Goal: Task Accomplishment & Management: Use online tool/utility

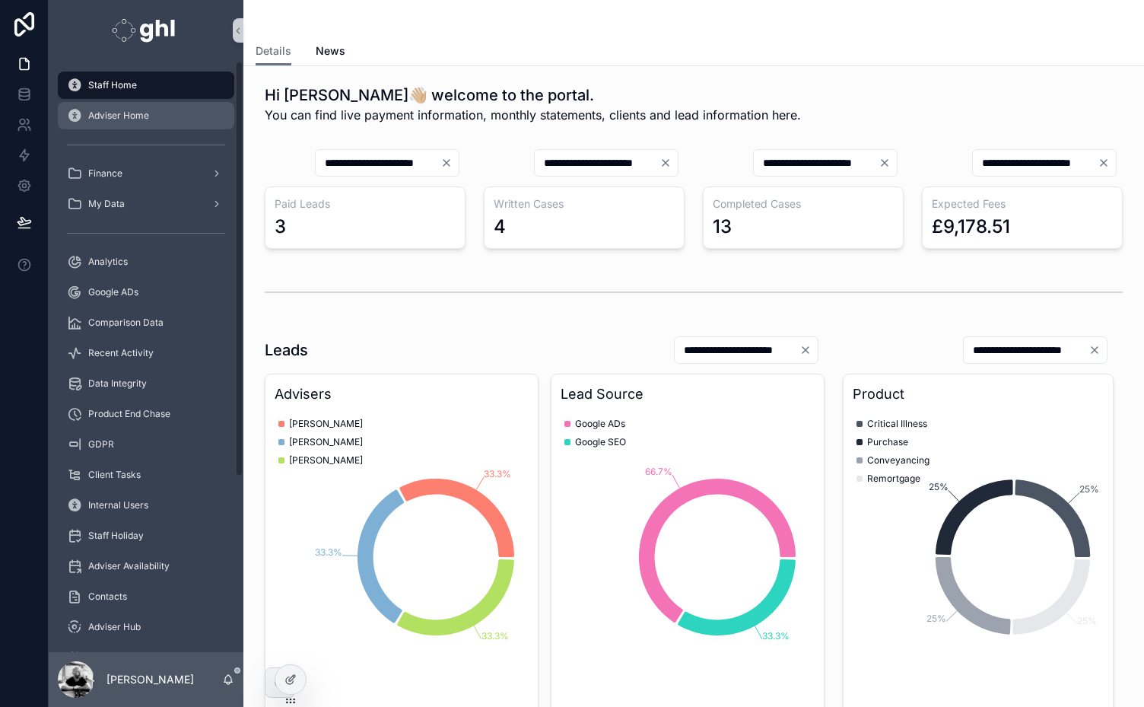
click at [101, 122] on div "Adviser Home" at bounding box center [146, 115] width 158 height 24
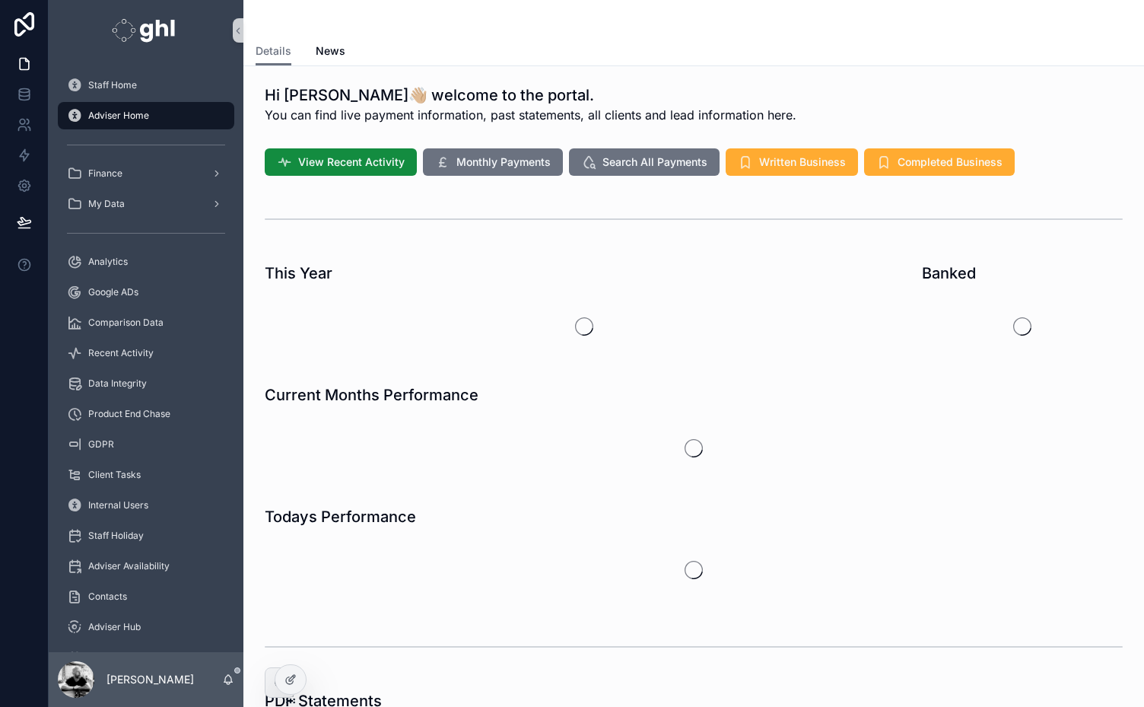
scroll to position [306, 0]
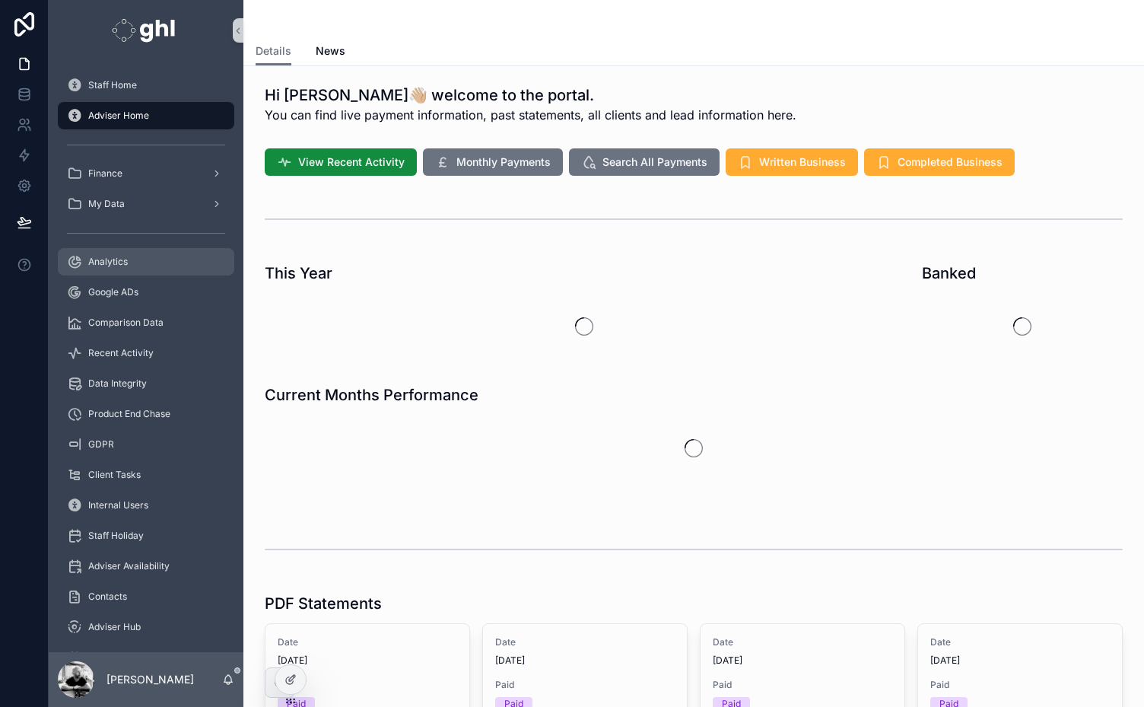
click at [108, 263] on span "Analytics" at bounding box center [108, 262] width 40 height 12
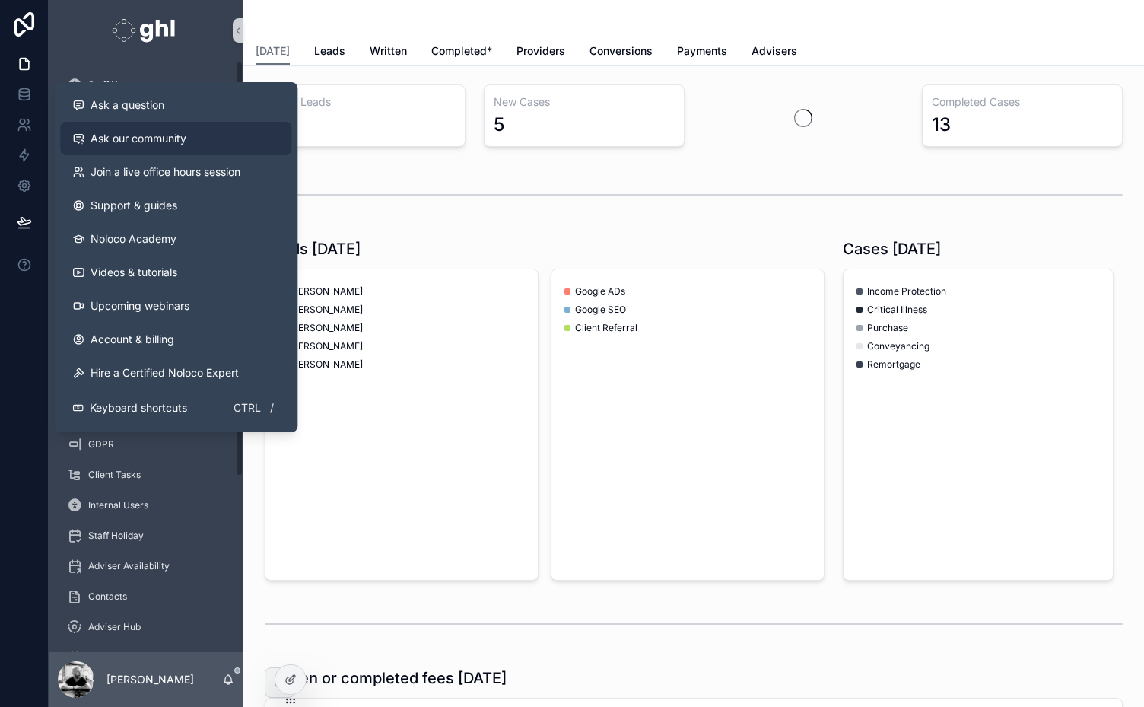
click at [148, 129] on link "Ask our community" at bounding box center [175, 138] width 231 height 33
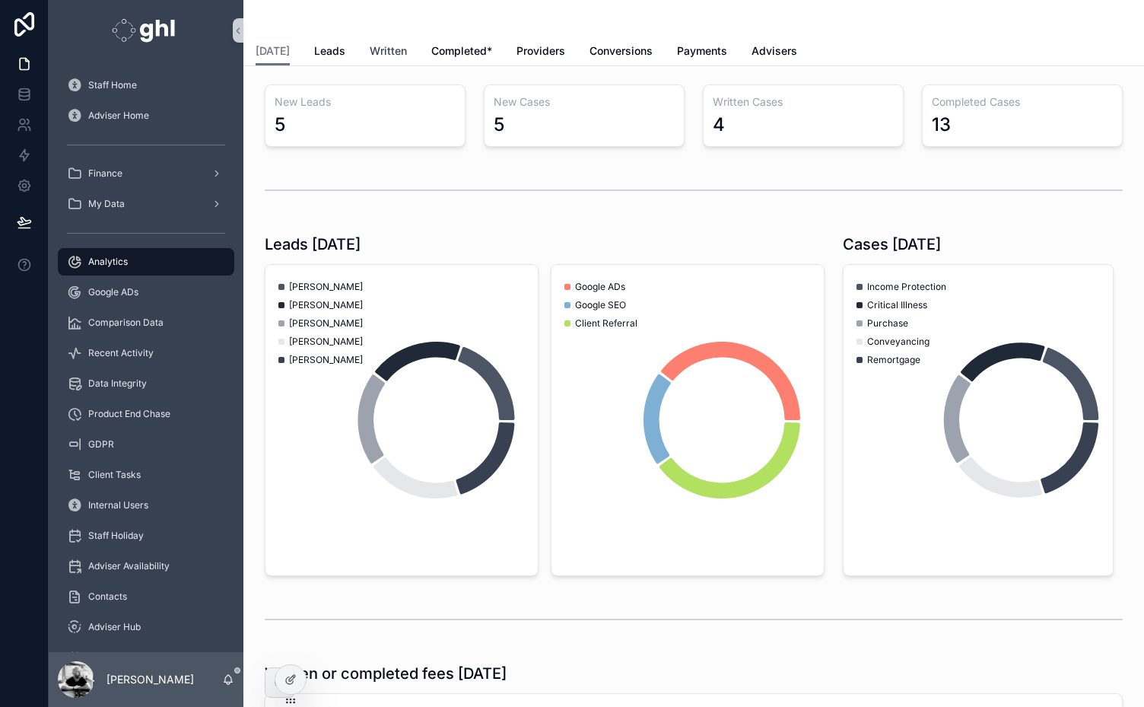
click at [385, 52] on span "Written" at bounding box center [388, 50] width 37 height 15
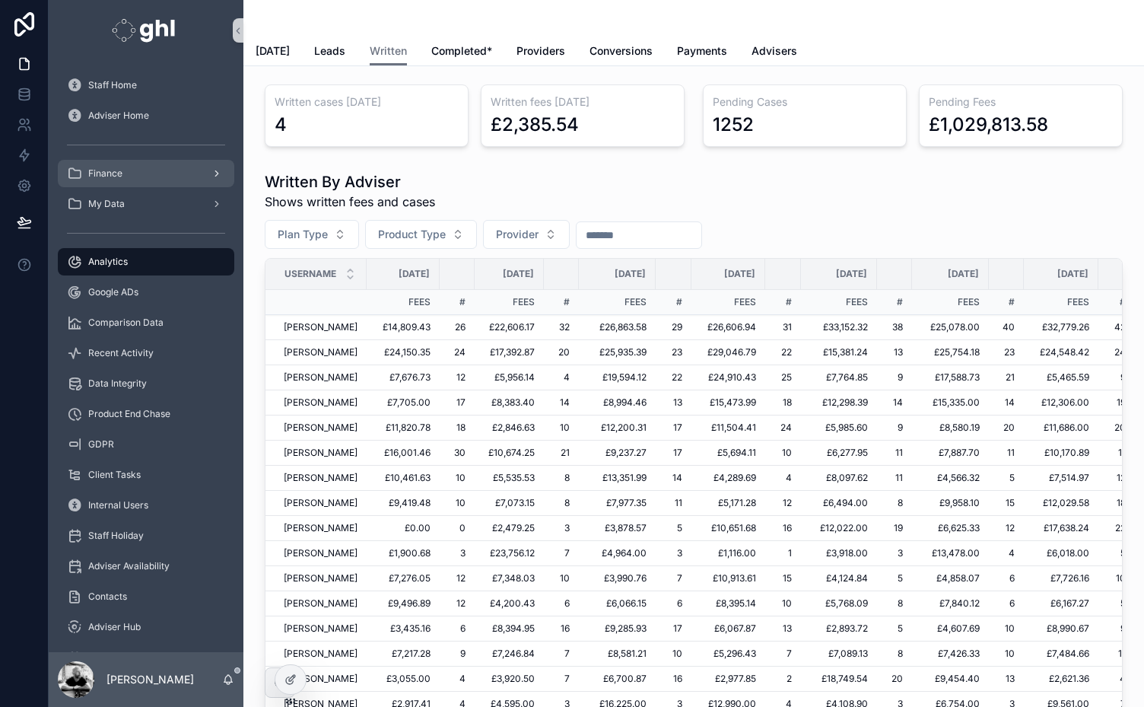
click at [111, 176] on span "Finance" at bounding box center [105, 173] width 34 height 12
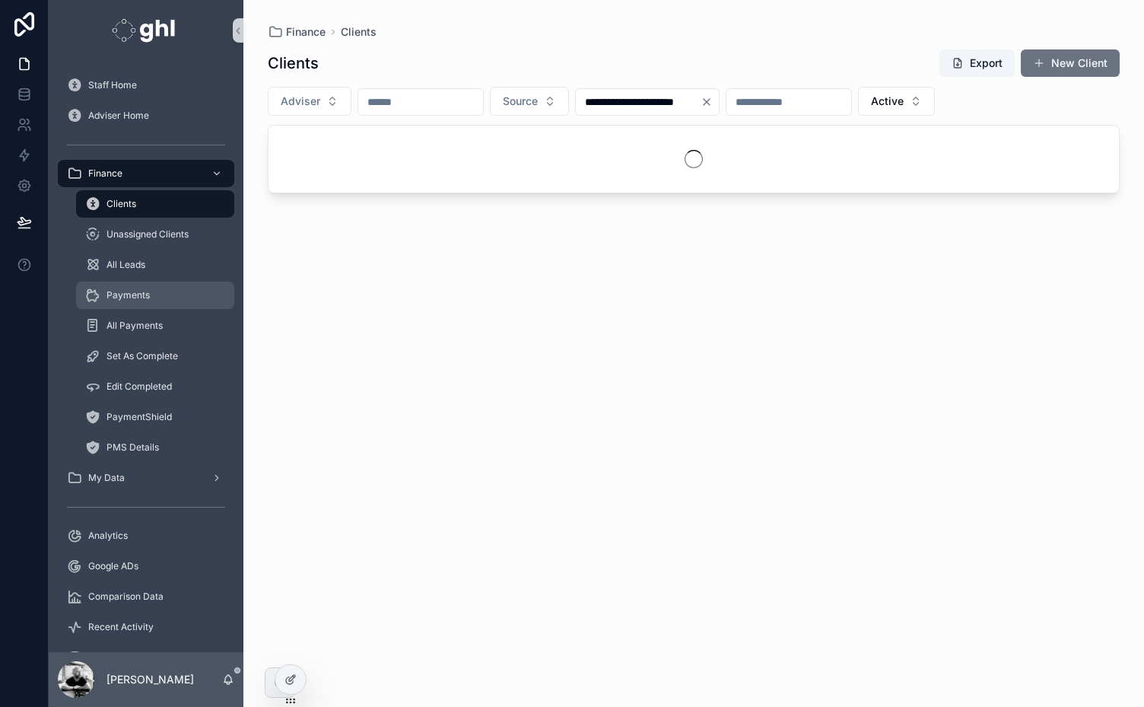
click at [129, 295] on span "Payments" at bounding box center [127, 295] width 43 height 12
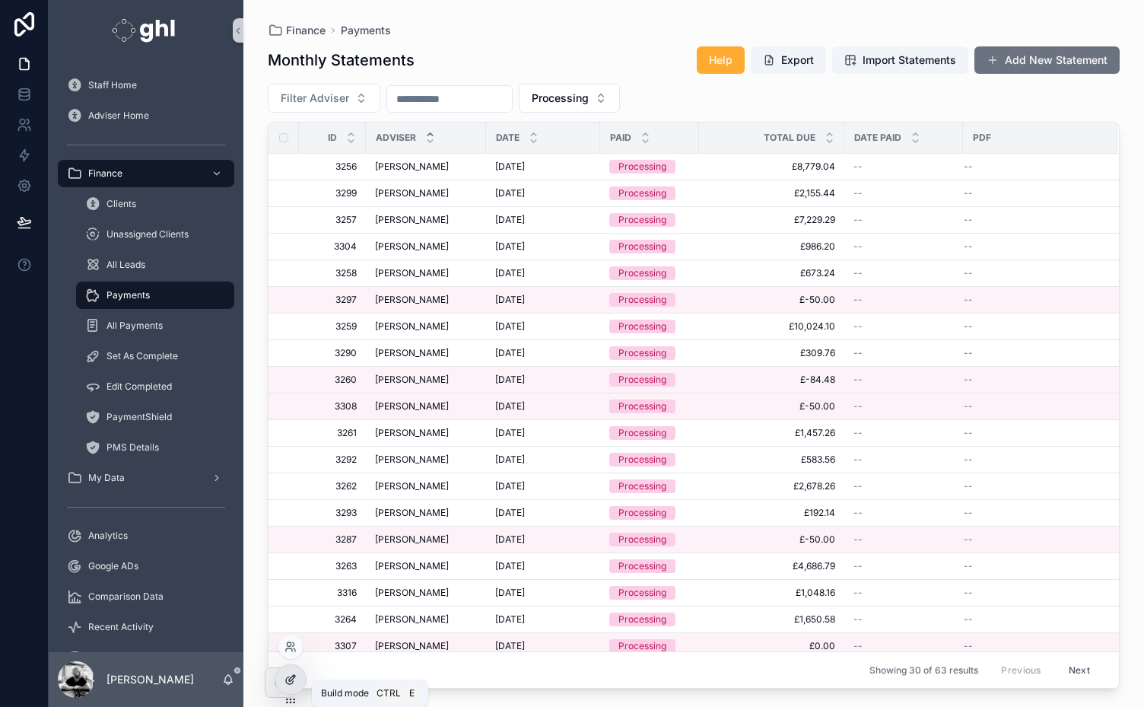
click at [288, 679] on icon at bounding box center [290, 679] width 12 height 12
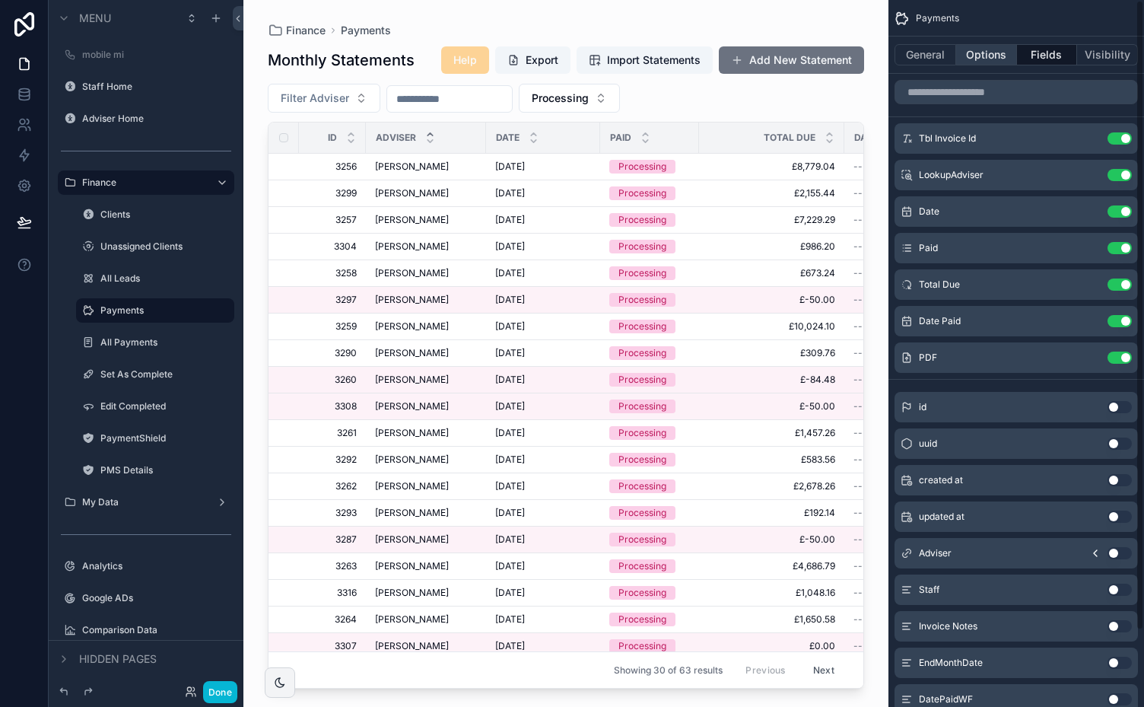
click at [977, 55] on button "Options" at bounding box center [986, 54] width 61 height 21
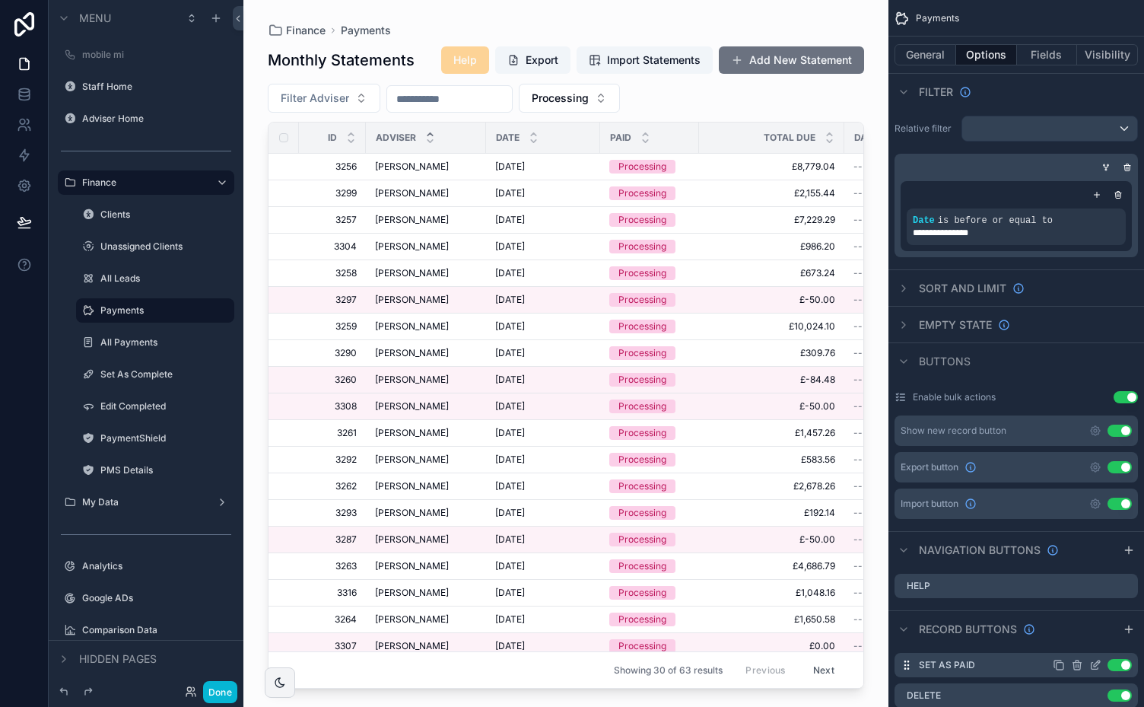
click at [1098, 663] on icon "scrollable content" at bounding box center [1095, 665] width 12 height 12
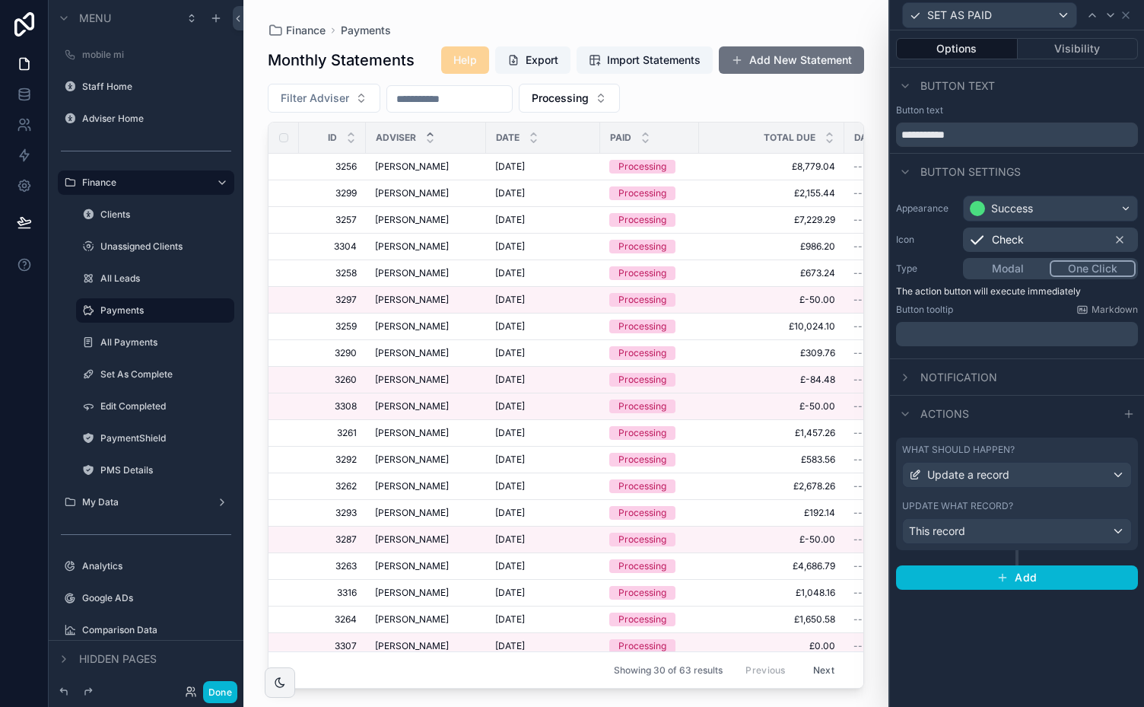
click at [1066, 444] on div "What should happen?" at bounding box center [1017, 449] width 230 height 12
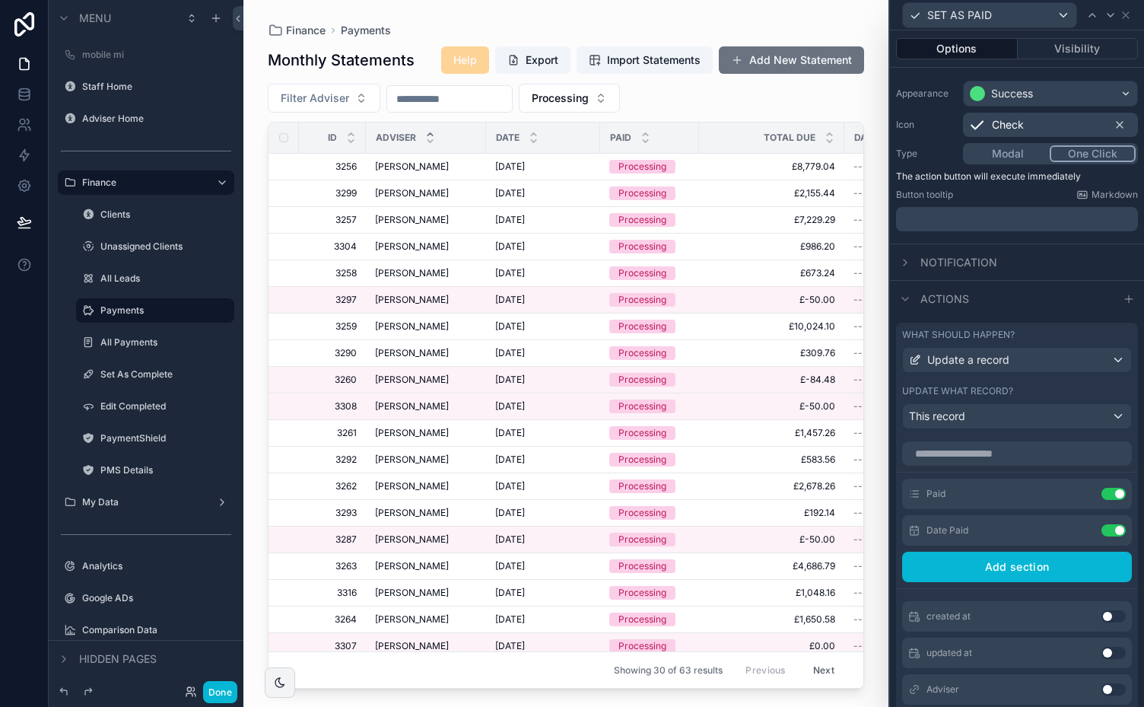
scroll to position [121, 0]
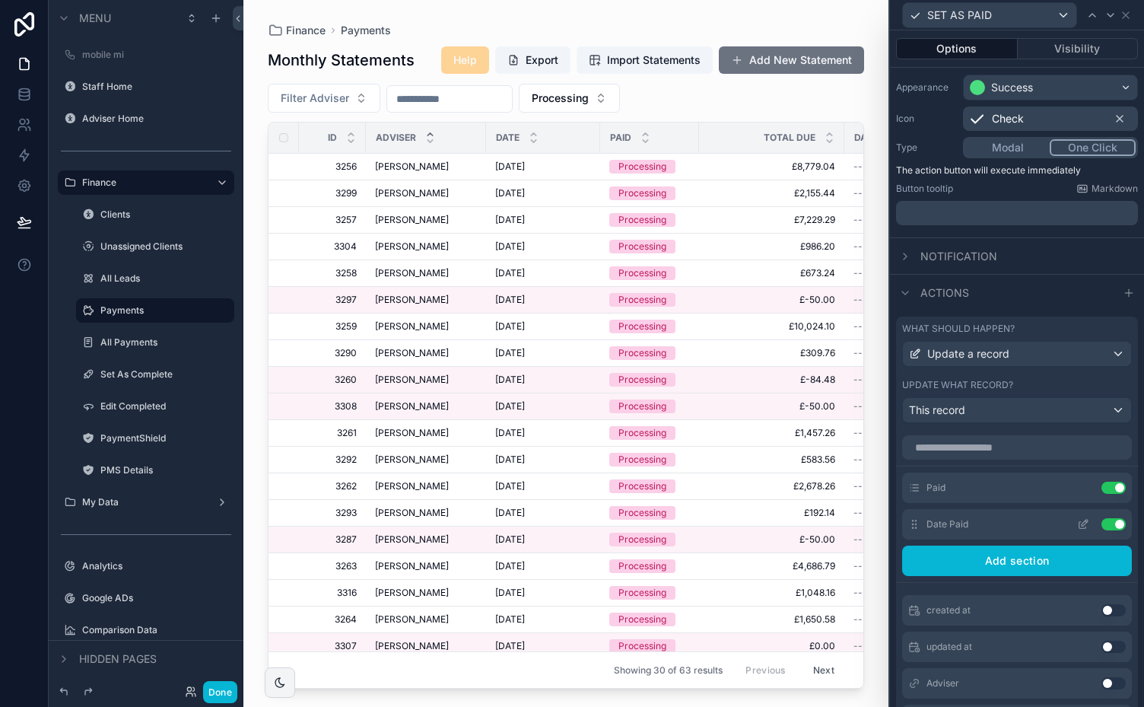
click at [1079, 522] on icon at bounding box center [1082, 525] width 7 height 7
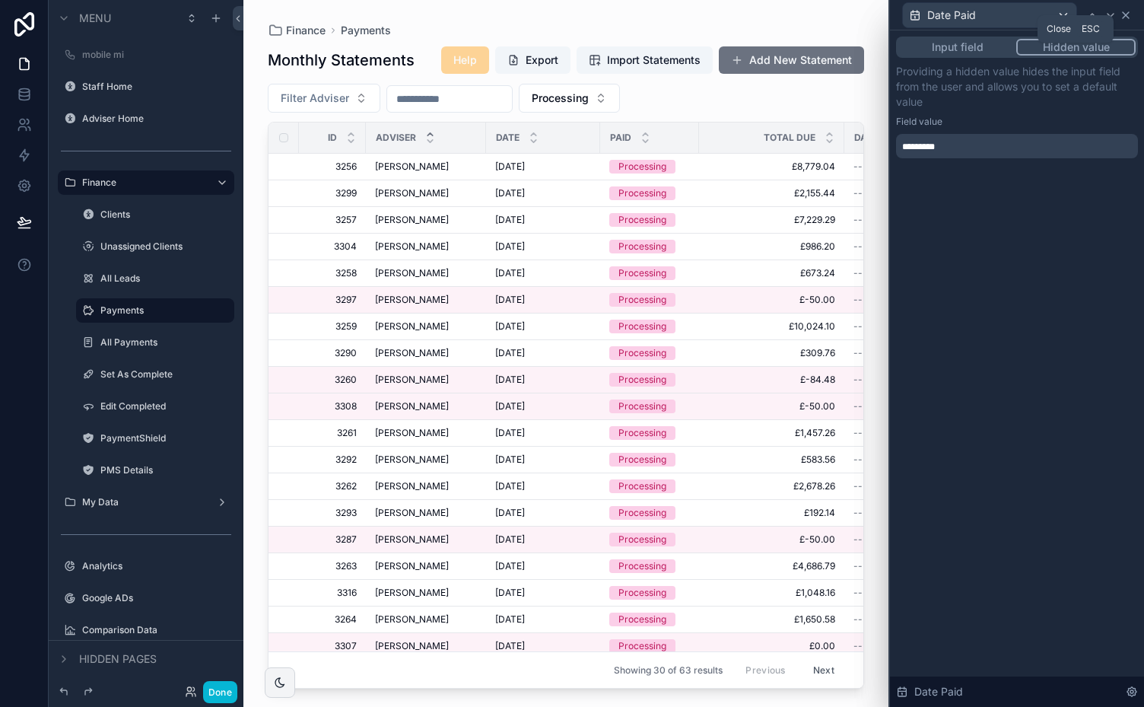
click at [1127, 14] on icon at bounding box center [1126, 15] width 6 height 6
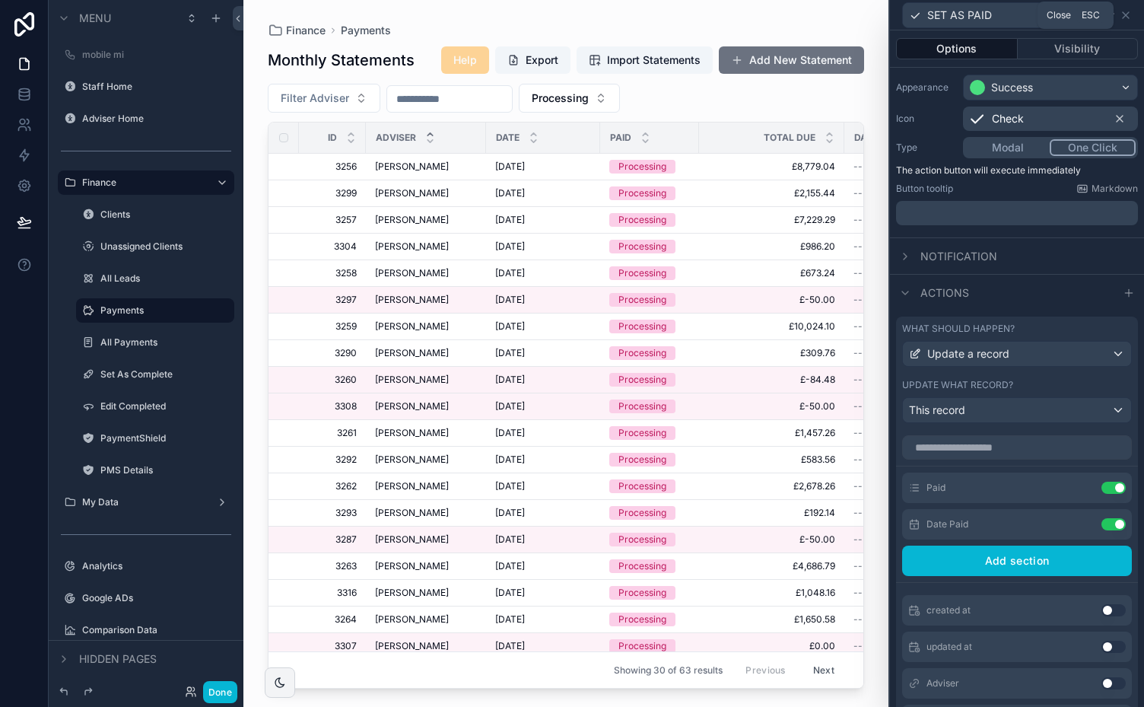
click at [1127, 14] on icon at bounding box center [1126, 15] width 6 height 6
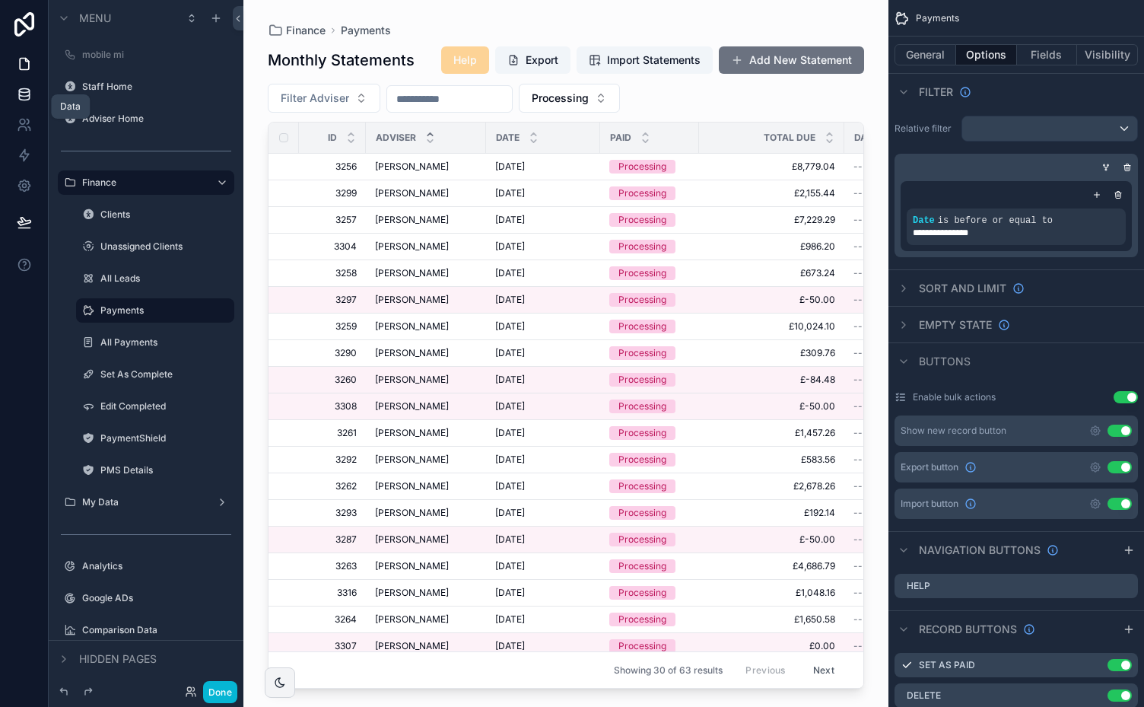
click at [21, 97] on icon at bounding box center [24, 94] width 15 height 15
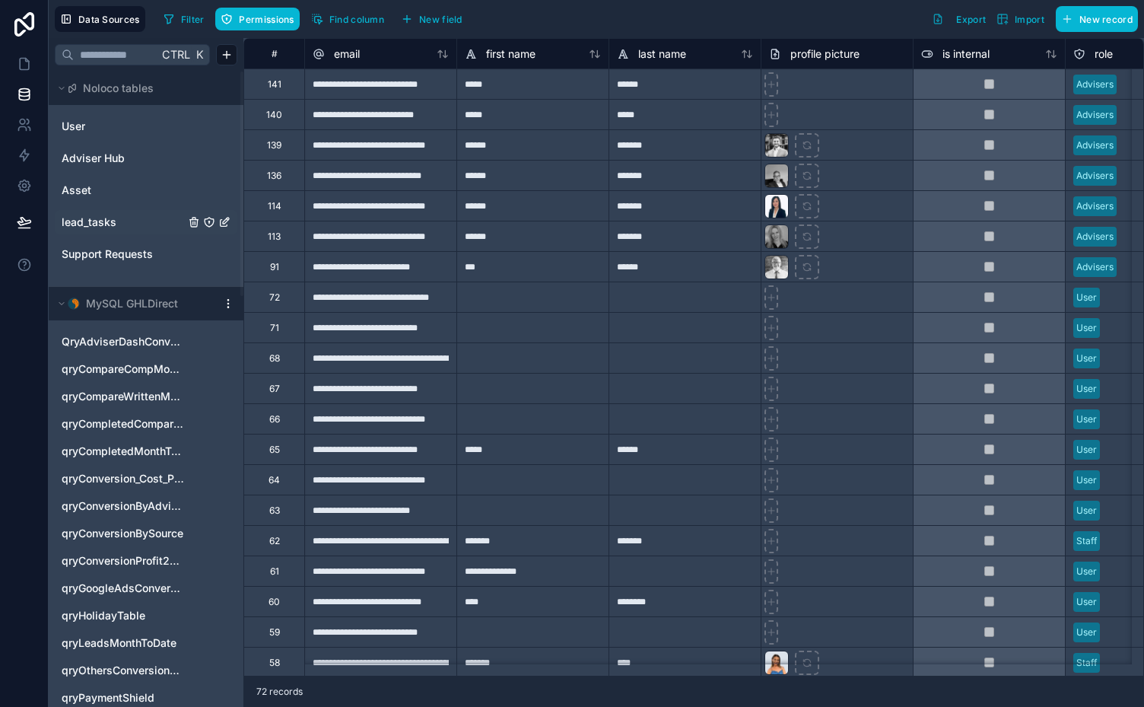
click at [99, 216] on span "lead_tasks" at bounding box center [89, 222] width 55 height 15
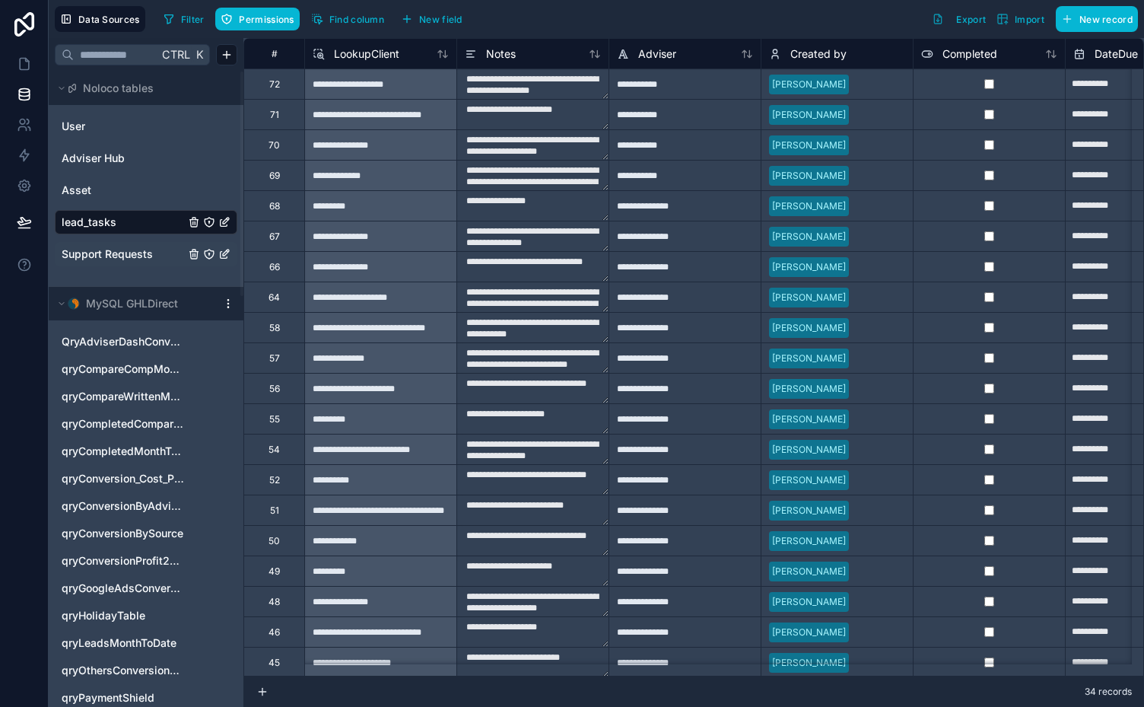
click at [108, 254] on span "Support Requests" at bounding box center [107, 253] width 91 height 15
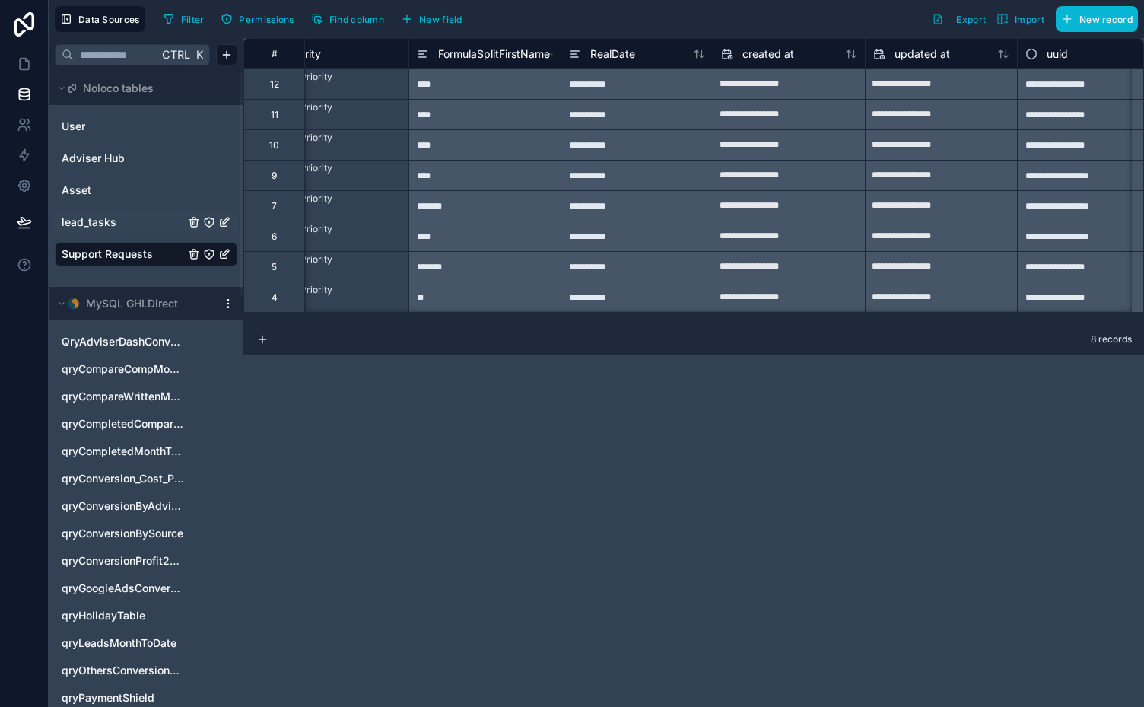
scroll to position [0, 986]
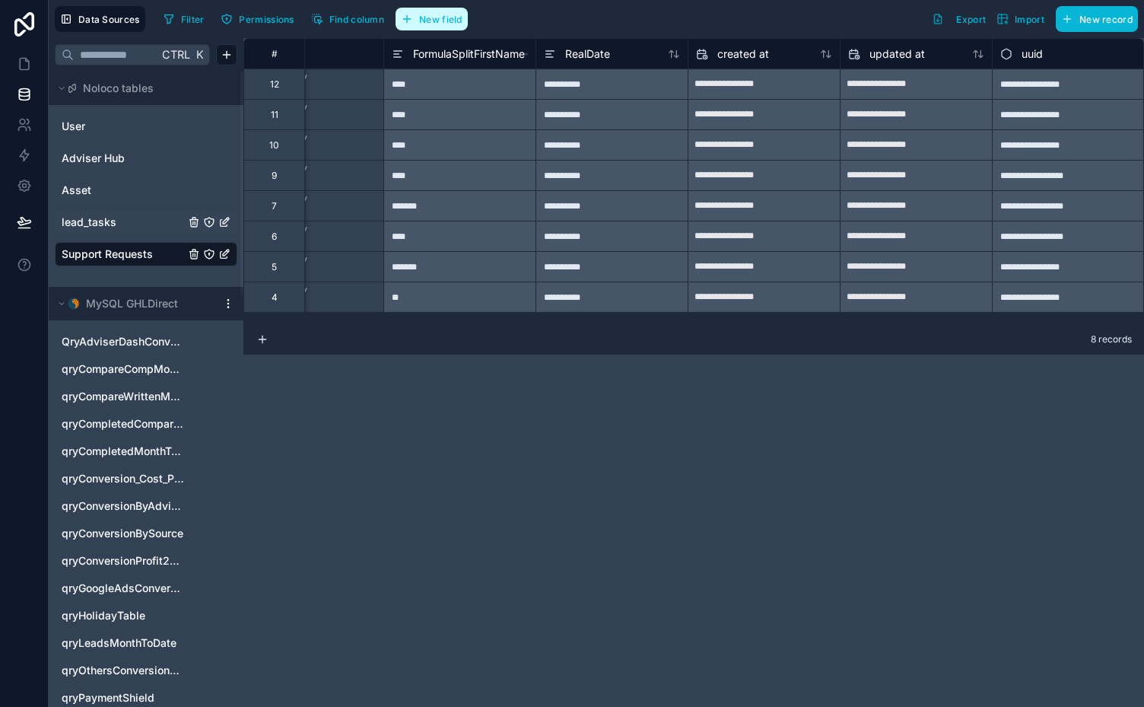
click at [436, 14] on span "New field" at bounding box center [440, 19] width 43 height 11
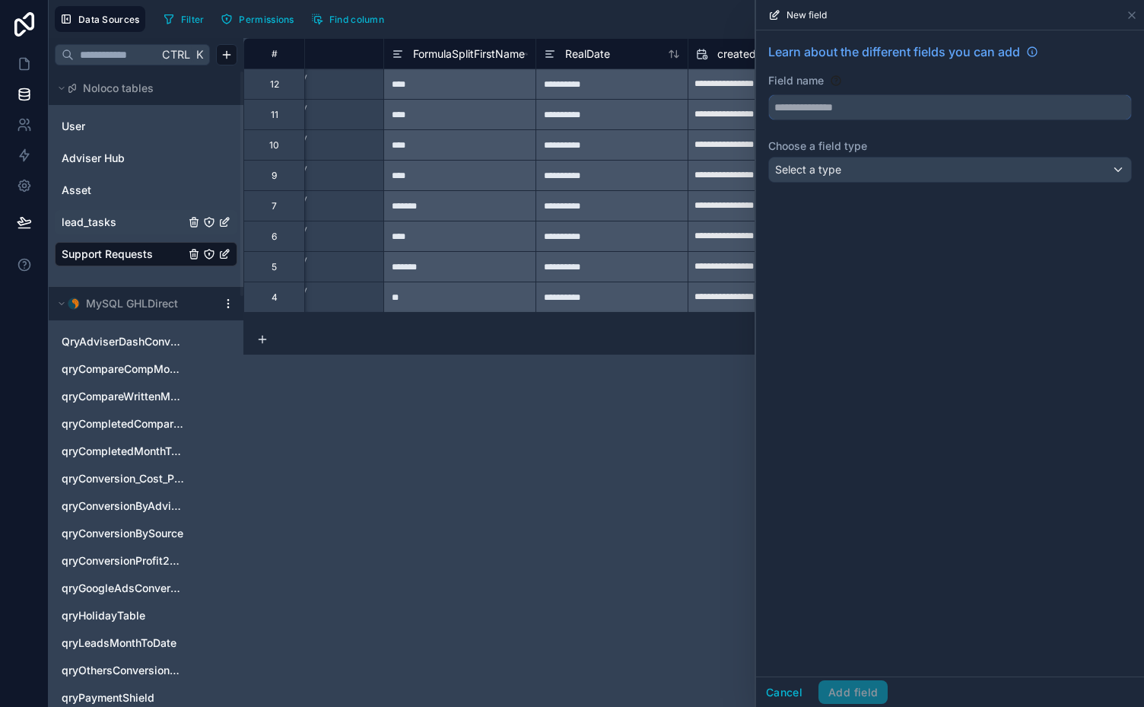
click at [927, 113] on input "text" at bounding box center [950, 107] width 362 height 24
type input "*********"
click at [968, 168] on div "Select a type" at bounding box center [950, 169] width 362 height 24
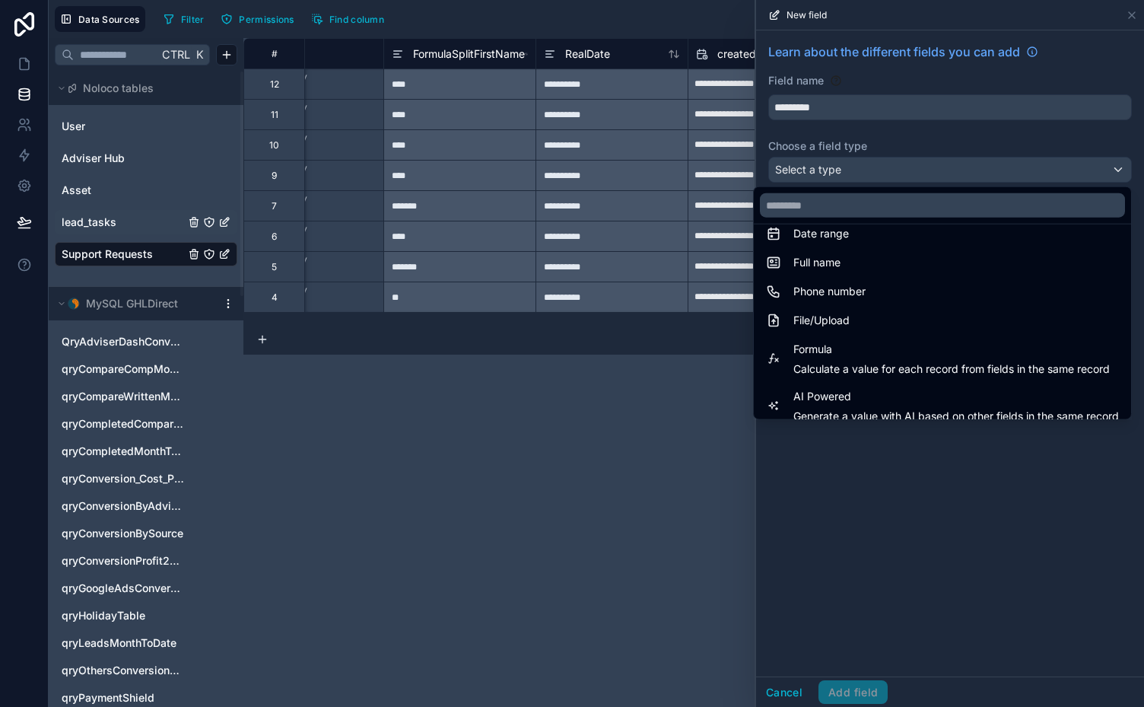
scroll to position [310, 0]
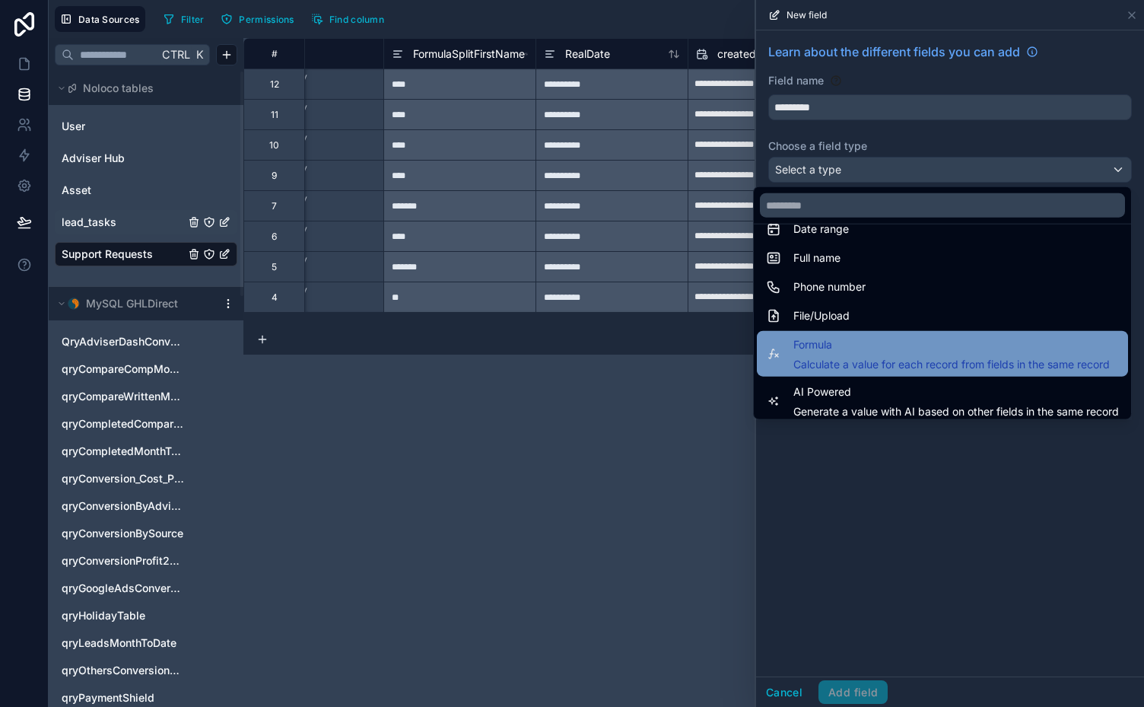
click at [885, 357] on span "Calculate a value for each record from fields in the same record" at bounding box center [951, 364] width 316 height 15
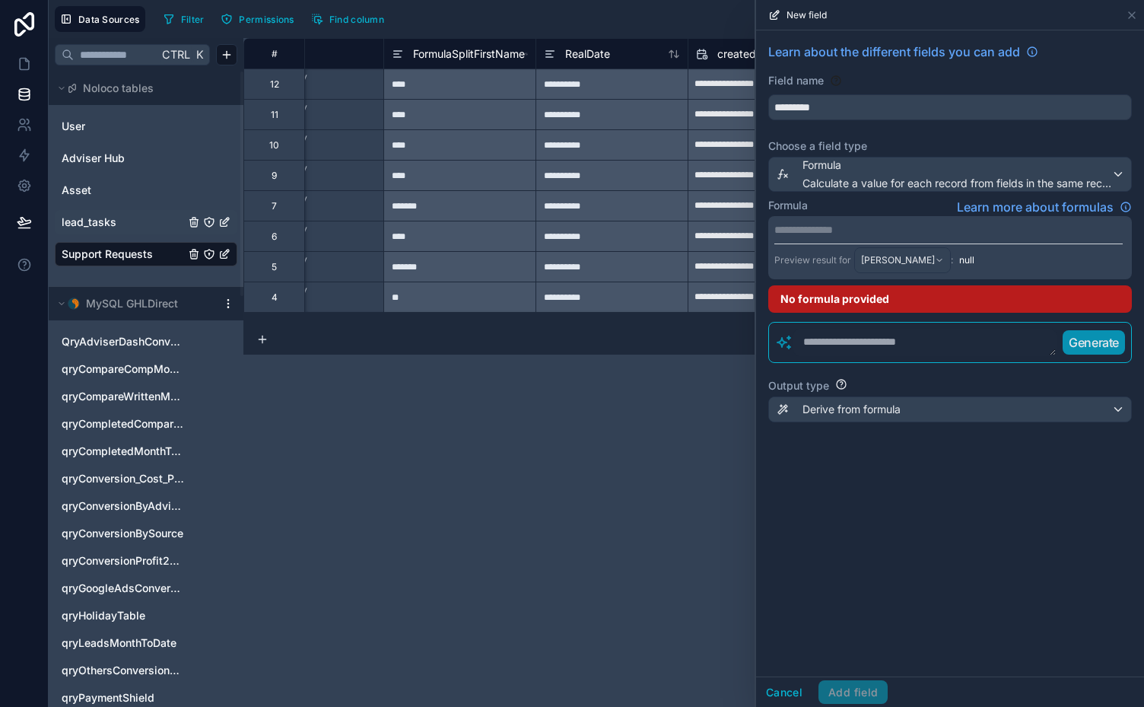
click at [873, 335] on textarea at bounding box center [924, 342] width 263 height 27
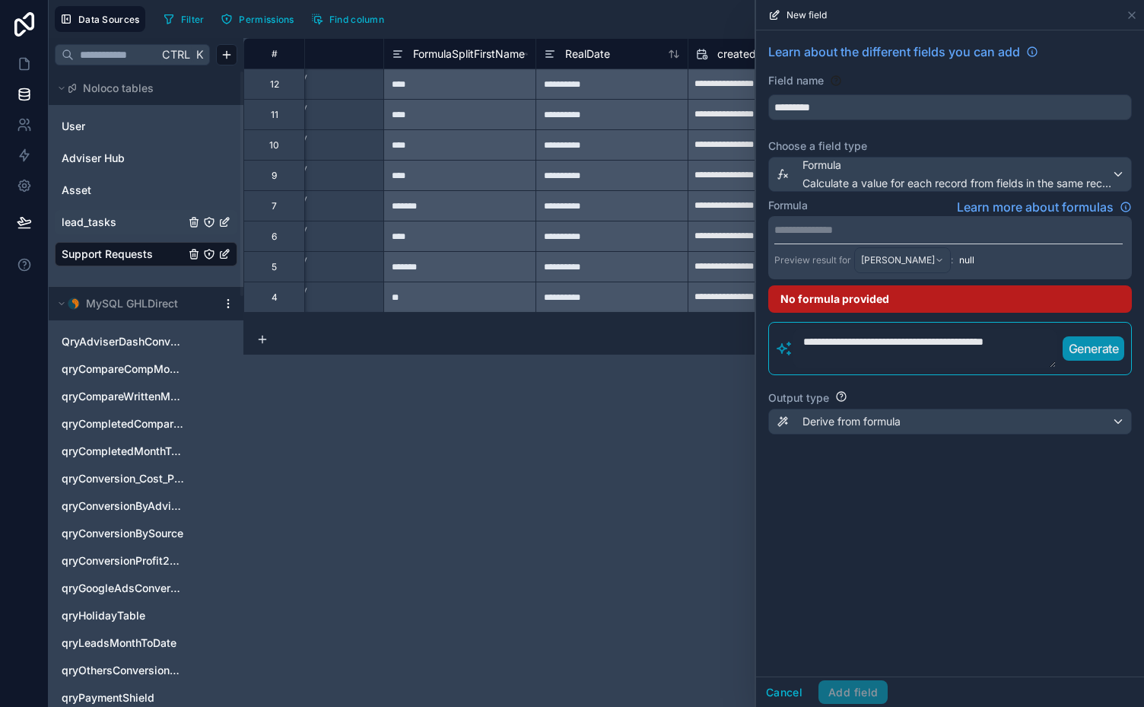
click at [1100, 345] on p "Generate" at bounding box center [1094, 348] width 50 height 18
click at [1105, 345] on p "Generate" at bounding box center [1094, 348] width 50 height 18
click at [837, 227] on p "**********" at bounding box center [948, 229] width 348 height 15
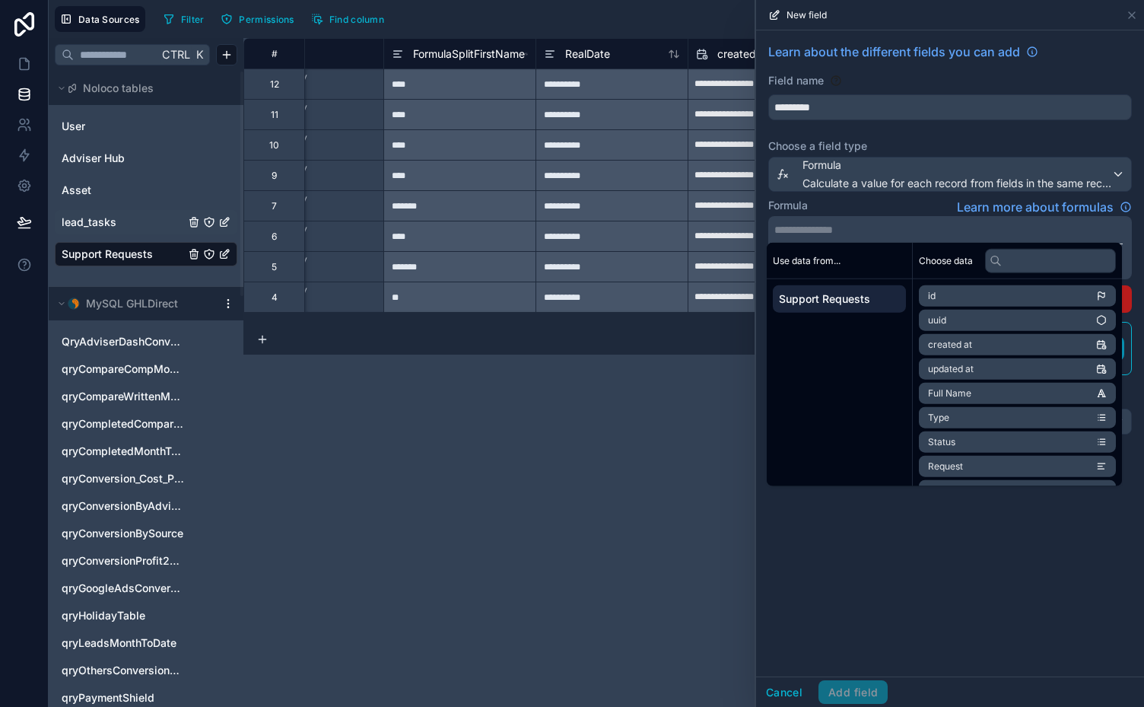
click at [864, 204] on div "Formula Learn more about formulas" at bounding box center [950, 207] width 364 height 18
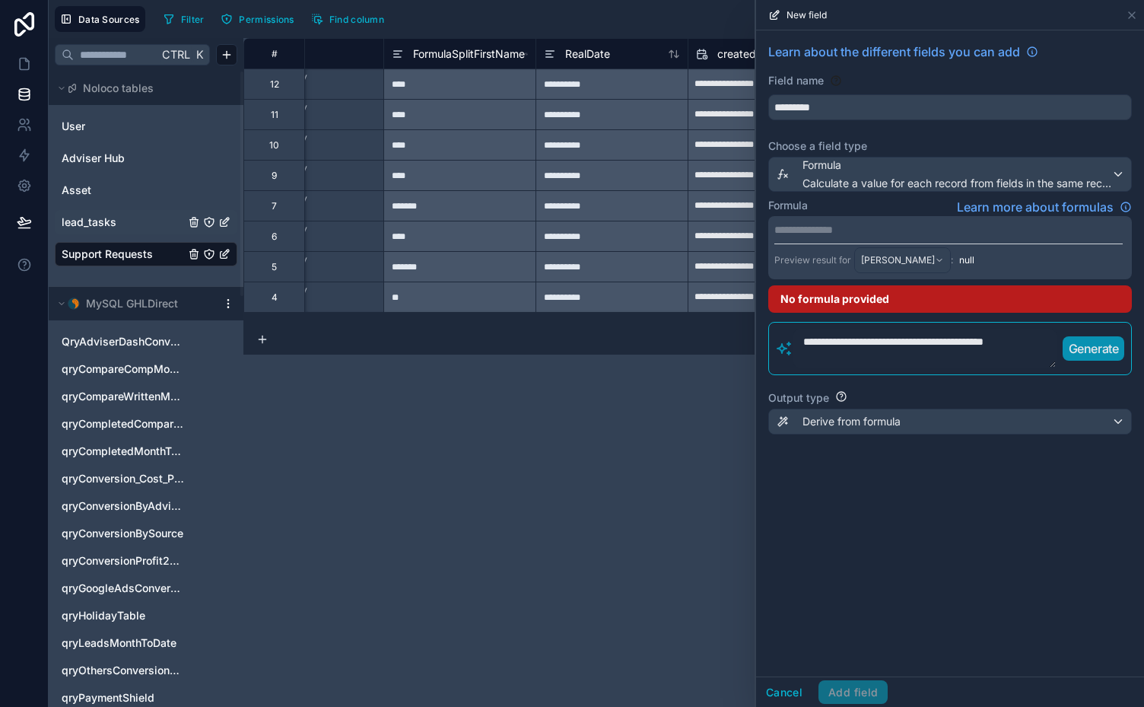
drag, startPoint x: 1045, startPoint y: 342, endPoint x: 891, endPoint y: 349, distance: 154.6
click at [891, 349] on textarea "**********" at bounding box center [924, 349] width 263 height 40
drag, startPoint x: 835, startPoint y: 339, endPoint x: 776, endPoint y: 339, distance: 59.3
click at [776, 339] on div "**********" at bounding box center [950, 348] width 364 height 53
click at [1094, 341] on p "Generate" at bounding box center [1094, 348] width 50 height 18
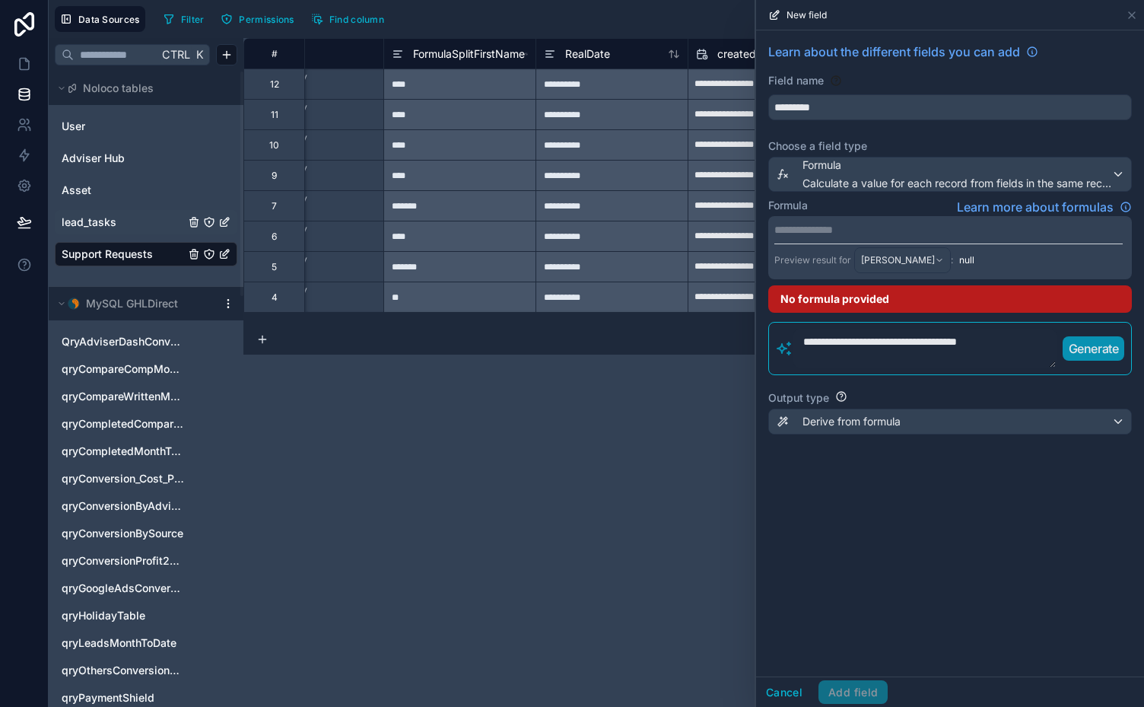
drag, startPoint x: 1006, startPoint y: 338, endPoint x: 909, endPoint y: 340, distance: 96.6
click at [909, 340] on textarea "**********" at bounding box center [924, 349] width 263 height 40
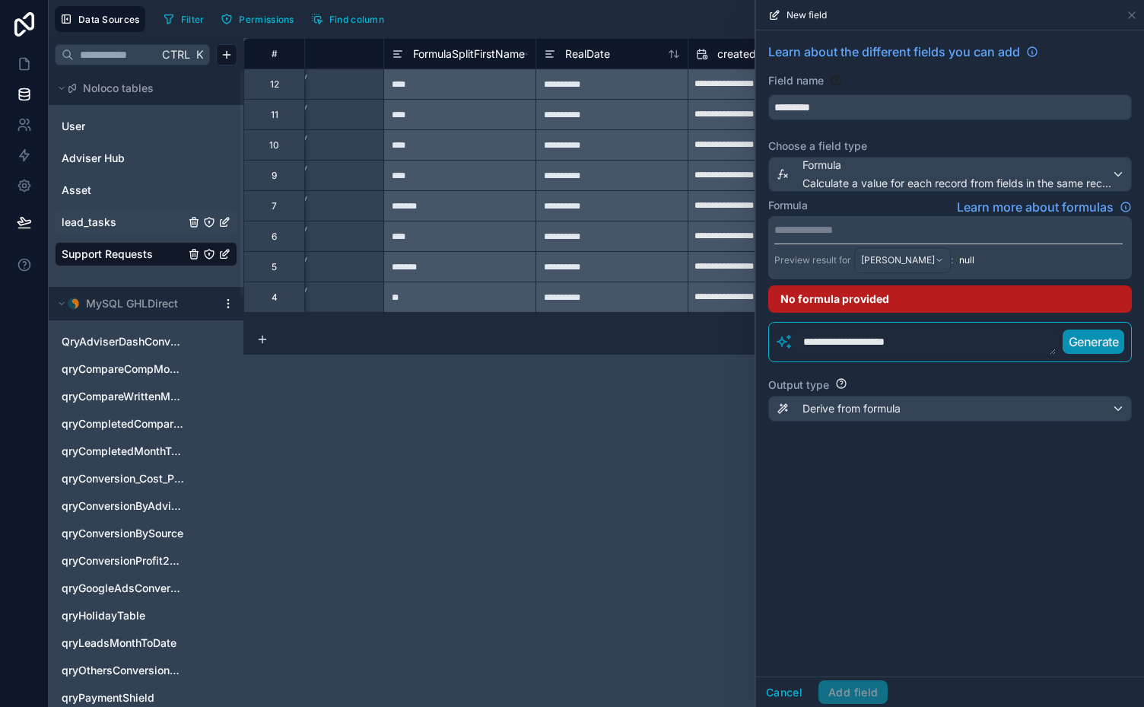
type textarea "**********"
click at [1089, 335] on p "Generate" at bounding box center [1094, 341] width 50 height 18
click at [904, 256] on div "[PERSON_NAME]" at bounding box center [902, 260] width 95 height 24
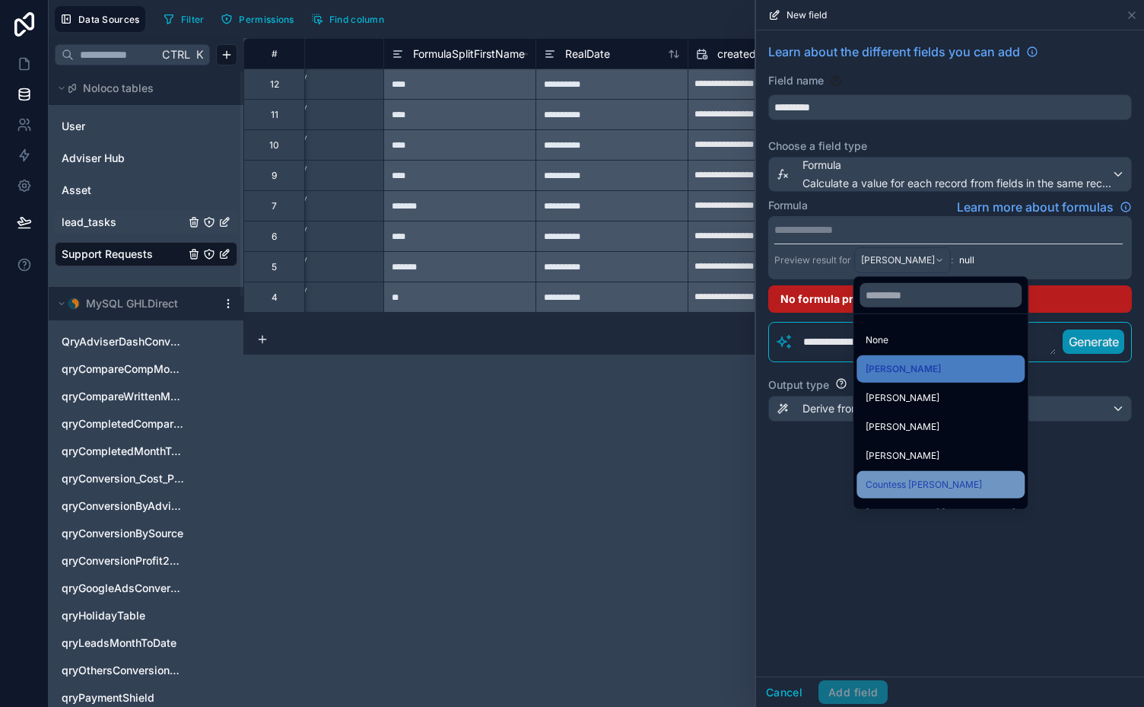
click at [896, 483] on span "Countess [PERSON_NAME]" at bounding box center [924, 484] width 116 height 18
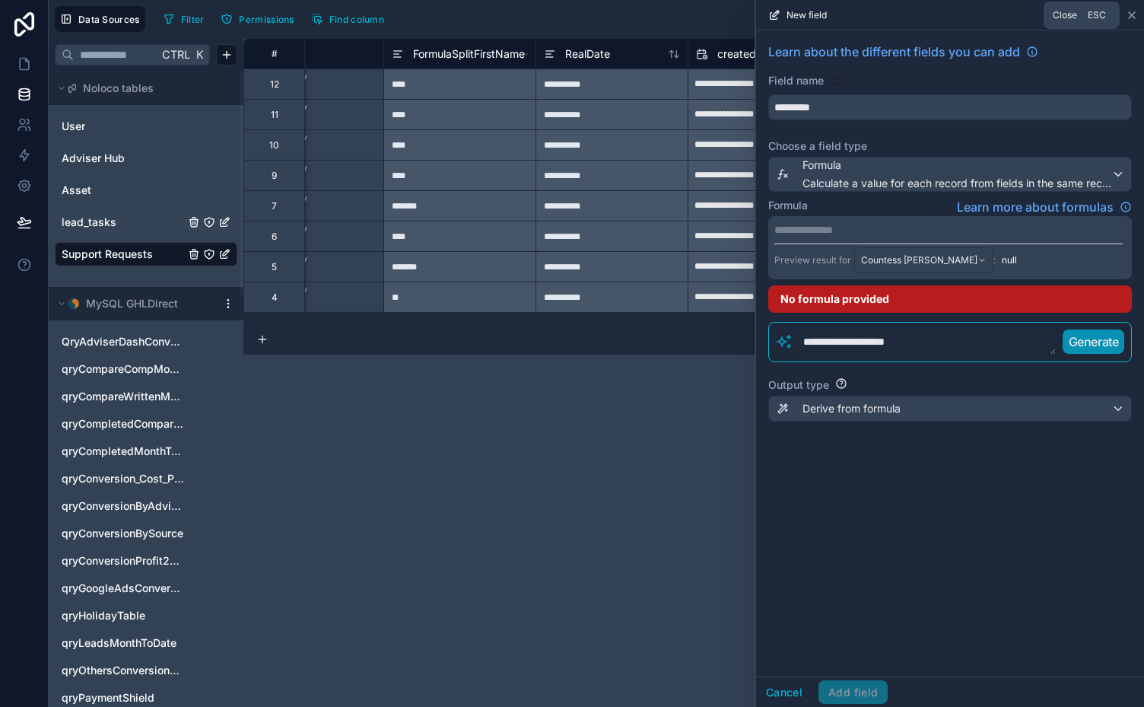
click at [1132, 14] on icon at bounding box center [1132, 15] width 12 height 12
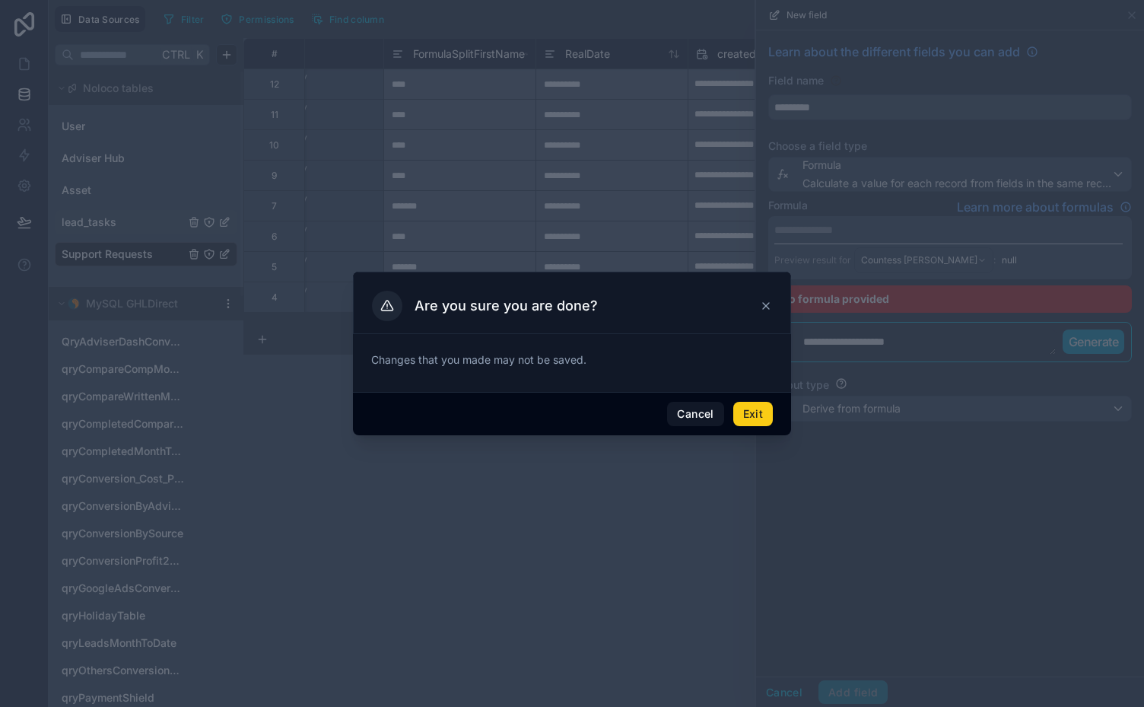
click at [749, 412] on button "Exit" at bounding box center [753, 414] width 40 height 24
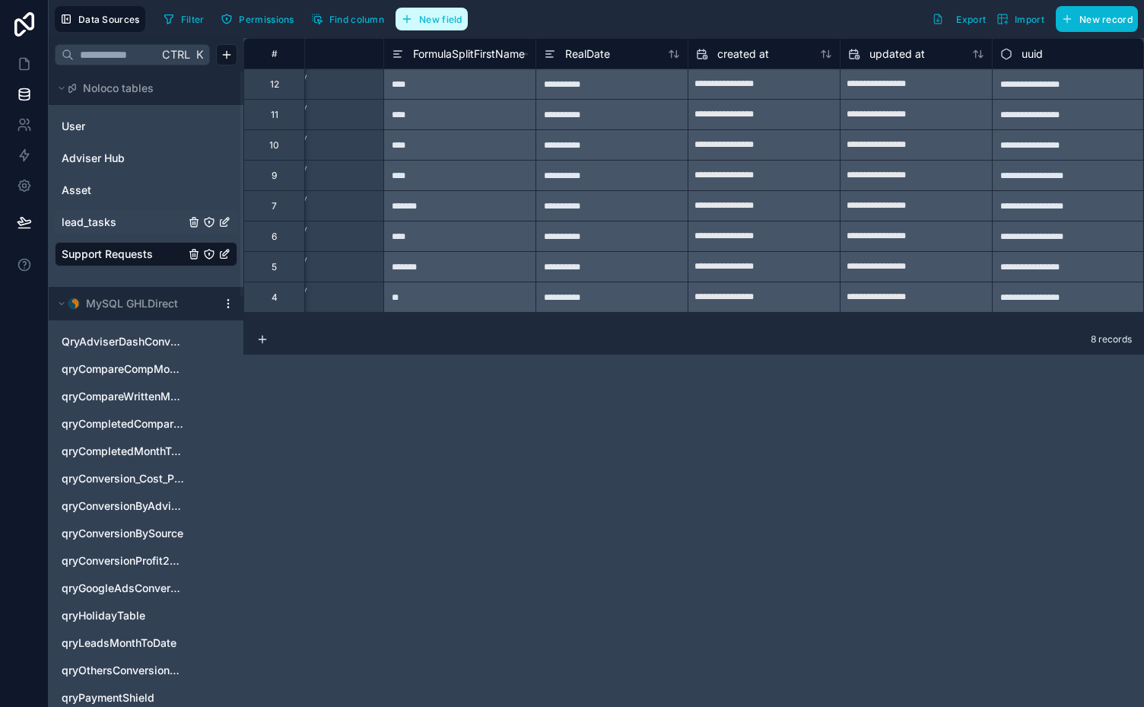
click at [431, 8] on button "New field" at bounding box center [432, 19] width 72 height 23
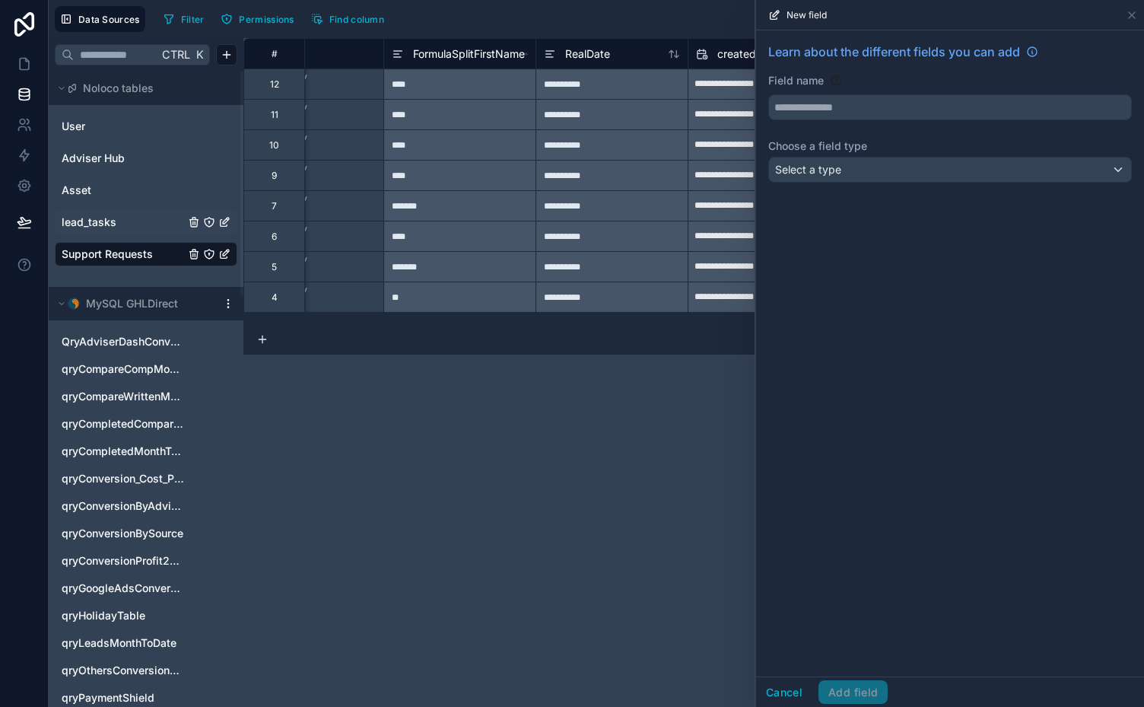
click at [438, 17] on div "Filter Permissions Find column Export Import New record" at bounding box center [647, 19] width 981 height 26
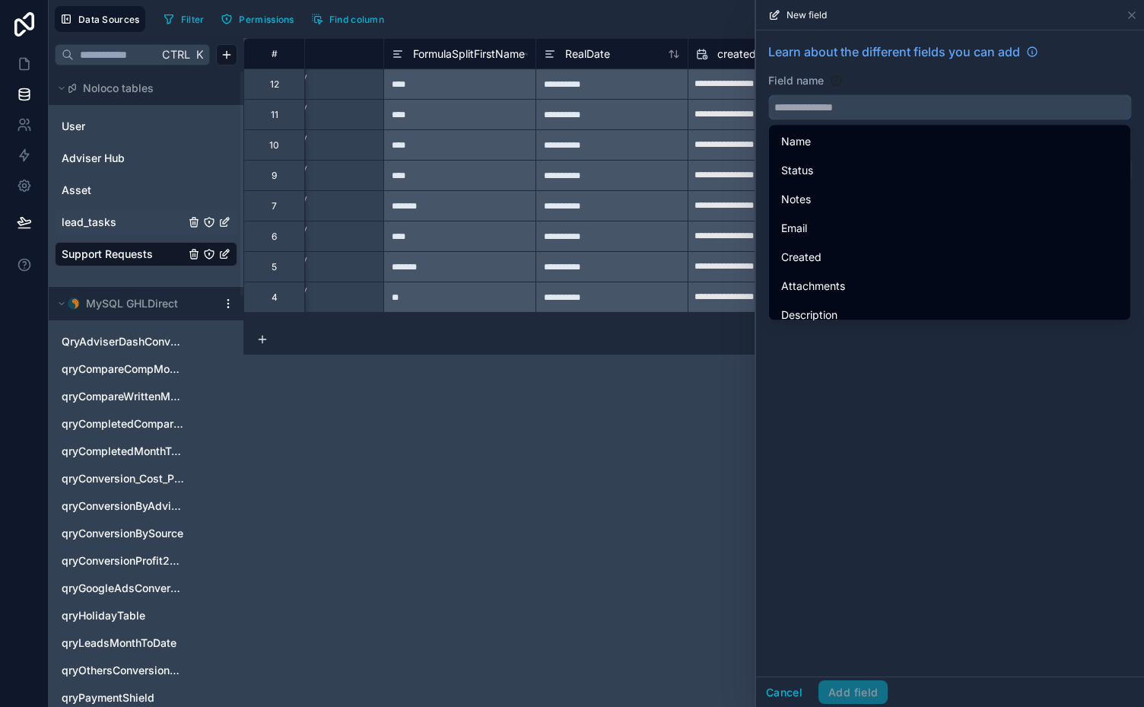
click at [834, 110] on input "text" at bounding box center [950, 107] width 362 height 24
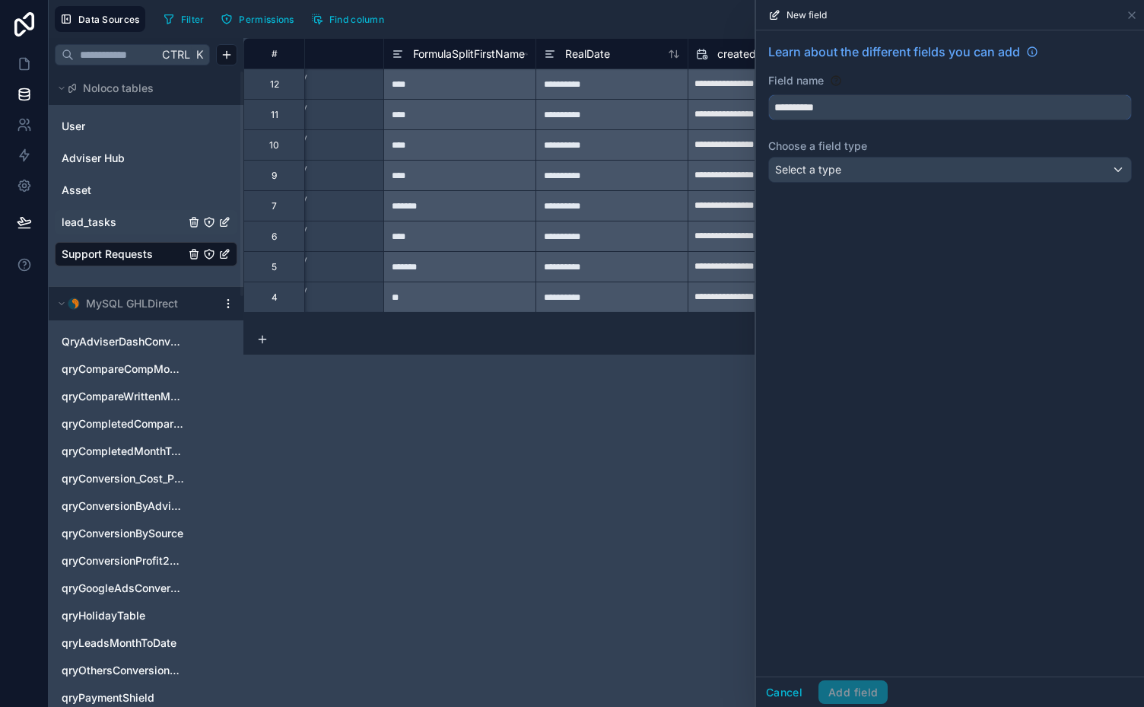
type input "**********"
click at [942, 161] on div "Select a type" at bounding box center [950, 169] width 362 height 24
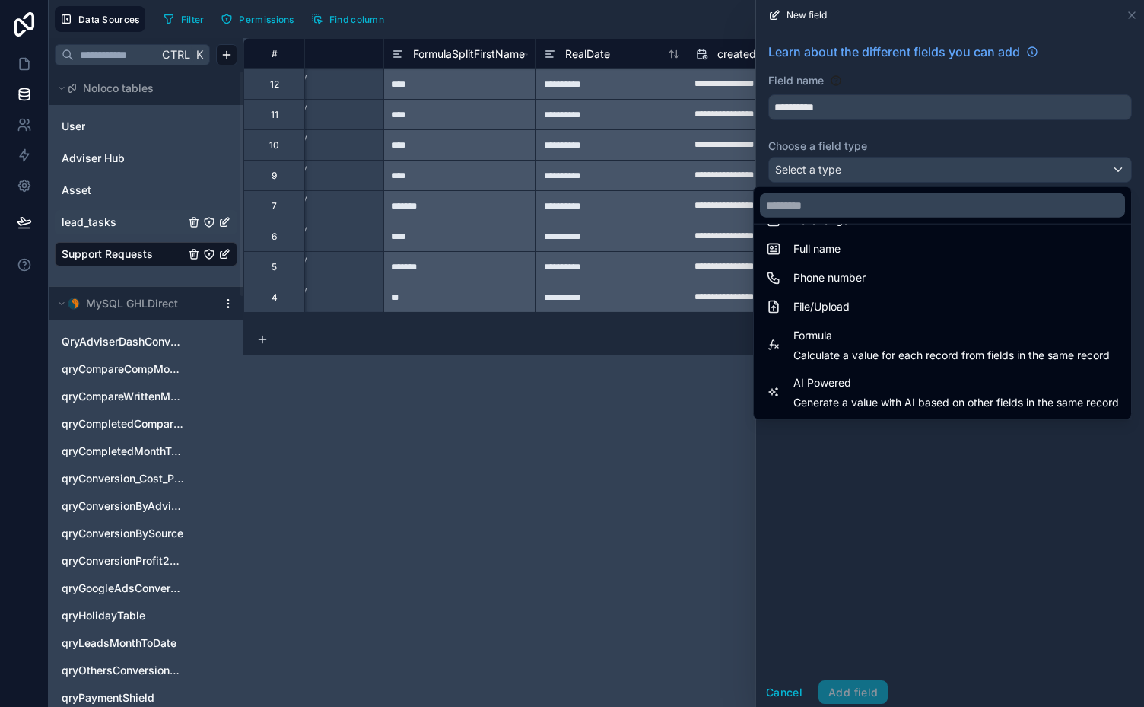
scroll to position [321, 0]
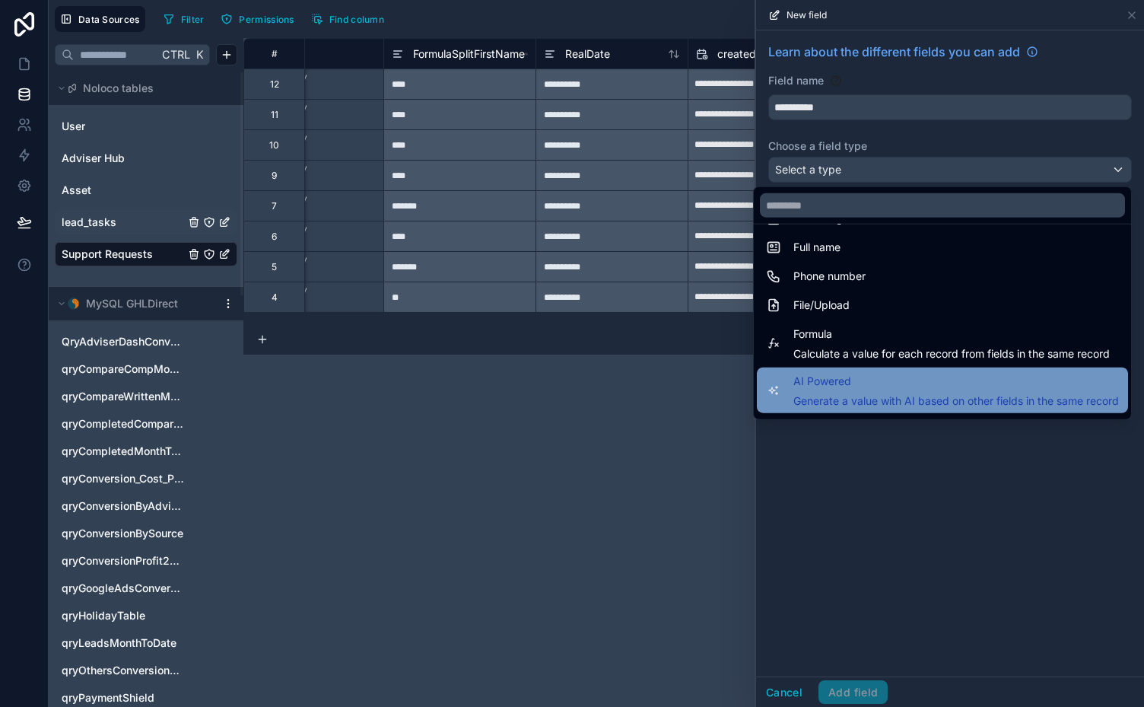
click at [1006, 393] on span "Generate a value with AI based on other fields in the same record" at bounding box center [956, 400] width 326 height 15
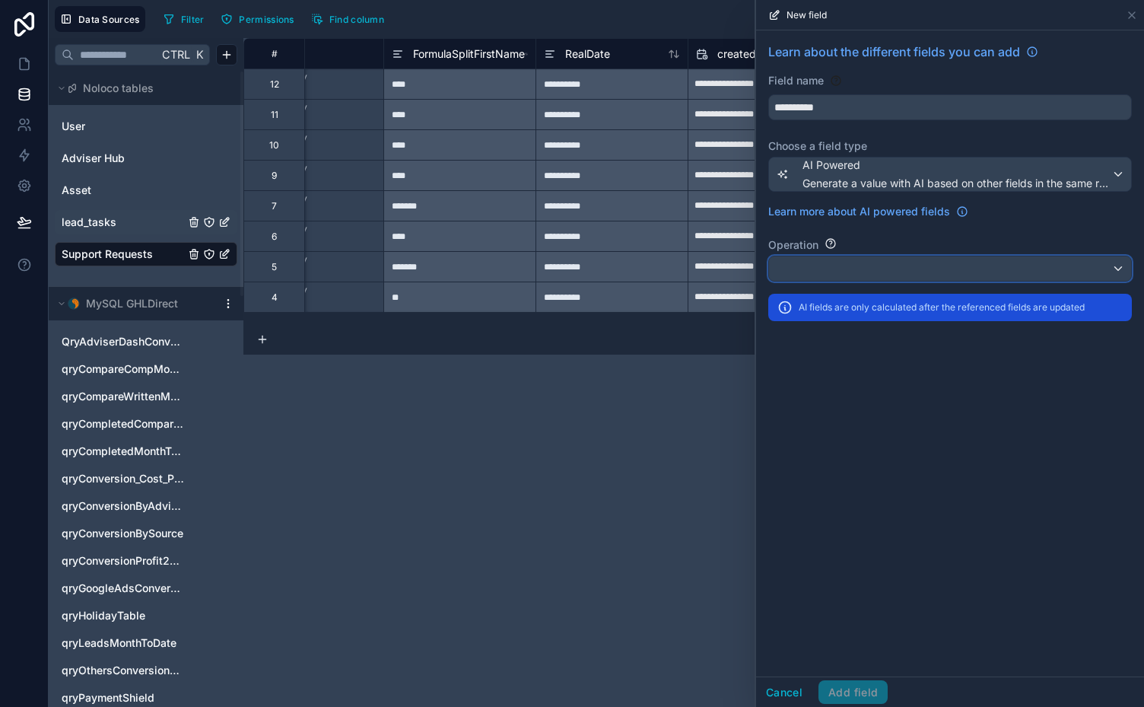
click at [852, 257] on div at bounding box center [950, 268] width 362 height 24
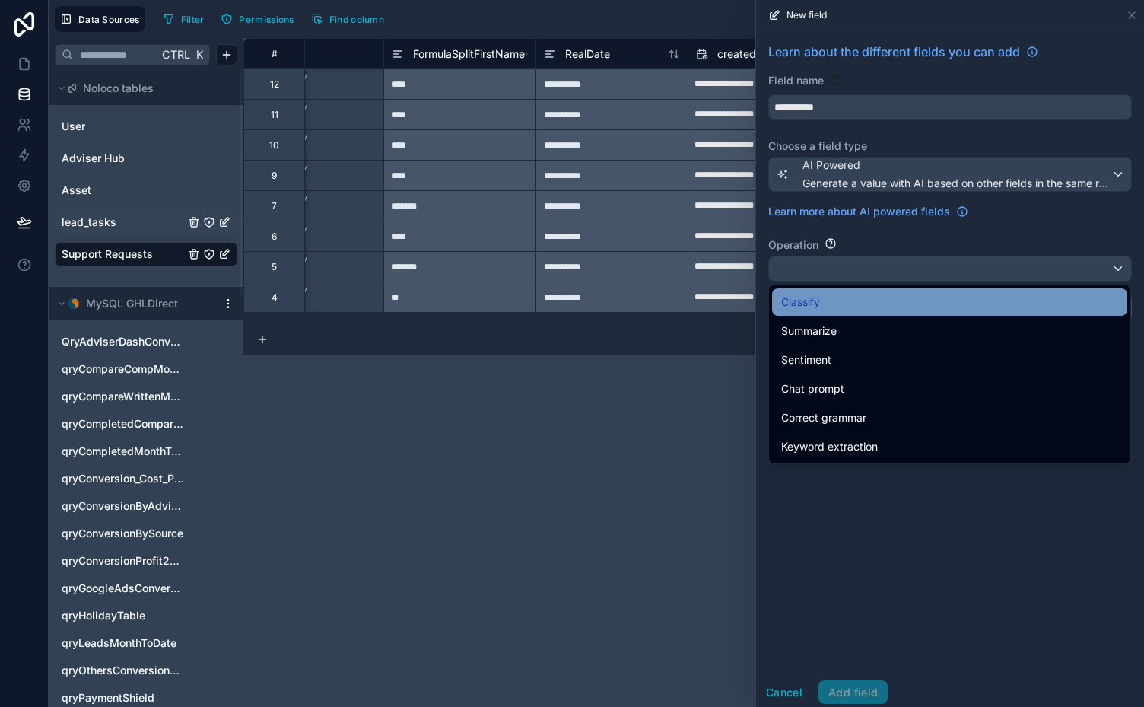
click at [856, 300] on div "Classify" at bounding box center [949, 302] width 337 height 18
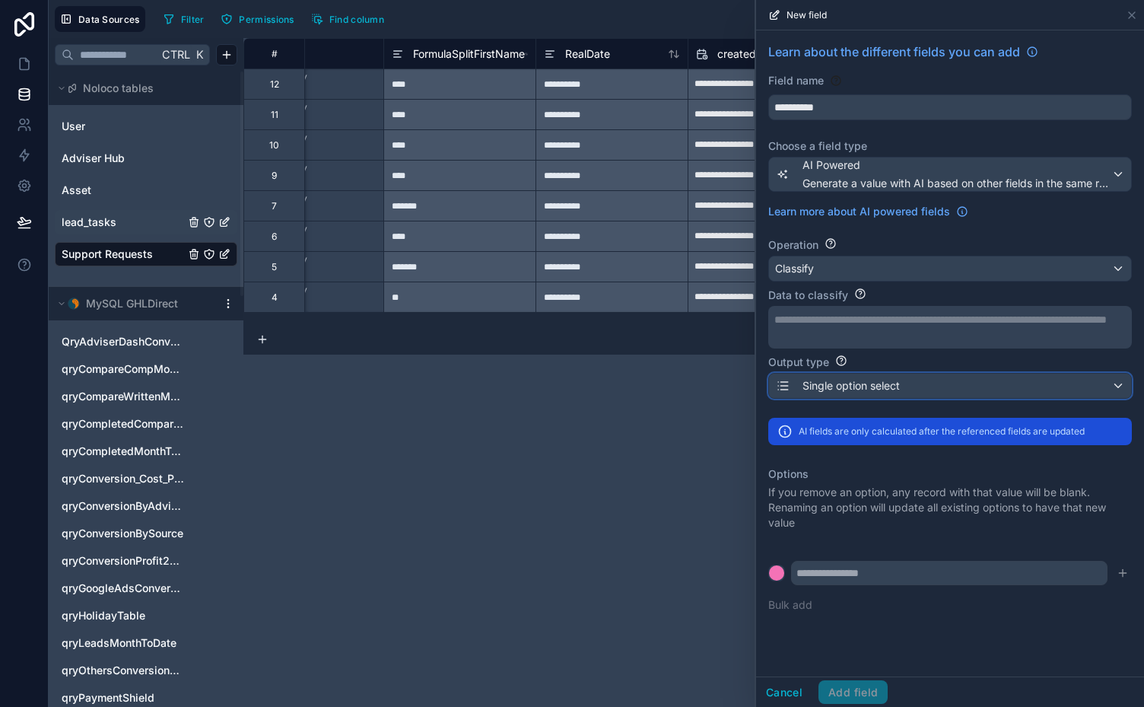
click at [1113, 386] on div "Single option select" at bounding box center [950, 385] width 362 height 24
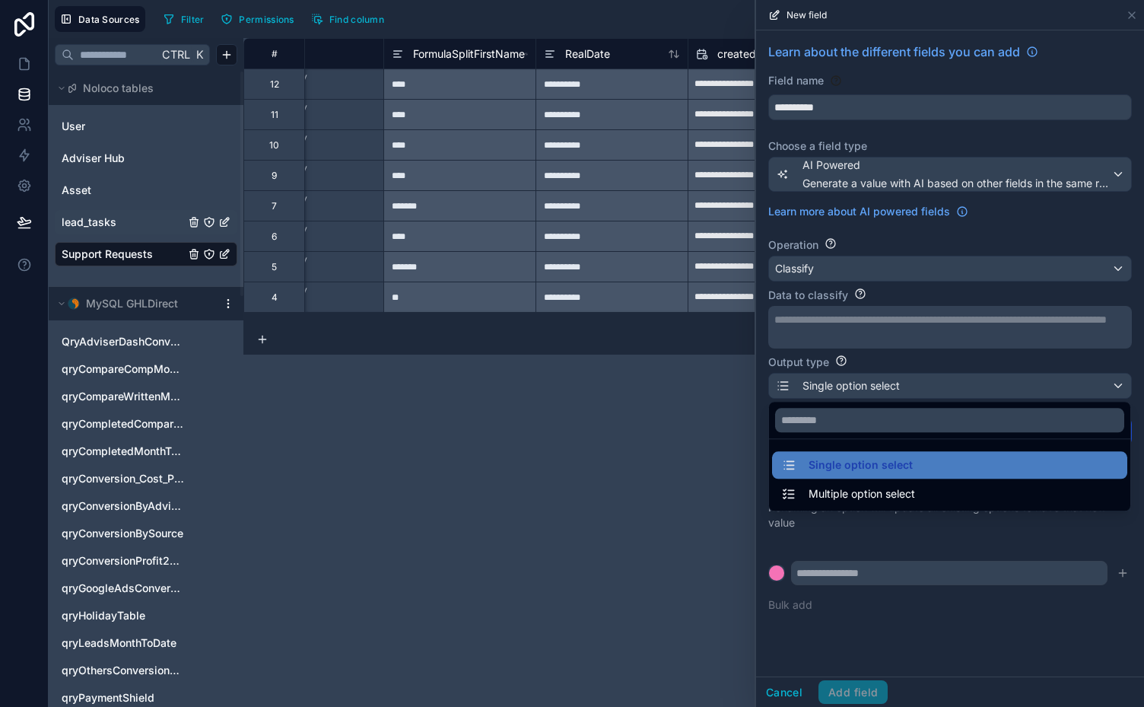
click at [1113, 386] on div at bounding box center [950, 353] width 388 height 707
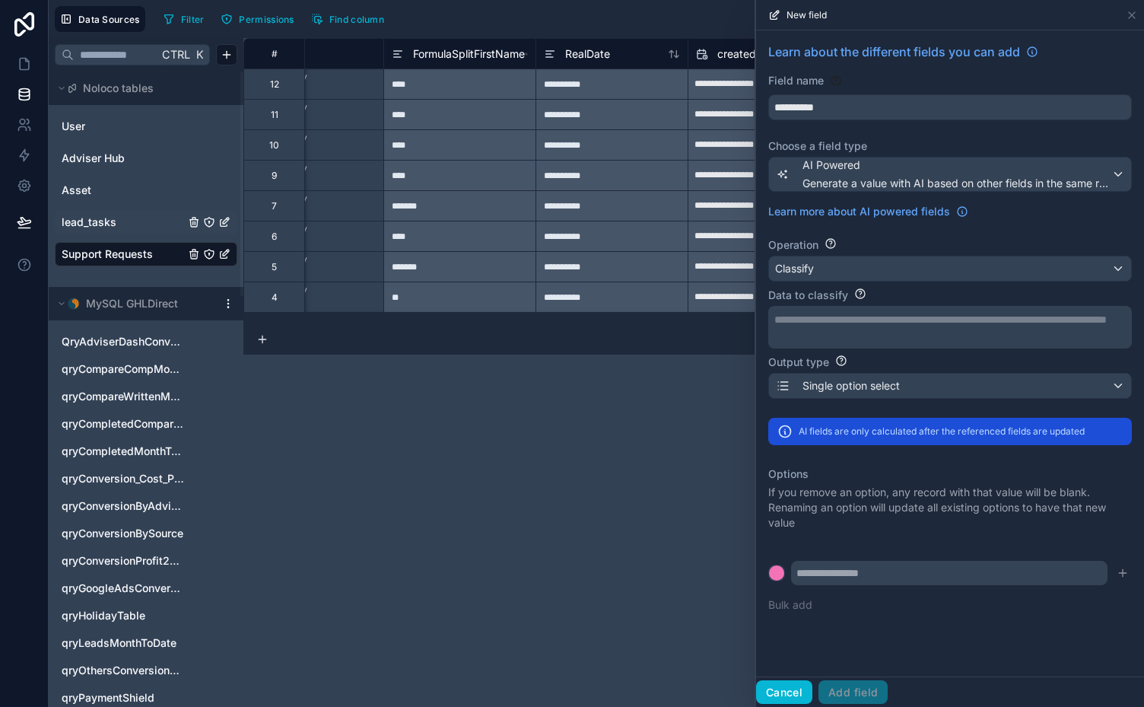
click at [788, 694] on button "Cancel" at bounding box center [784, 692] width 56 height 24
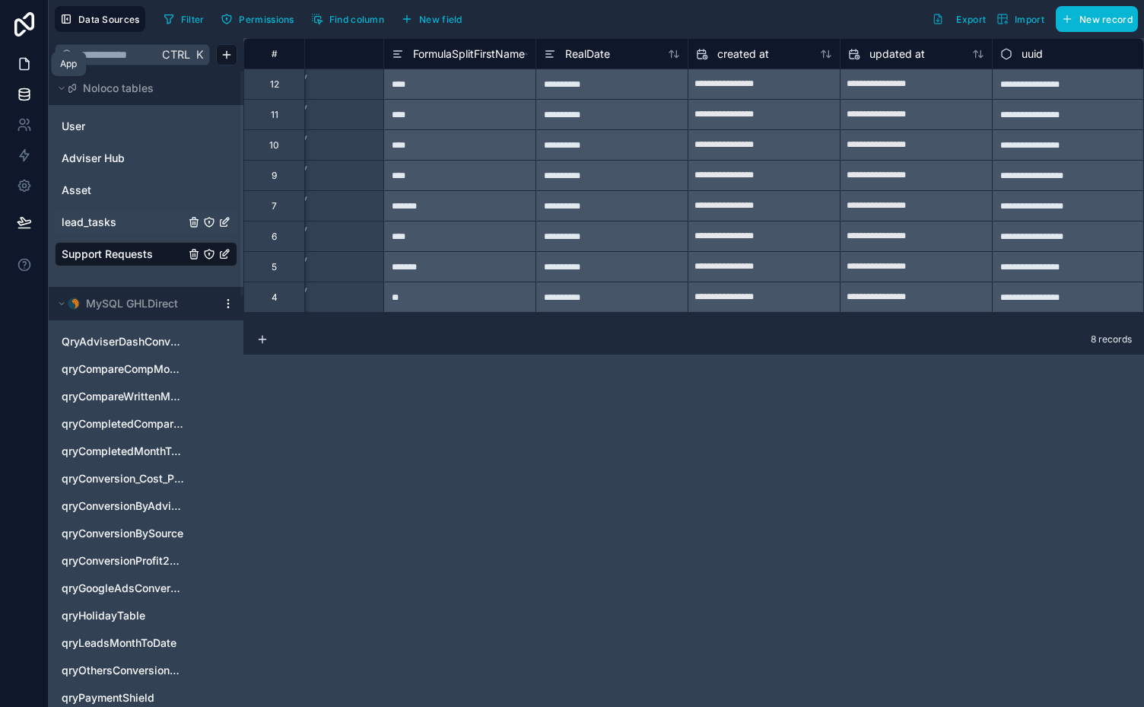
click at [21, 62] on icon at bounding box center [24, 63] width 15 height 15
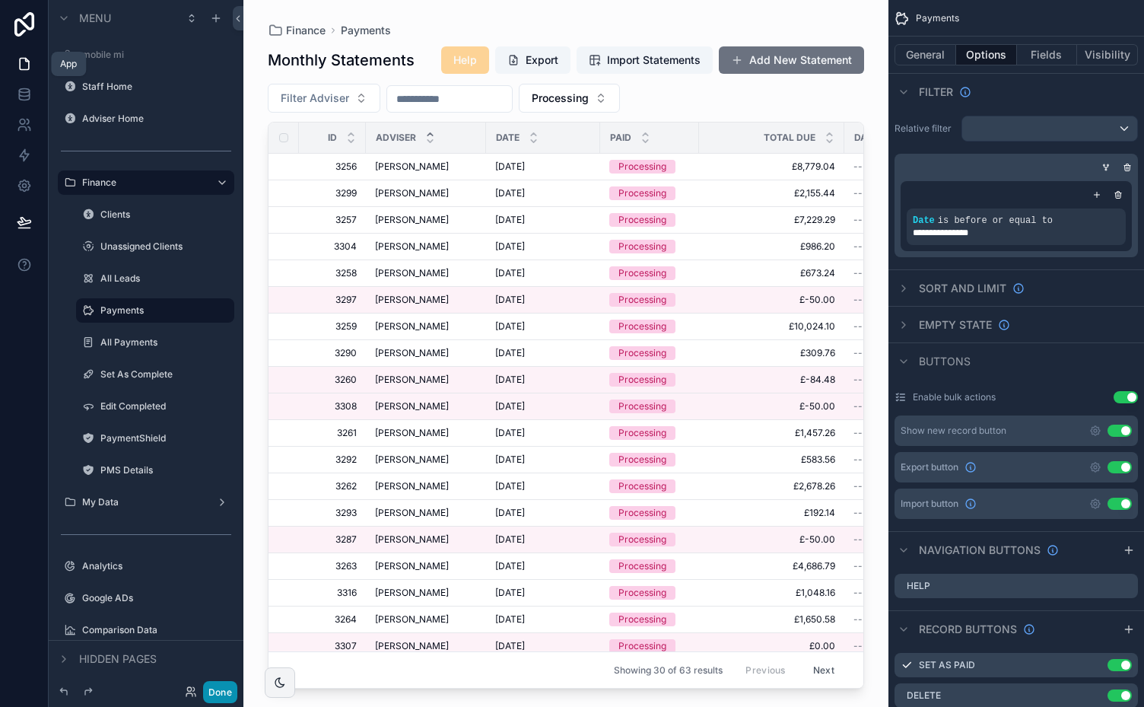
click at [210, 694] on button "Done" at bounding box center [220, 692] width 34 height 22
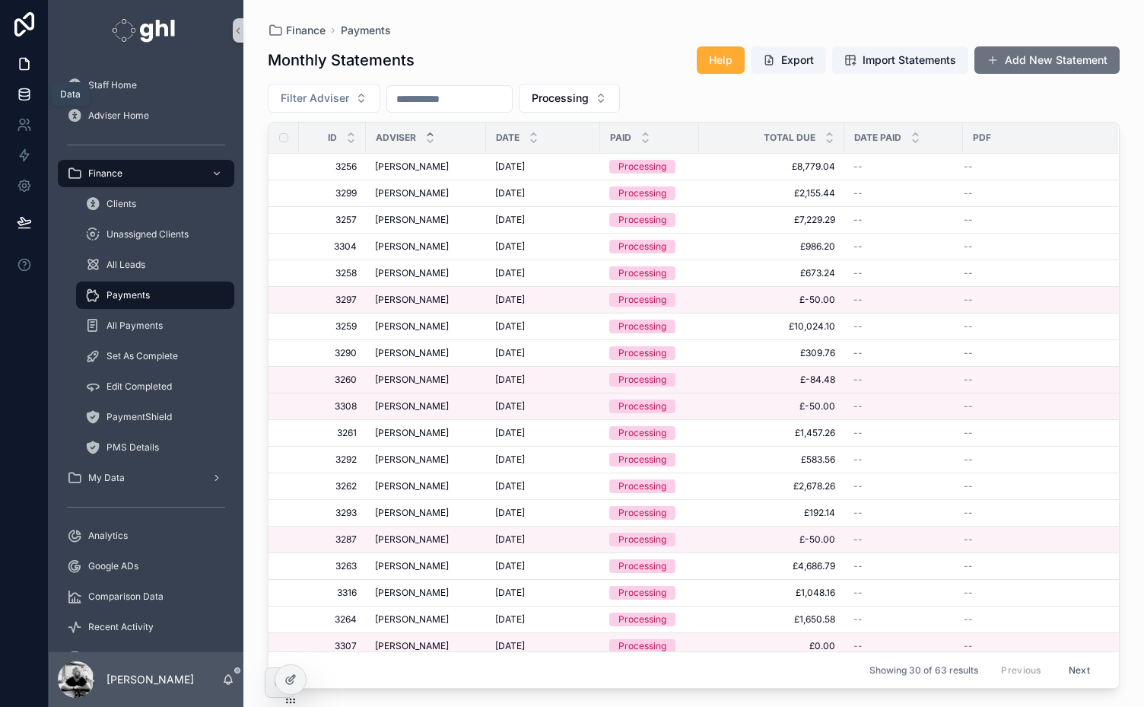
click at [25, 91] on icon at bounding box center [24, 94] width 15 height 15
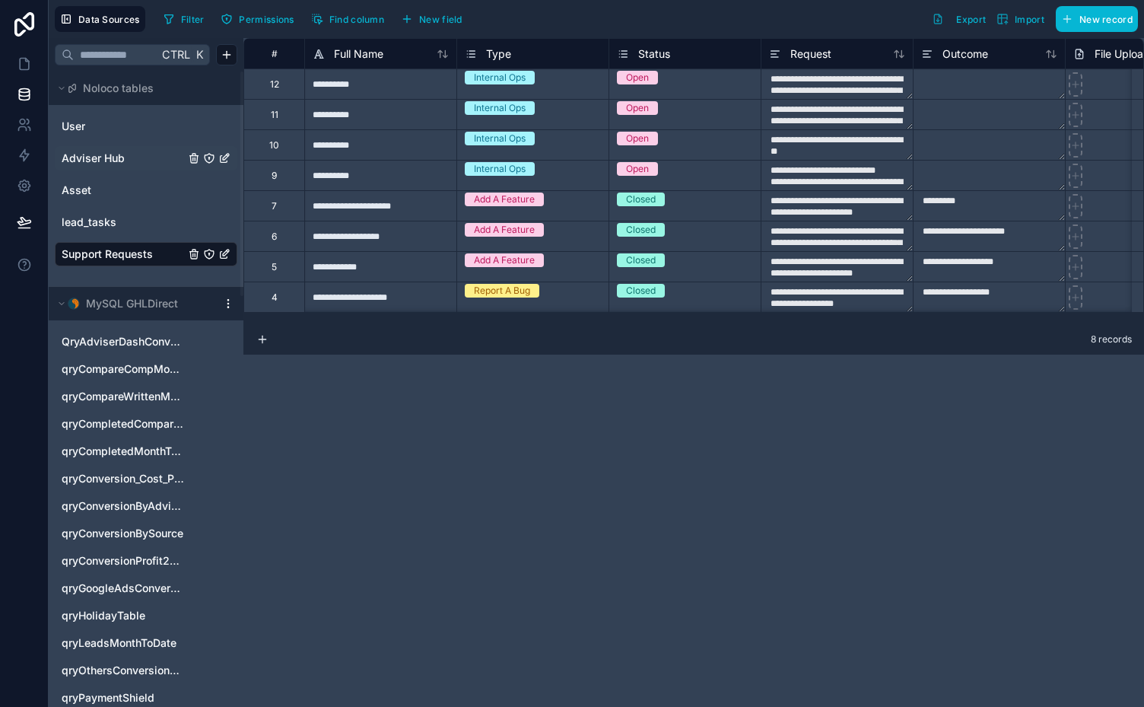
click at [83, 154] on span "Adviser Hub" at bounding box center [93, 158] width 63 height 15
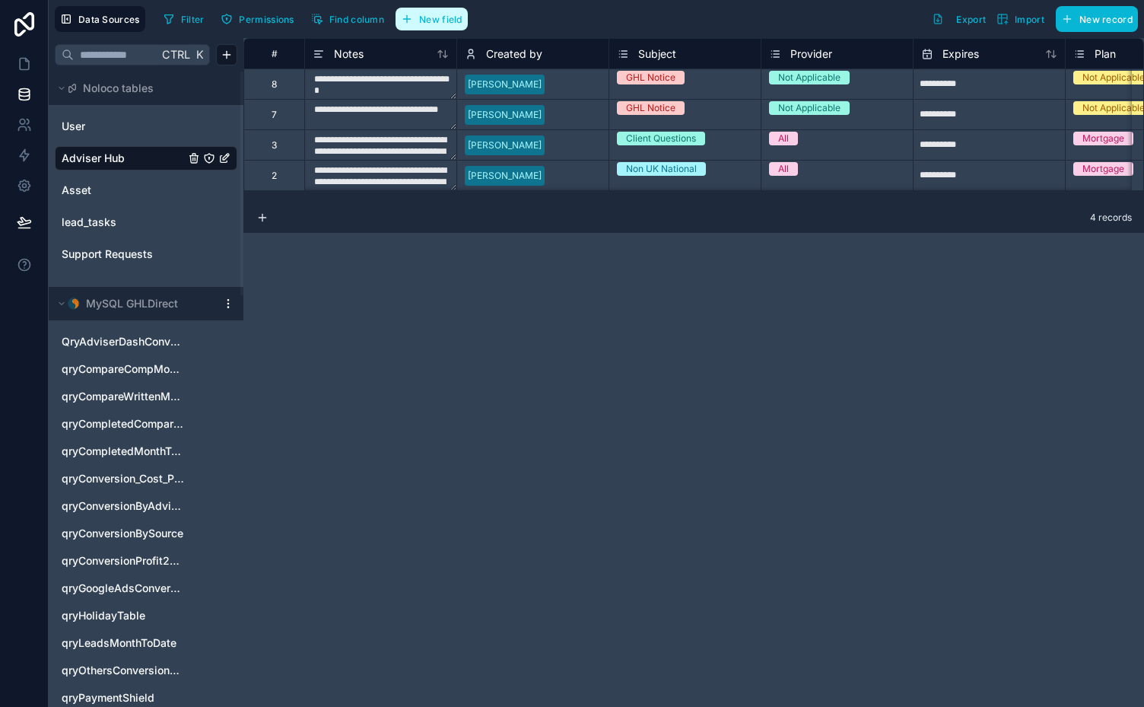
click at [436, 18] on span "New field" at bounding box center [440, 19] width 43 height 11
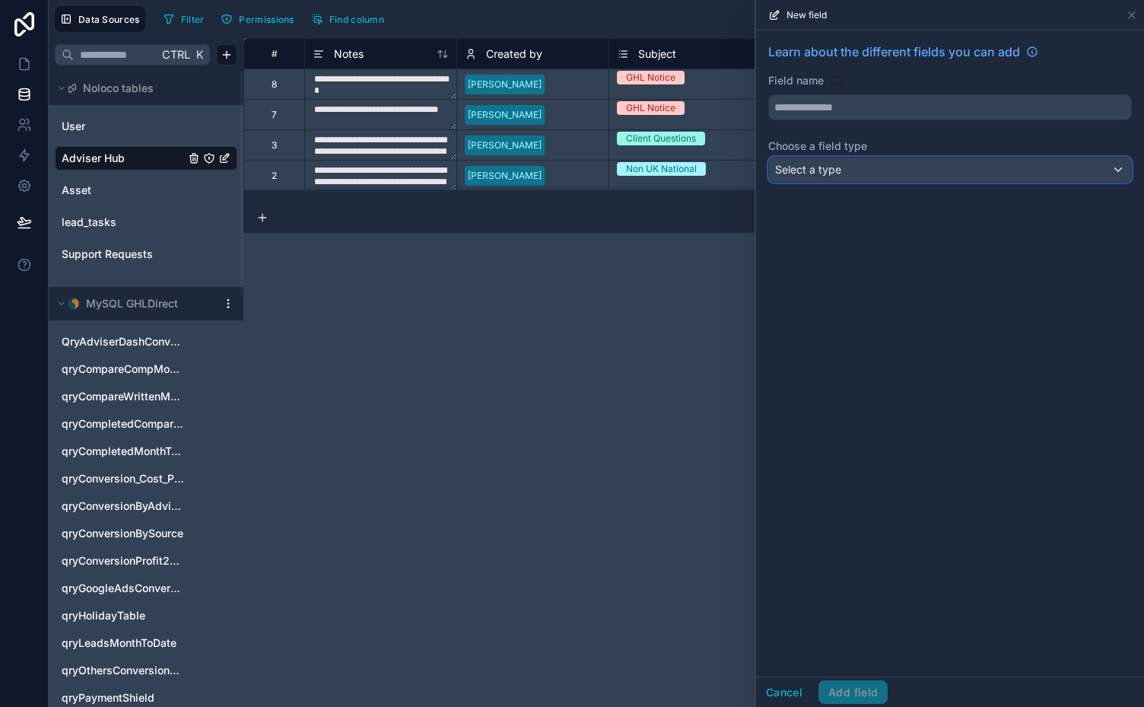
click at [920, 167] on div "Select a type" at bounding box center [950, 169] width 362 height 24
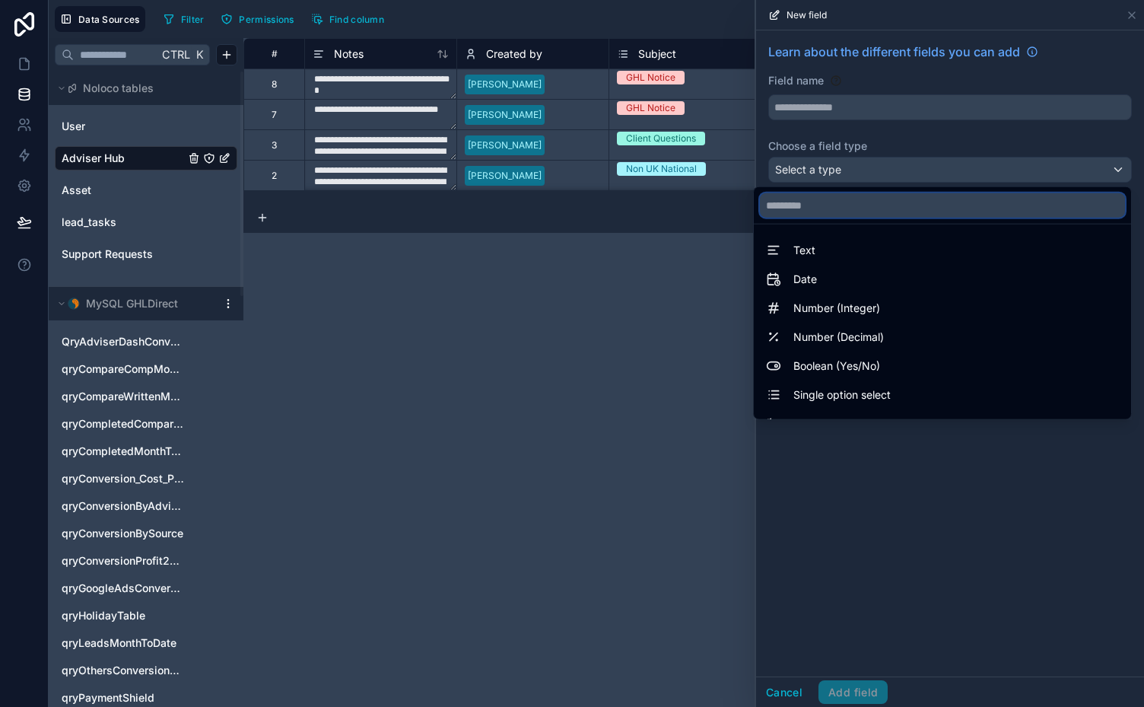
click at [861, 207] on input "text" at bounding box center [942, 205] width 365 height 24
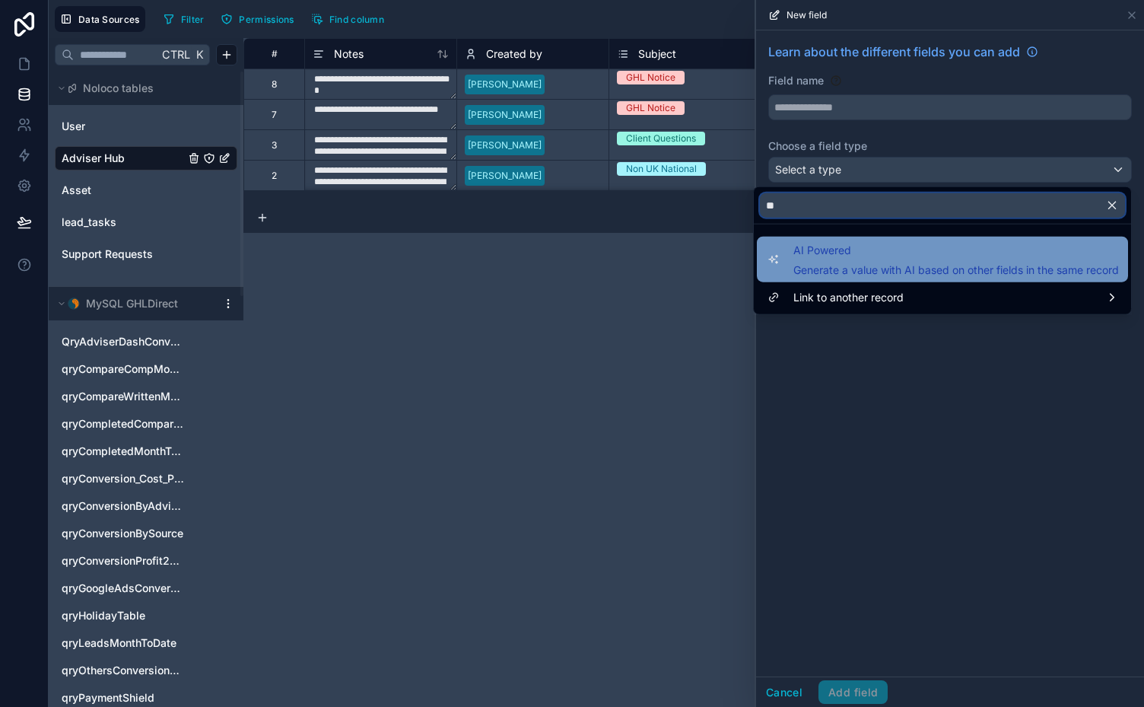
type input "**"
click at [860, 260] on div "AI Powered Generate a value with AI based on other fields in the same record" at bounding box center [956, 259] width 326 height 37
type input "**********"
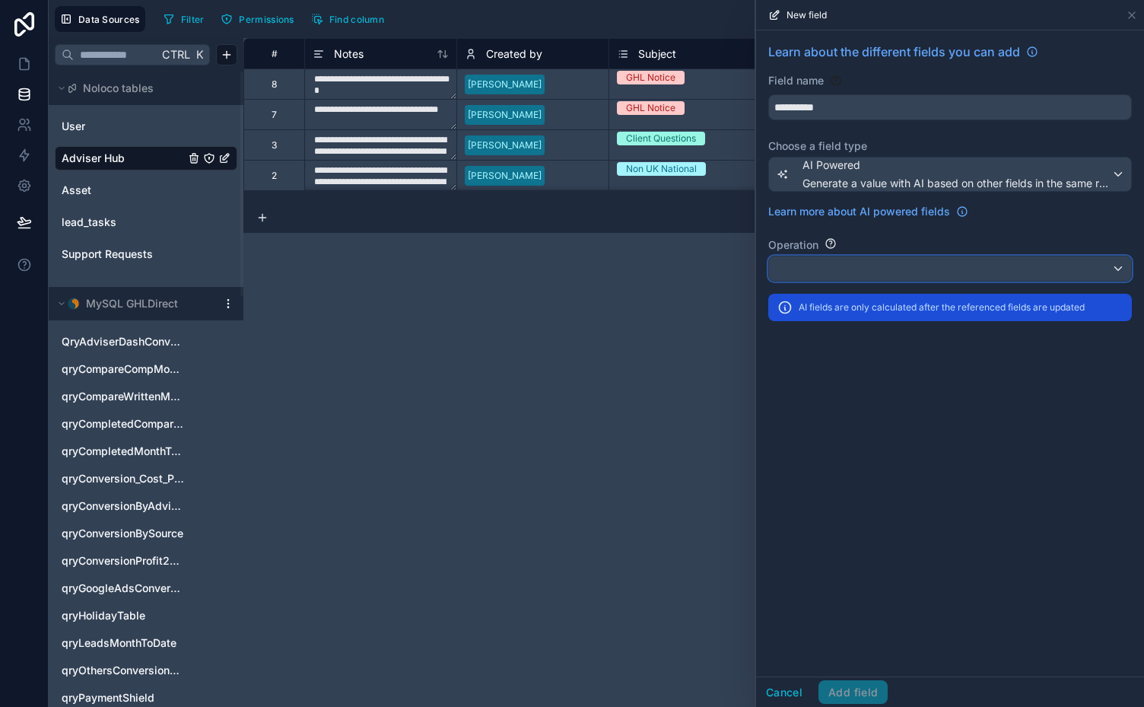
click at [967, 271] on div at bounding box center [950, 268] width 362 height 24
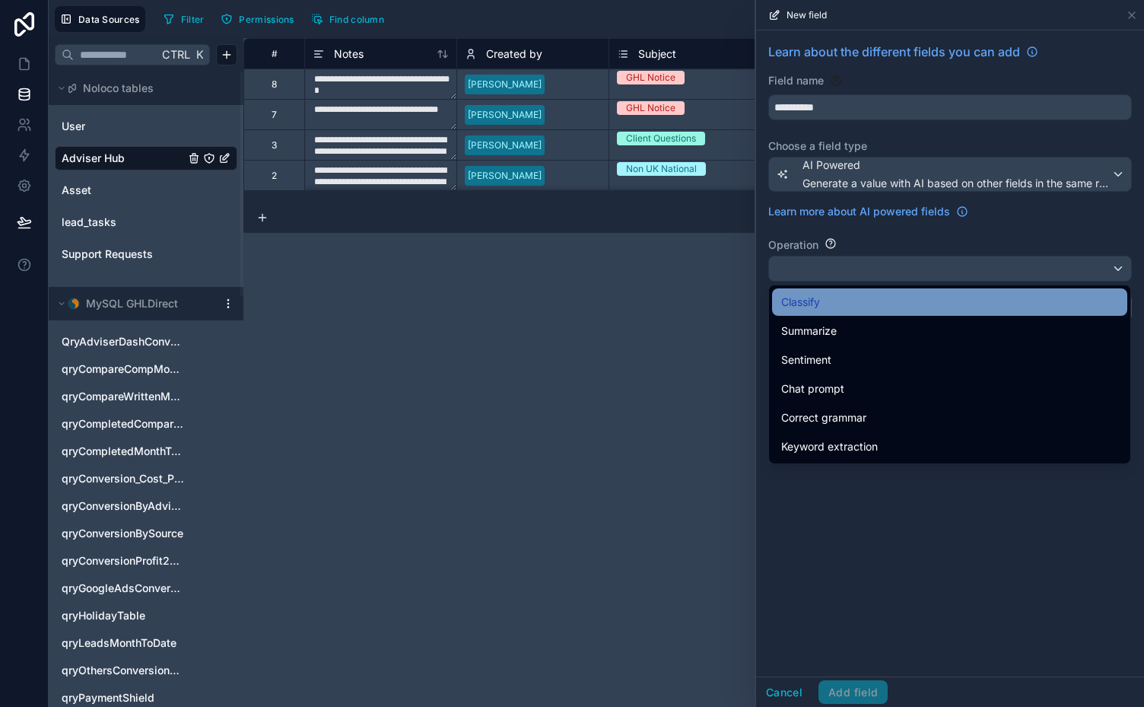
click at [869, 303] on div "Classify" at bounding box center [949, 302] width 337 height 18
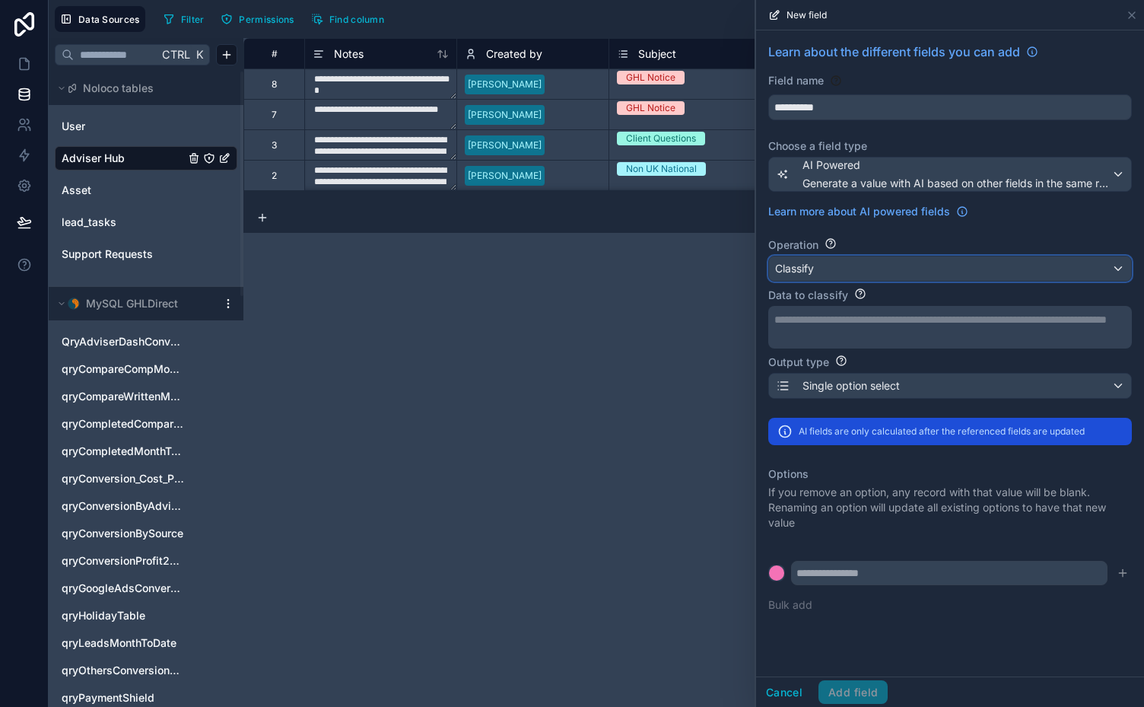
click at [986, 266] on div "Classify" at bounding box center [950, 268] width 362 height 24
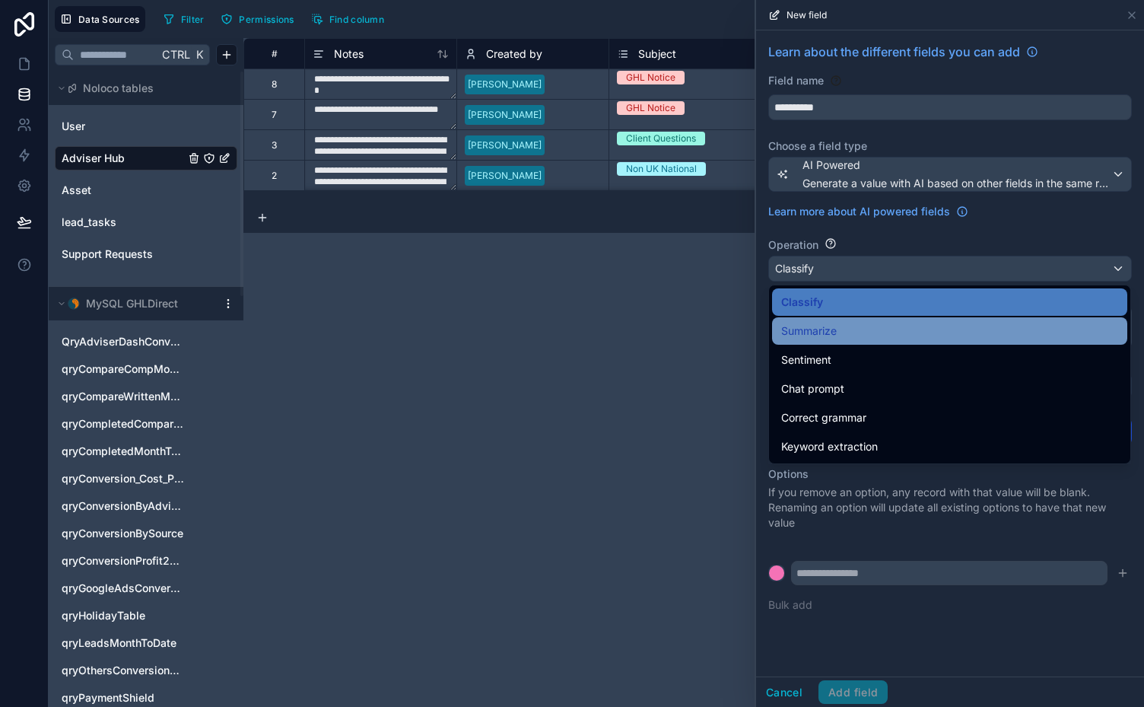
click at [846, 328] on div "Summarize" at bounding box center [949, 331] width 337 height 18
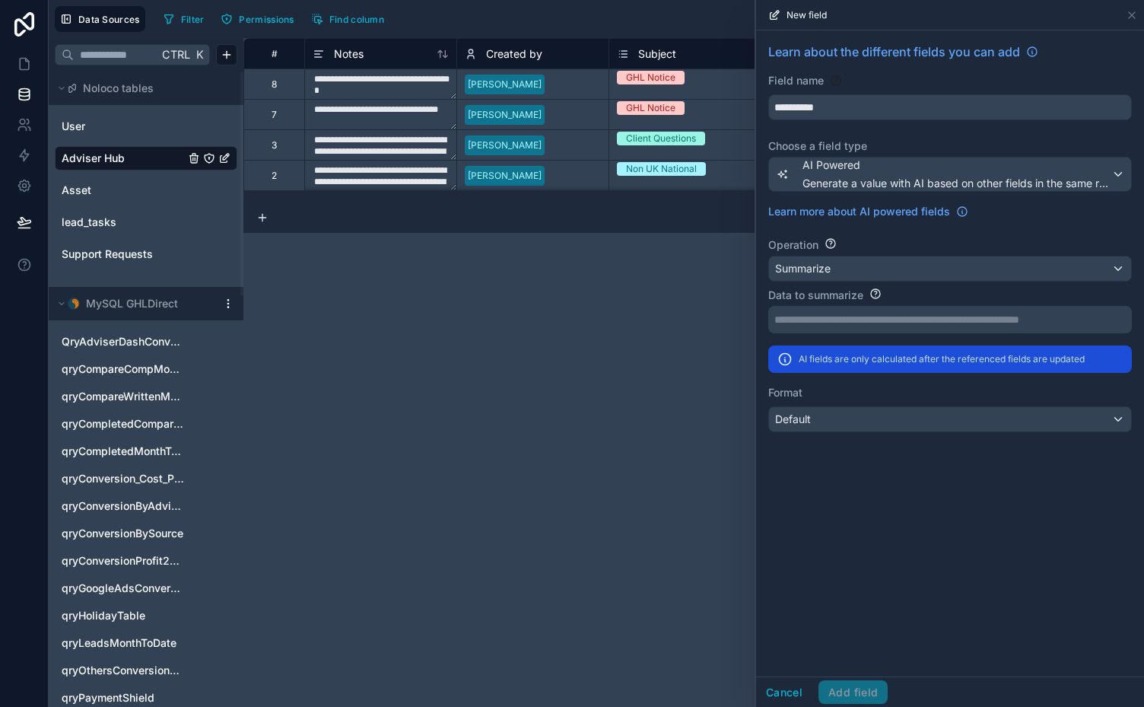
click at [863, 319] on p "**********" at bounding box center [948, 319] width 348 height 15
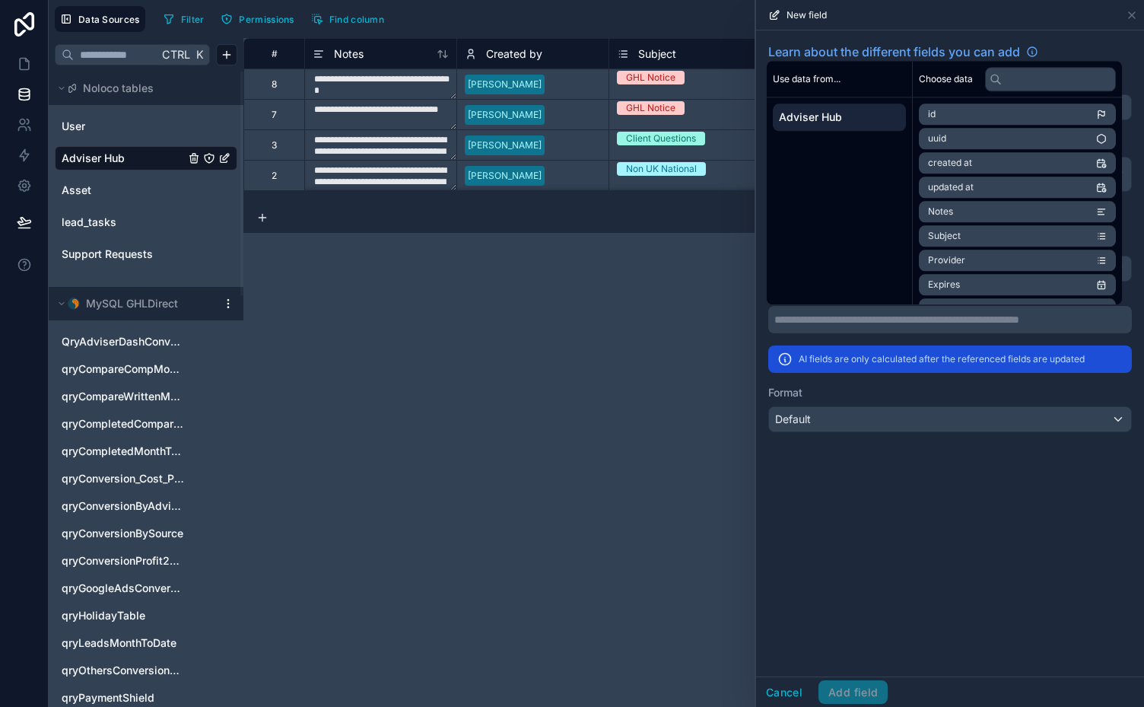
click at [1031, 281] on li "Expires" at bounding box center [1017, 284] width 197 height 21
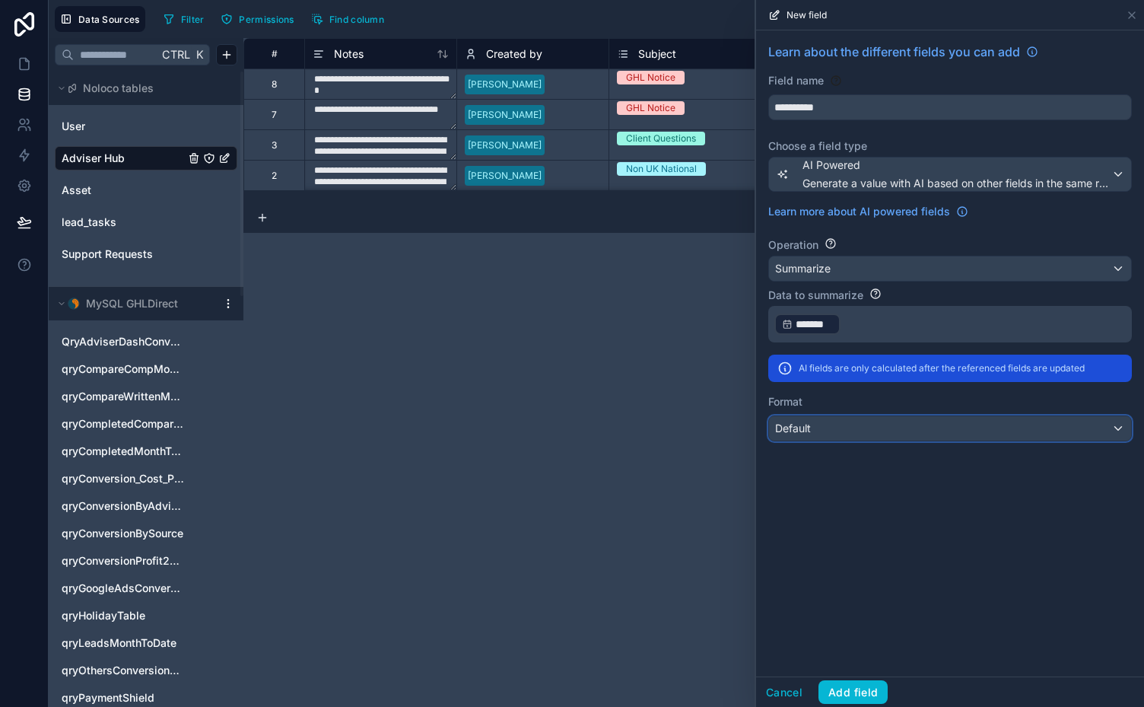
click at [949, 418] on div "Default" at bounding box center [950, 428] width 362 height 24
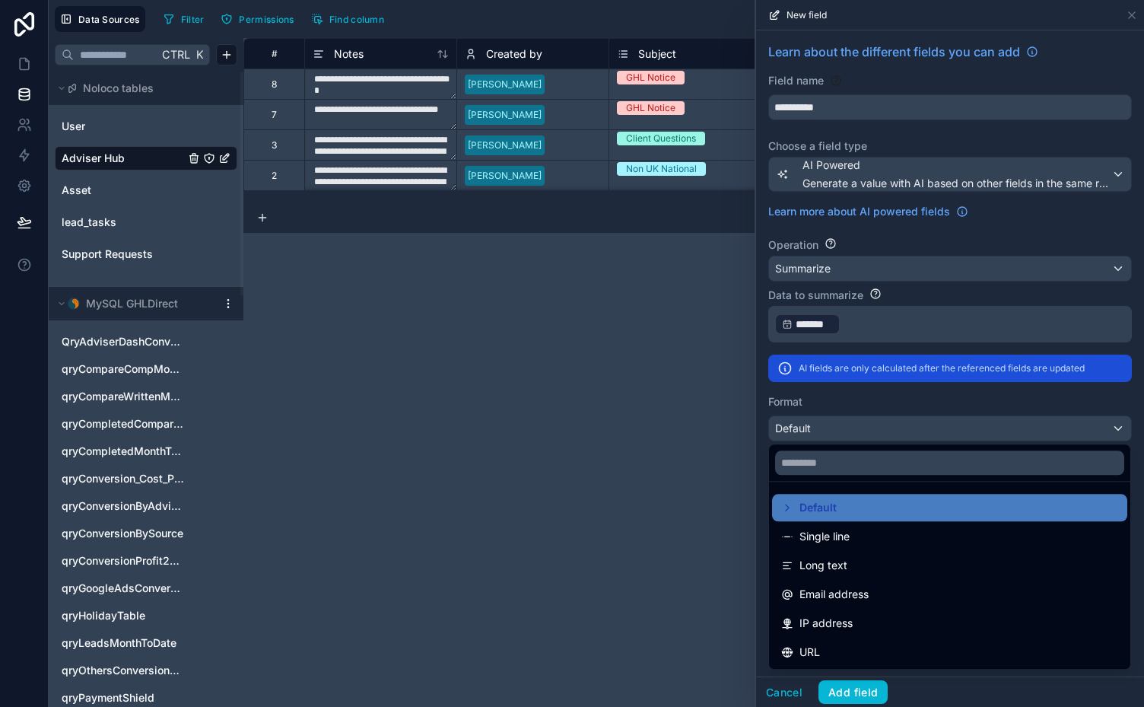
click at [919, 399] on div at bounding box center [950, 353] width 388 height 707
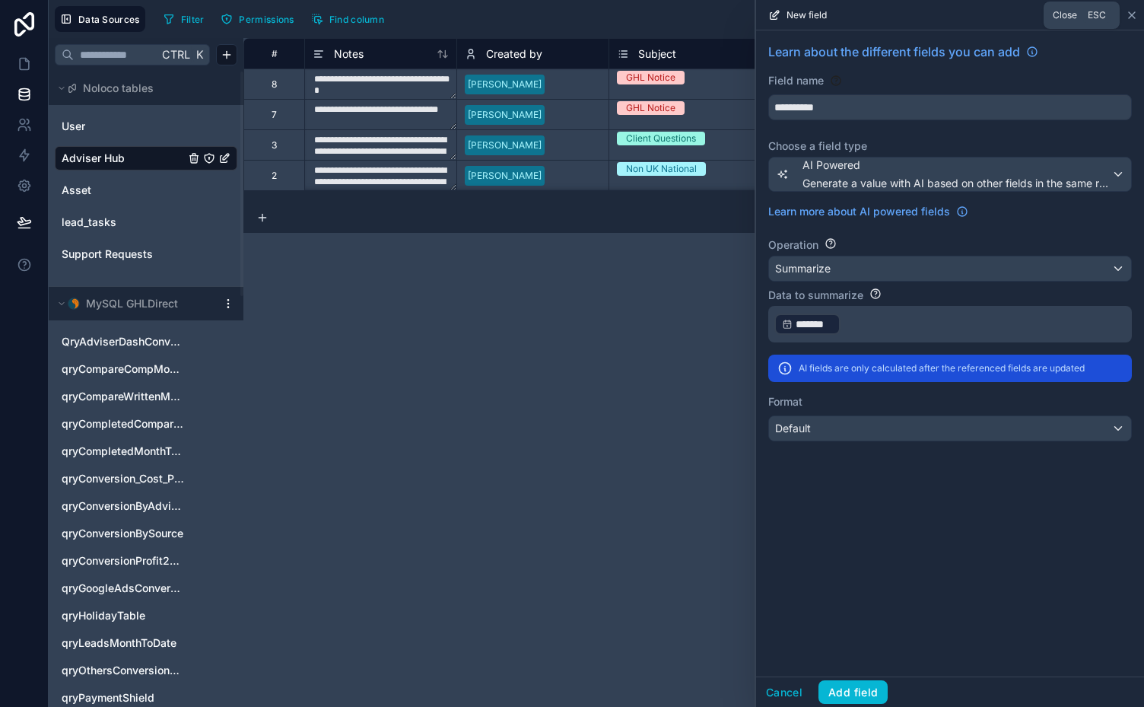
click at [1135, 11] on icon at bounding box center [1132, 15] width 12 height 12
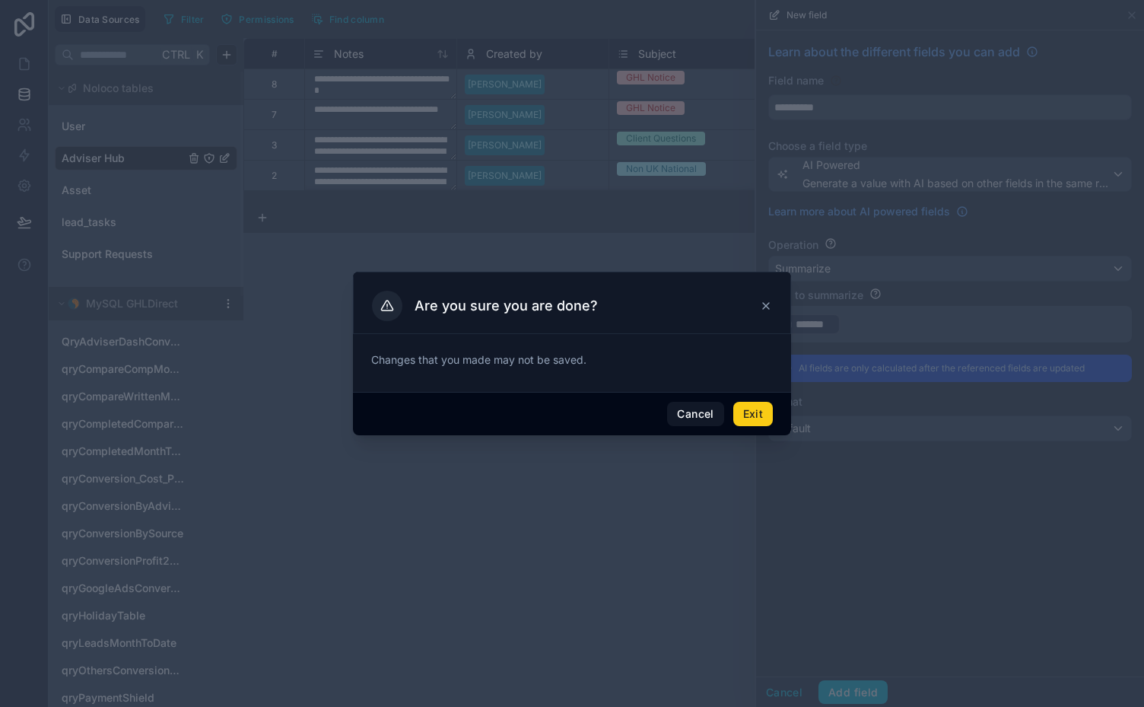
click at [745, 413] on button "Exit" at bounding box center [753, 414] width 40 height 24
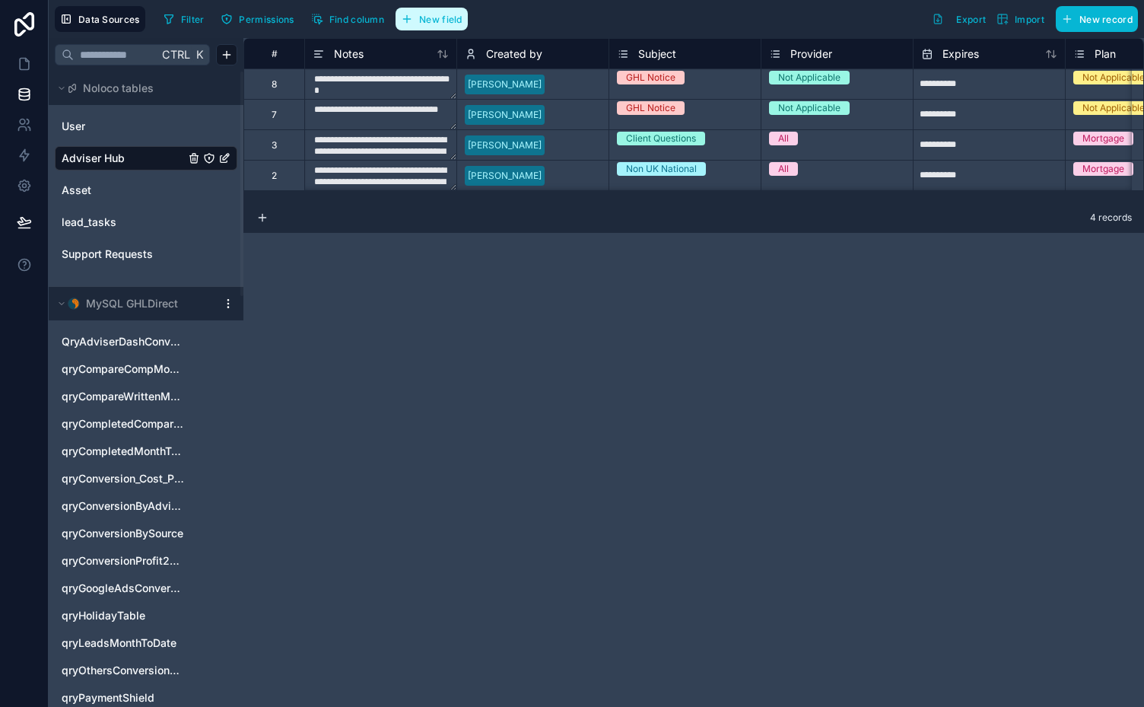
click at [429, 21] on span "New field" at bounding box center [440, 19] width 43 height 11
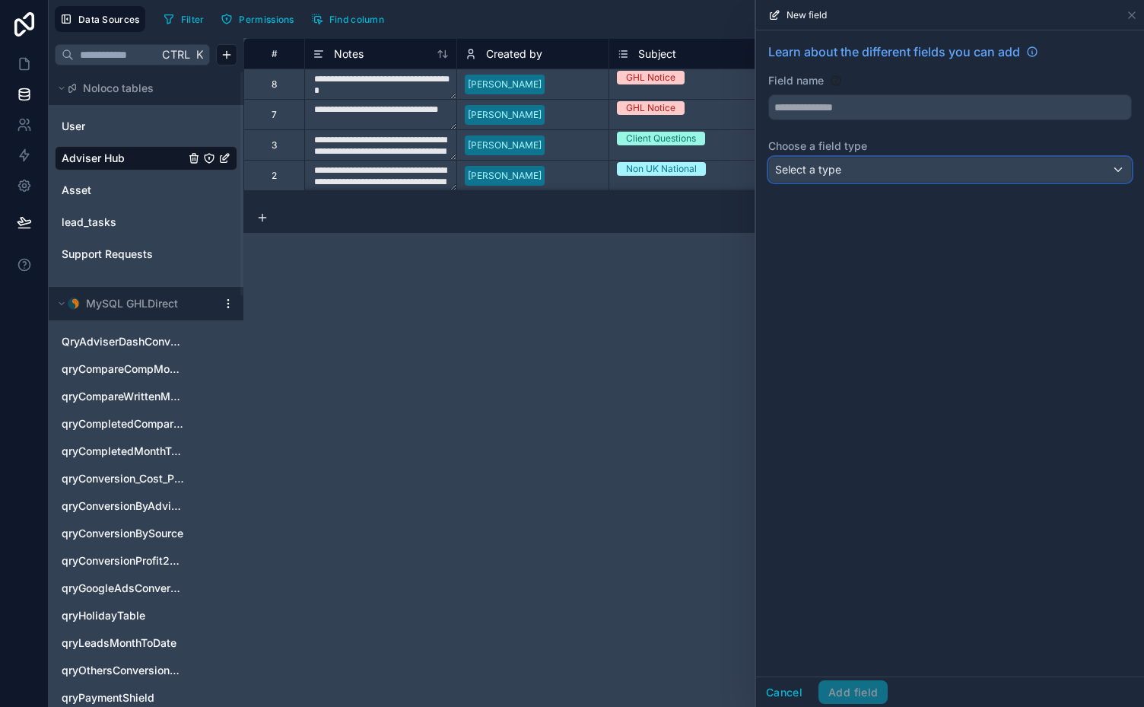
click at [1050, 170] on div "Select a type" at bounding box center [950, 169] width 362 height 24
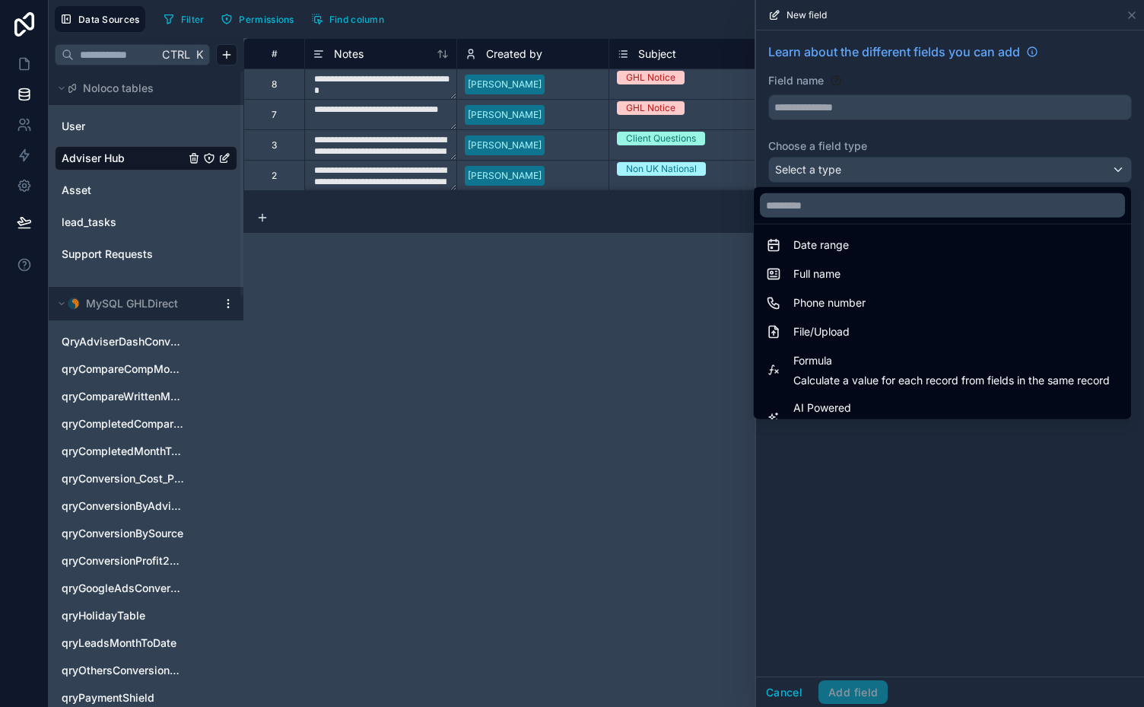
scroll to position [300, 0]
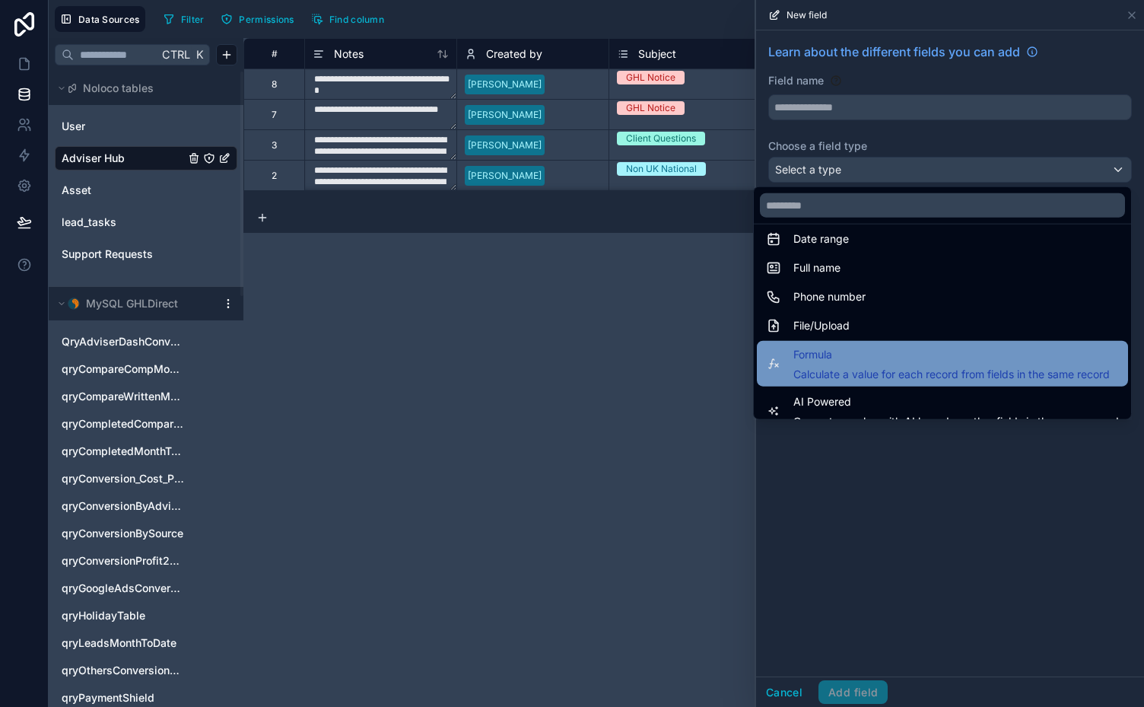
click at [1046, 375] on span "Calculate a value for each record from fields in the same record" at bounding box center [951, 374] width 316 height 15
type input "*******"
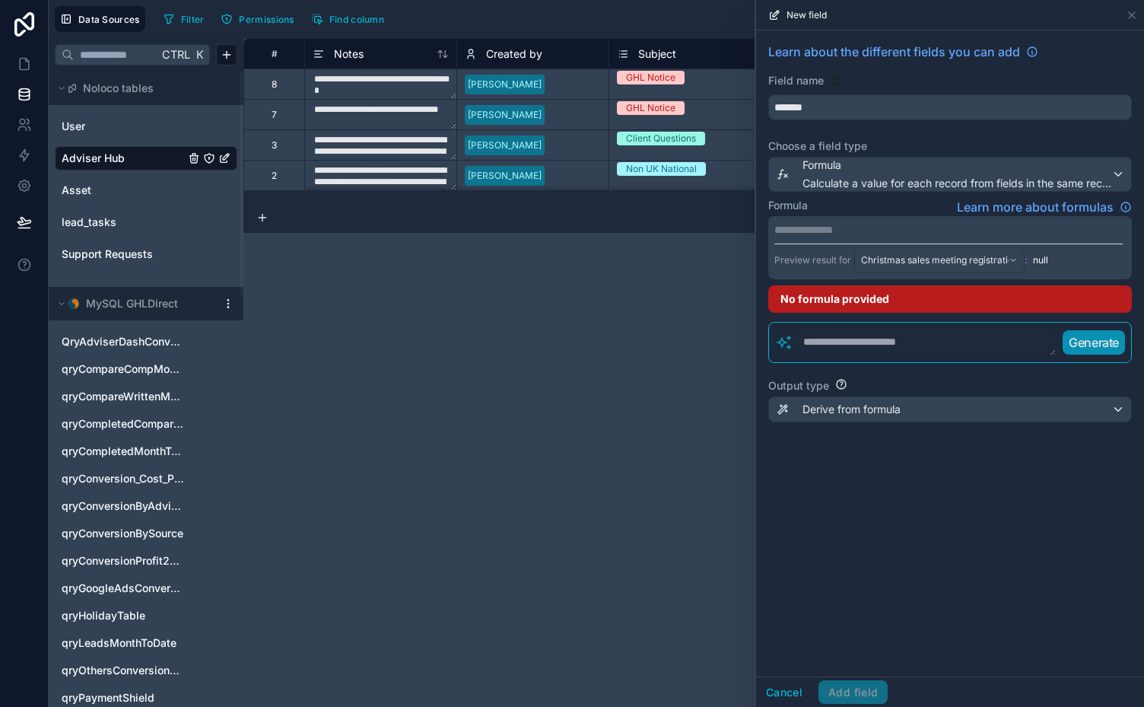
click at [866, 348] on textarea at bounding box center [924, 342] width 263 height 27
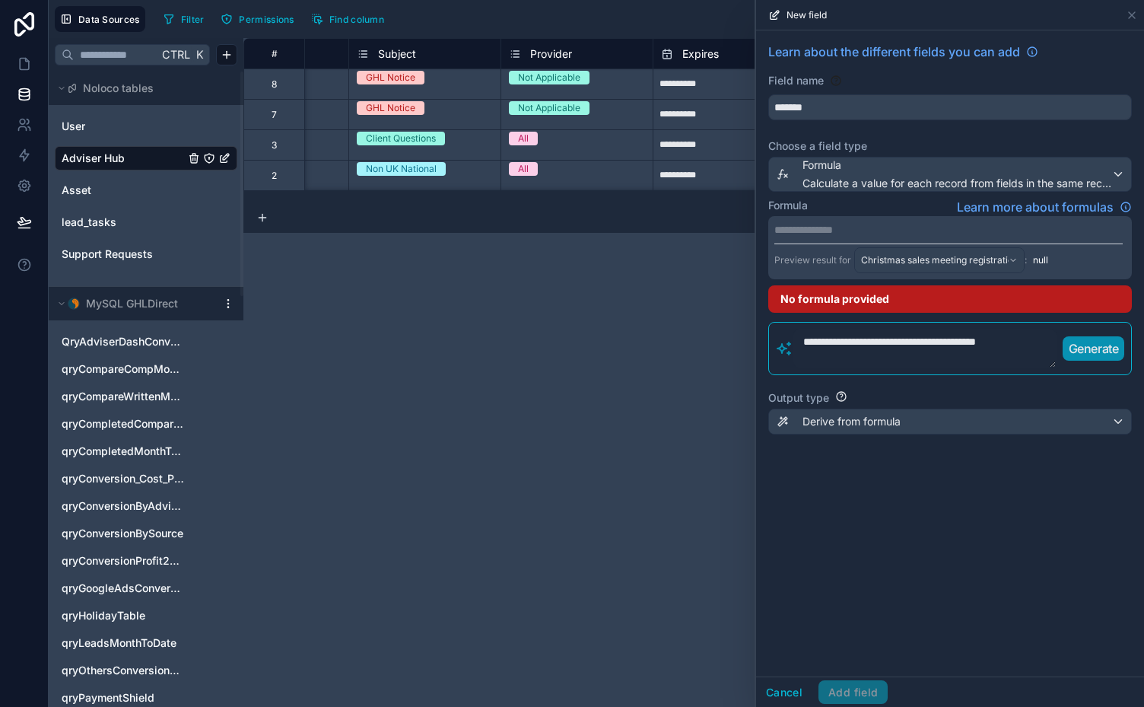
scroll to position [0, 263]
click at [1088, 340] on p "Generate" at bounding box center [1094, 348] width 50 height 18
click at [786, 348] on icon at bounding box center [784, 348] width 18 height 18
drag, startPoint x: 975, startPoint y: 340, endPoint x: 1004, endPoint y: 412, distance: 77.1
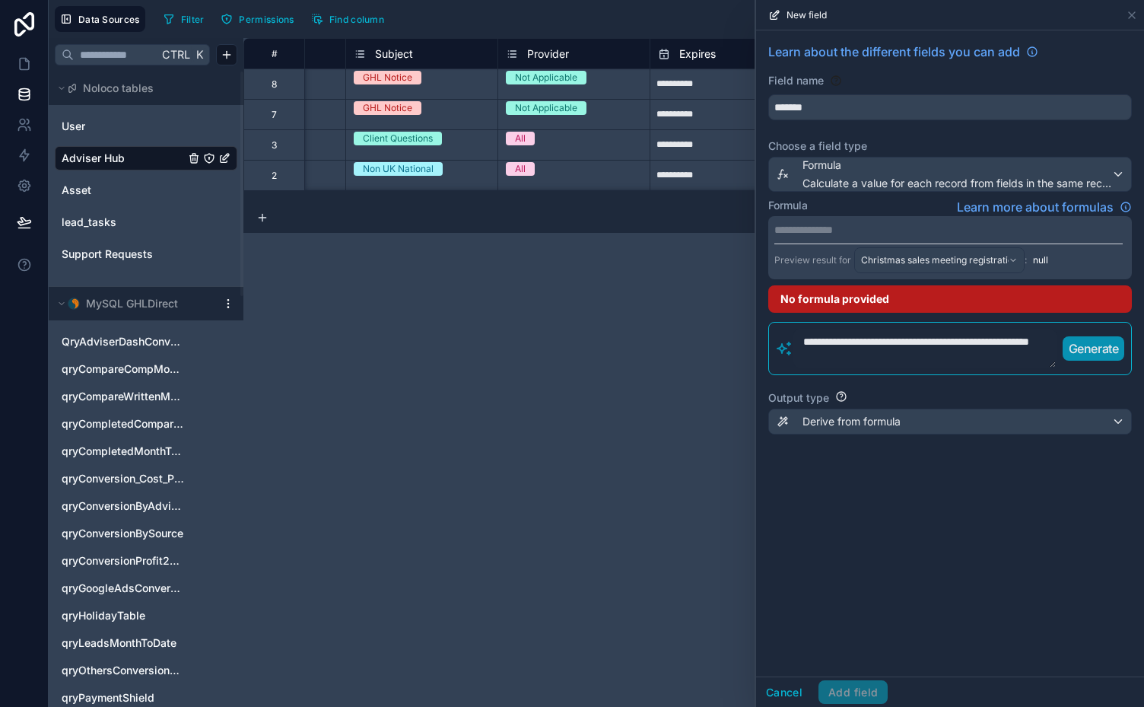
click at [1004, 412] on div "**********" at bounding box center [950, 247] width 388 height 434
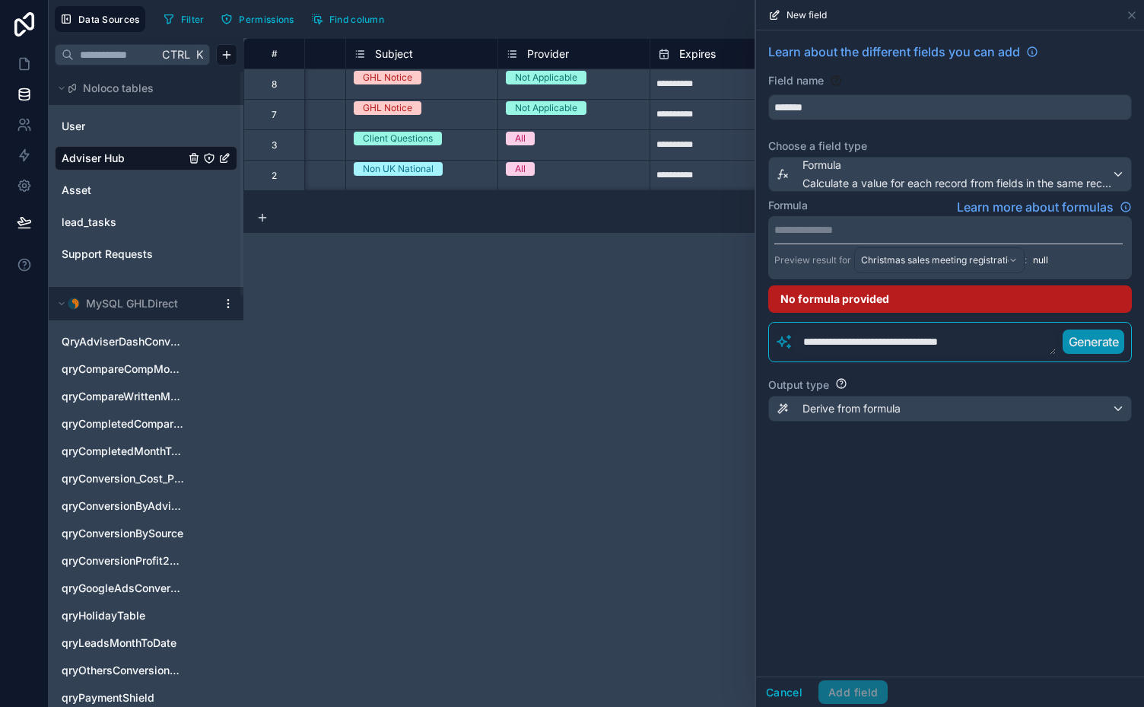
drag, startPoint x: 981, startPoint y: 345, endPoint x: 757, endPoint y: 326, distance: 225.2
click at [757, 326] on div "**********" at bounding box center [950, 240] width 388 height 421
click at [1084, 339] on p "Generate" at bounding box center [1094, 341] width 50 height 18
drag, startPoint x: 886, startPoint y: 351, endPoint x: 764, endPoint y: 332, distance: 124.1
click at [764, 332] on div "**********" at bounding box center [950, 240] width 388 height 421
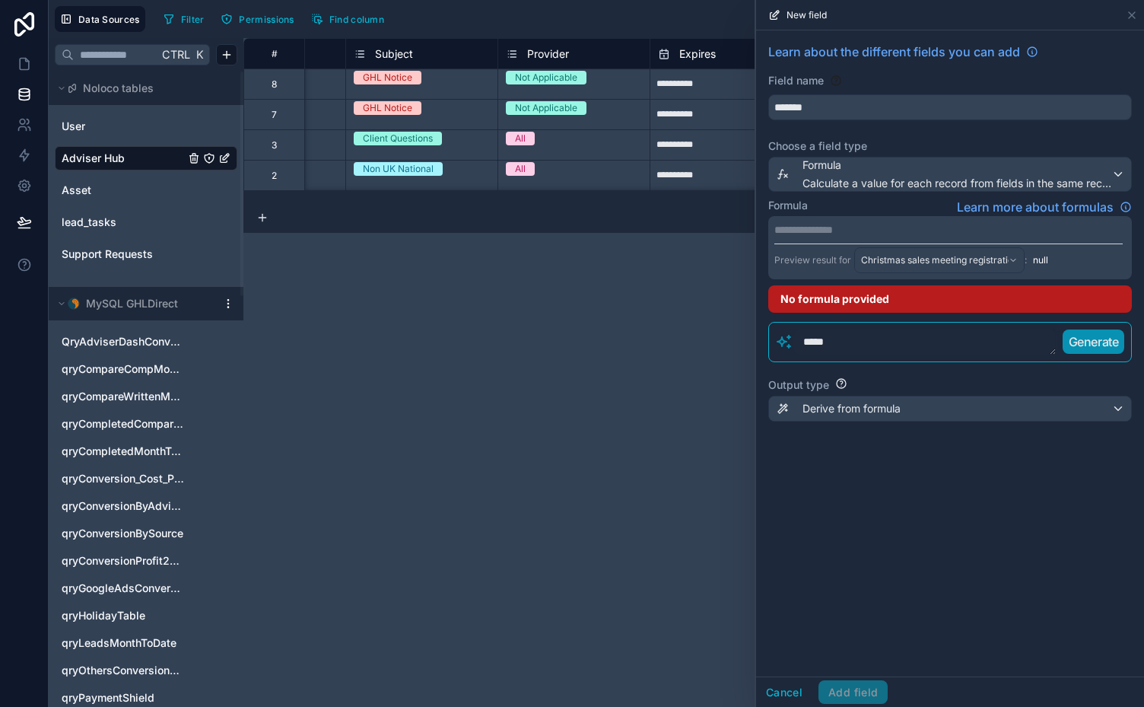
type textarea "*****"
click at [1098, 335] on p "Generate" at bounding box center [1094, 341] width 50 height 18
drag, startPoint x: 872, startPoint y: 341, endPoint x: 787, endPoint y: 348, distance: 85.5
click at [787, 348] on div "***** Generate" at bounding box center [950, 342] width 364 height 40
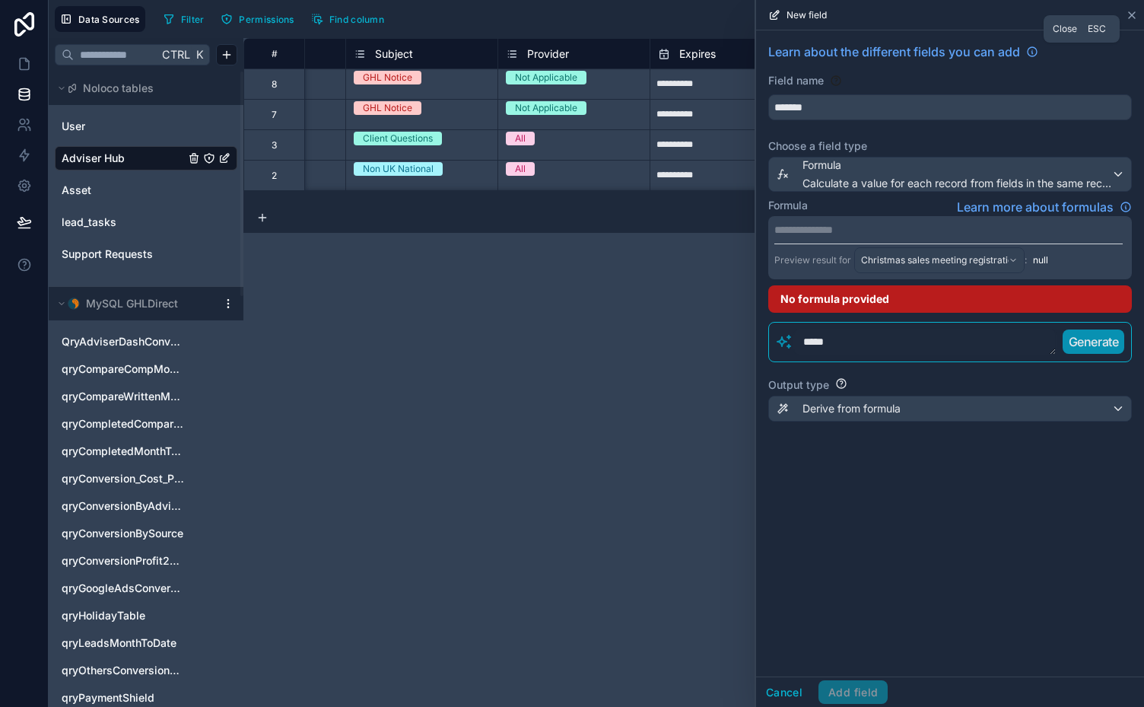
click at [1130, 15] on icon at bounding box center [1132, 15] width 12 height 12
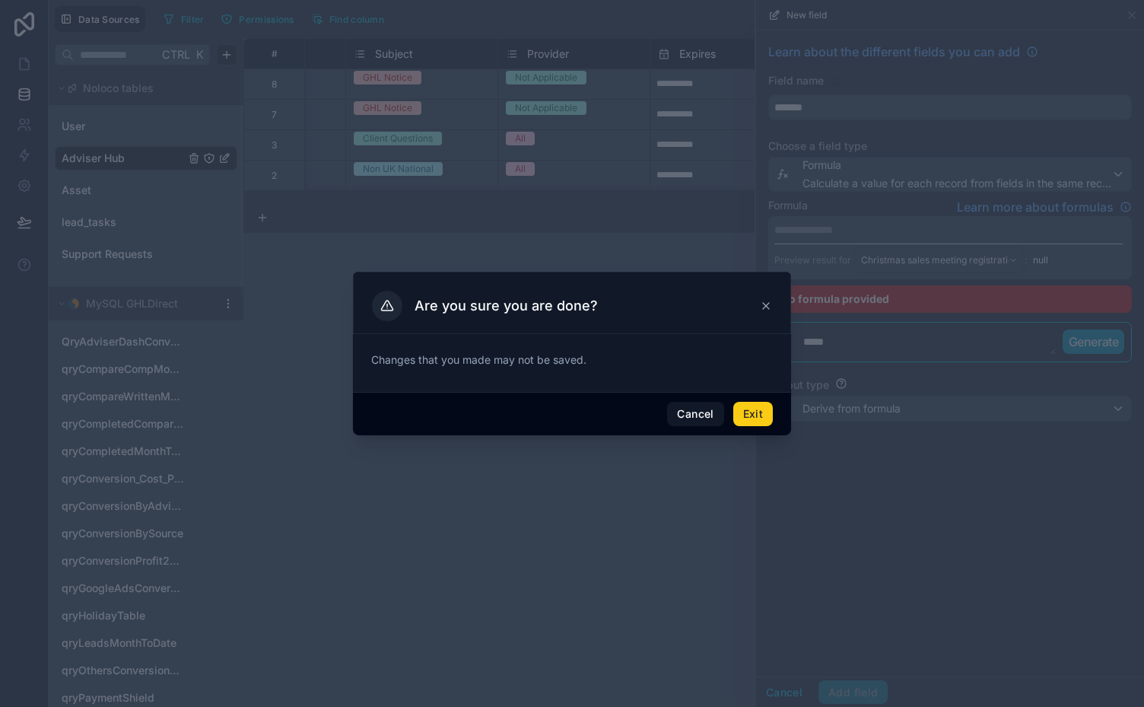
click at [738, 411] on button "Exit" at bounding box center [753, 414] width 40 height 24
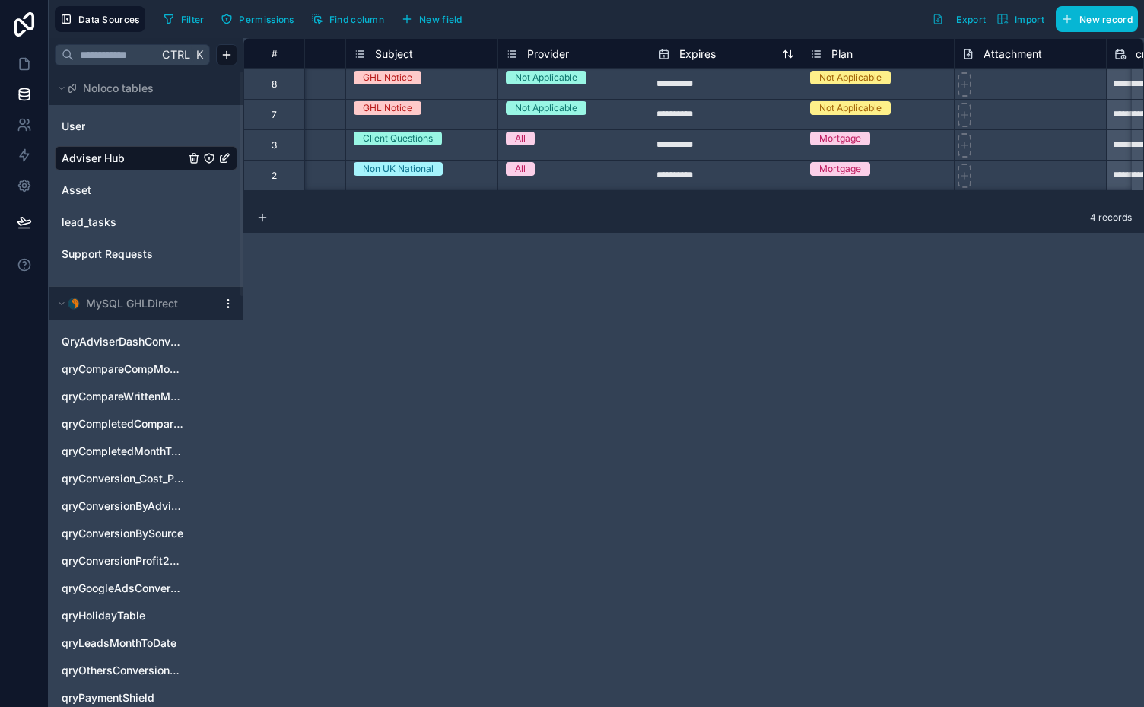
click at [695, 46] on span "Expires" at bounding box center [697, 53] width 37 height 15
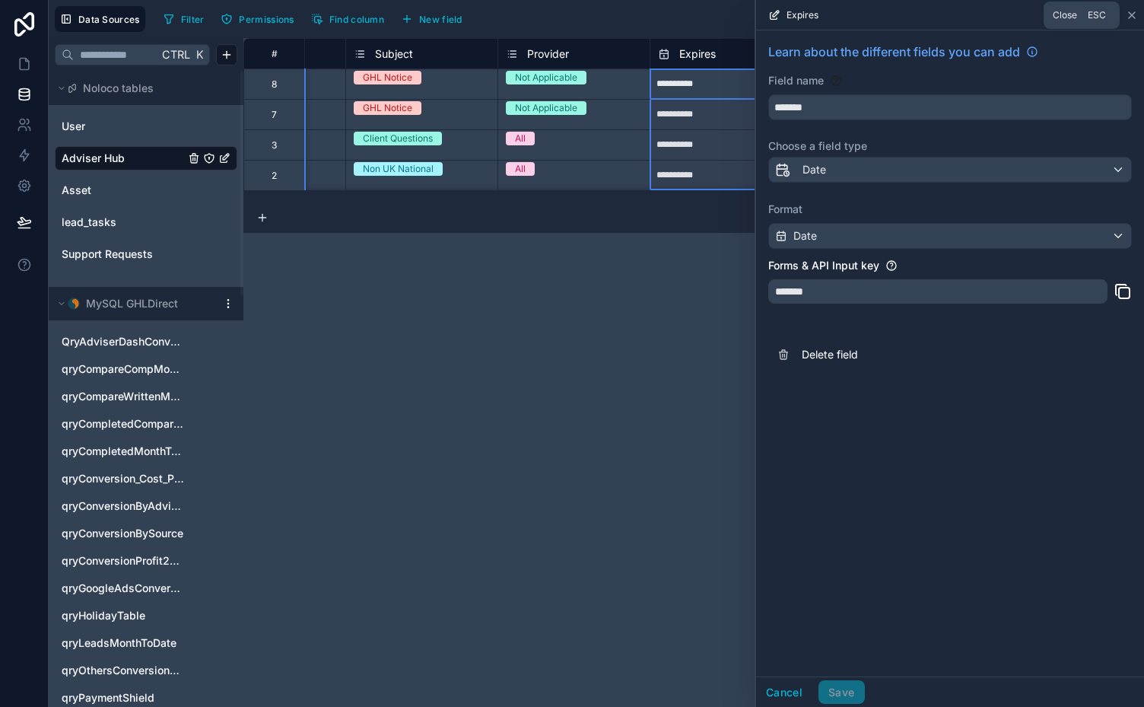
click at [1136, 13] on icon at bounding box center [1132, 15] width 12 height 12
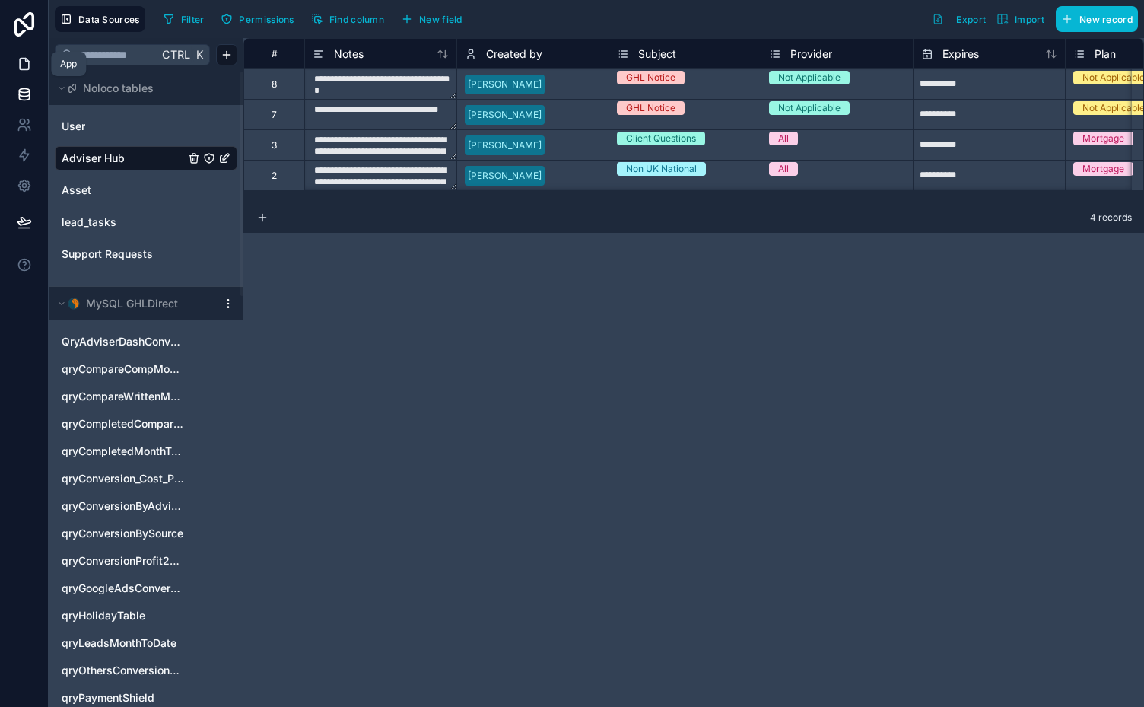
click at [21, 65] on icon at bounding box center [24, 63] width 15 height 15
click at [24, 62] on icon at bounding box center [24, 63] width 15 height 15
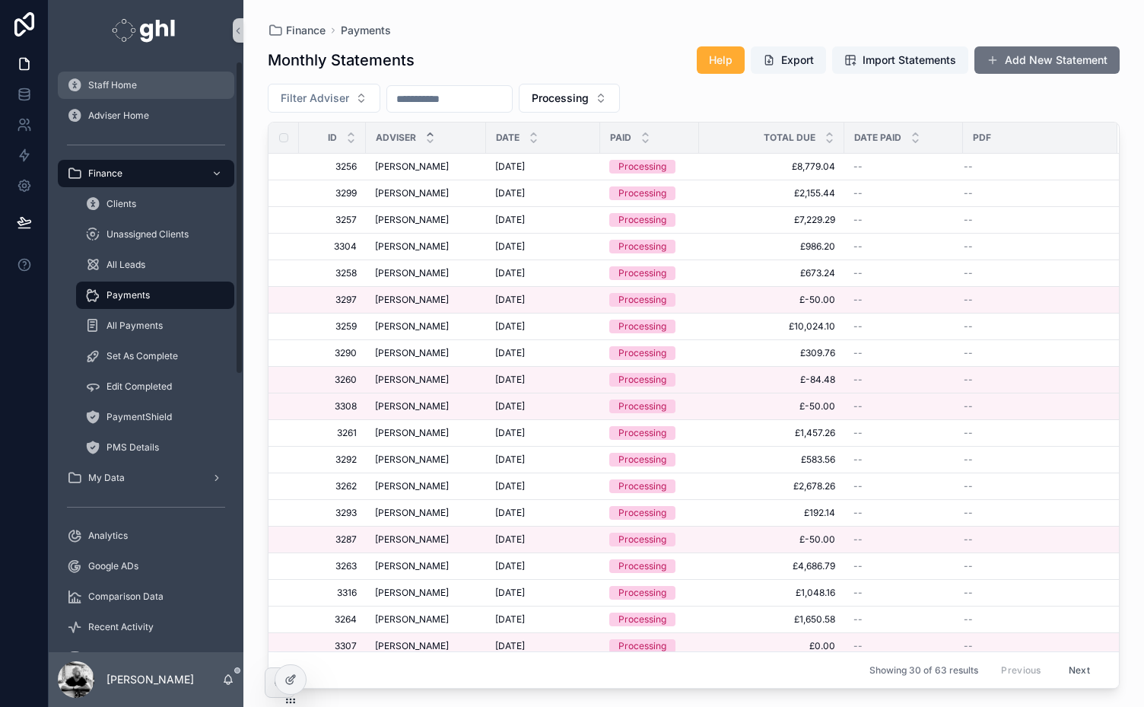
click at [104, 87] on span "Staff Home" at bounding box center [112, 85] width 49 height 12
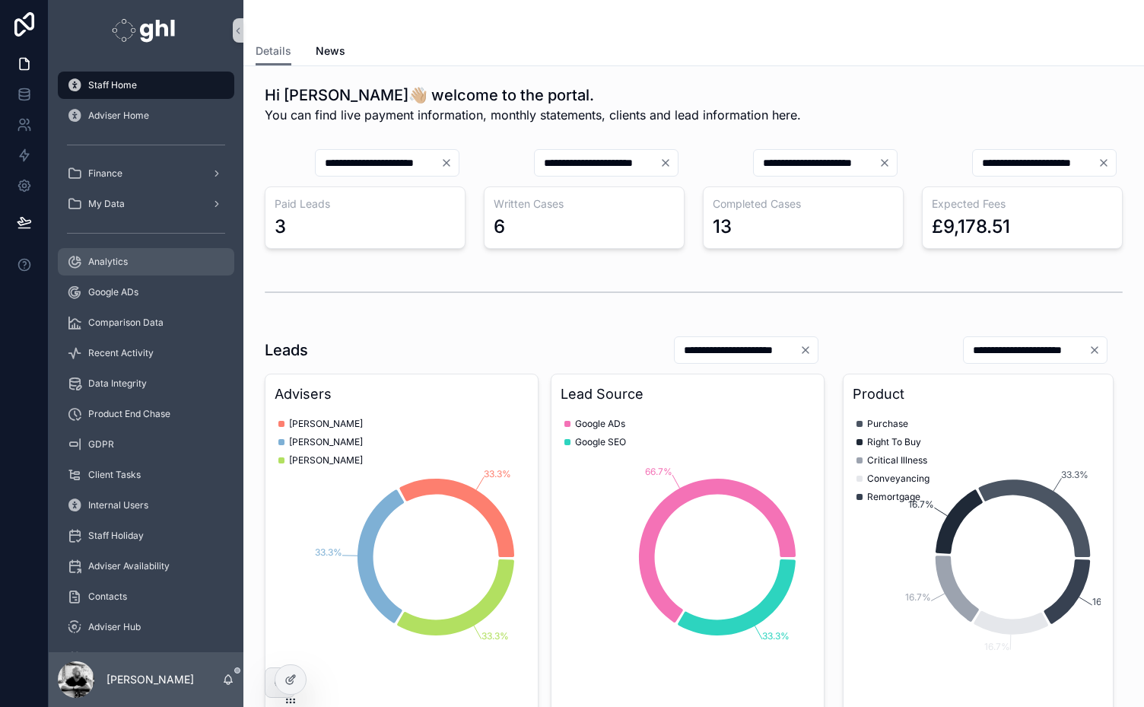
click at [108, 261] on span "Analytics" at bounding box center [108, 262] width 40 height 12
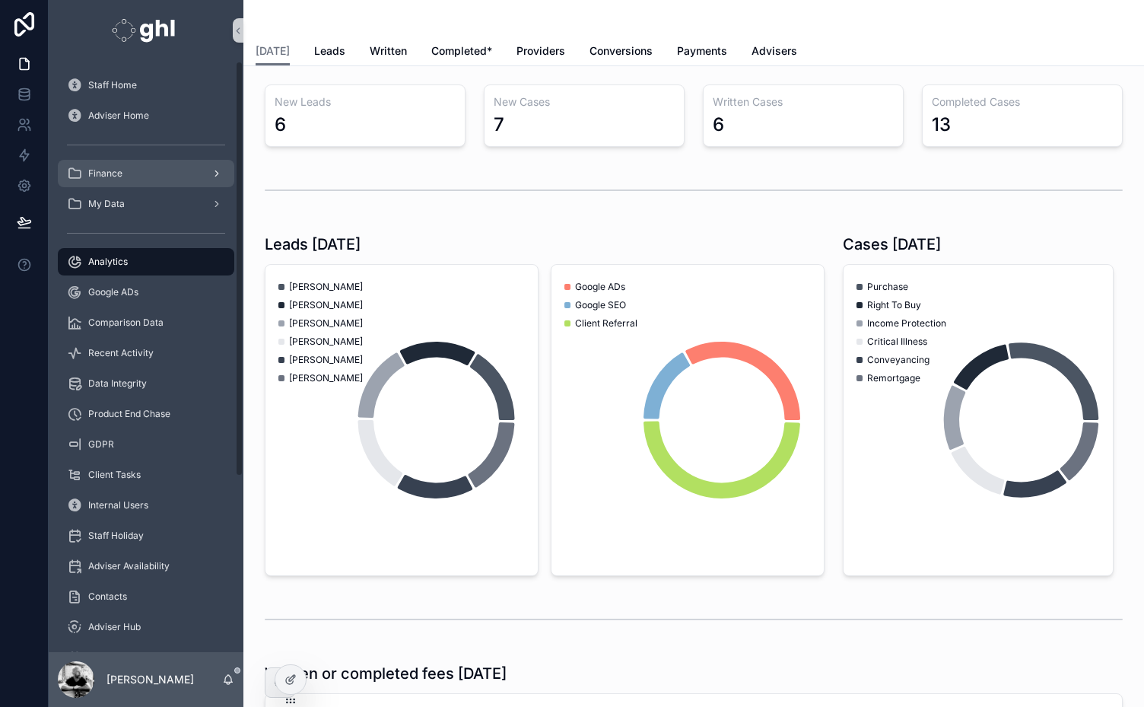
click at [101, 176] on span "Finance" at bounding box center [105, 173] width 34 height 12
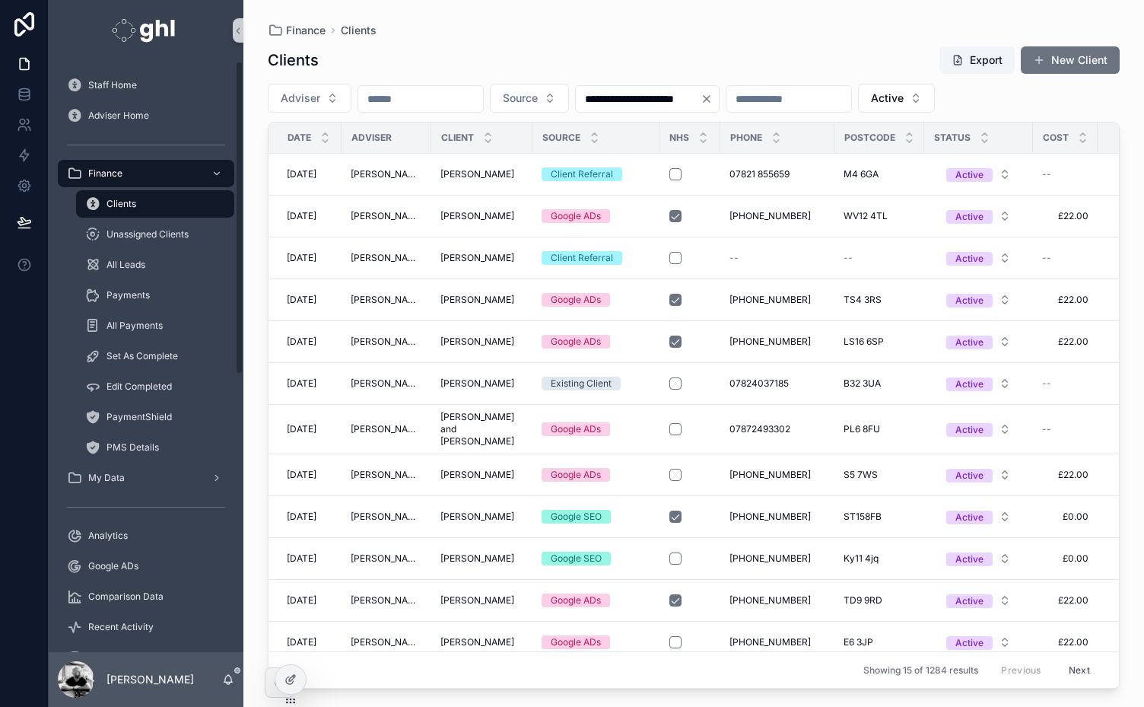
click at [122, 201] on span "Clients" at bounding box center [121, 204] width 30 height 12
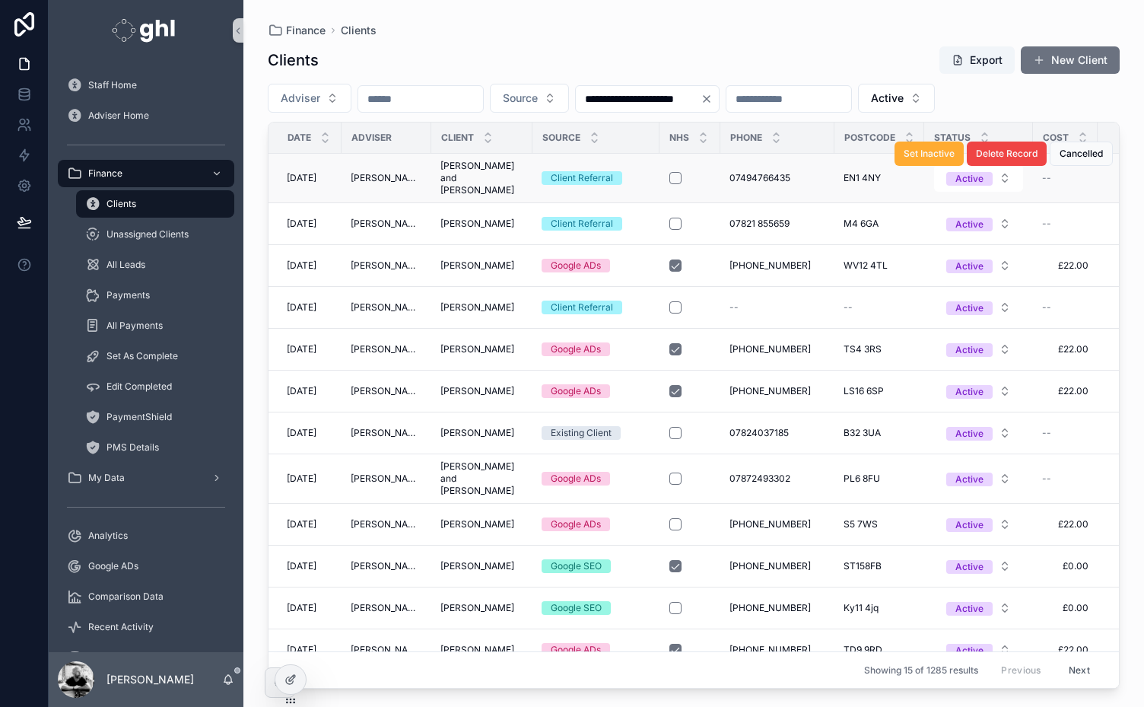
click at [484, 161] on span "[PERSON_NAME] and [PERSON_NAME]" at bounding box center [481, 178] width 83 height 37
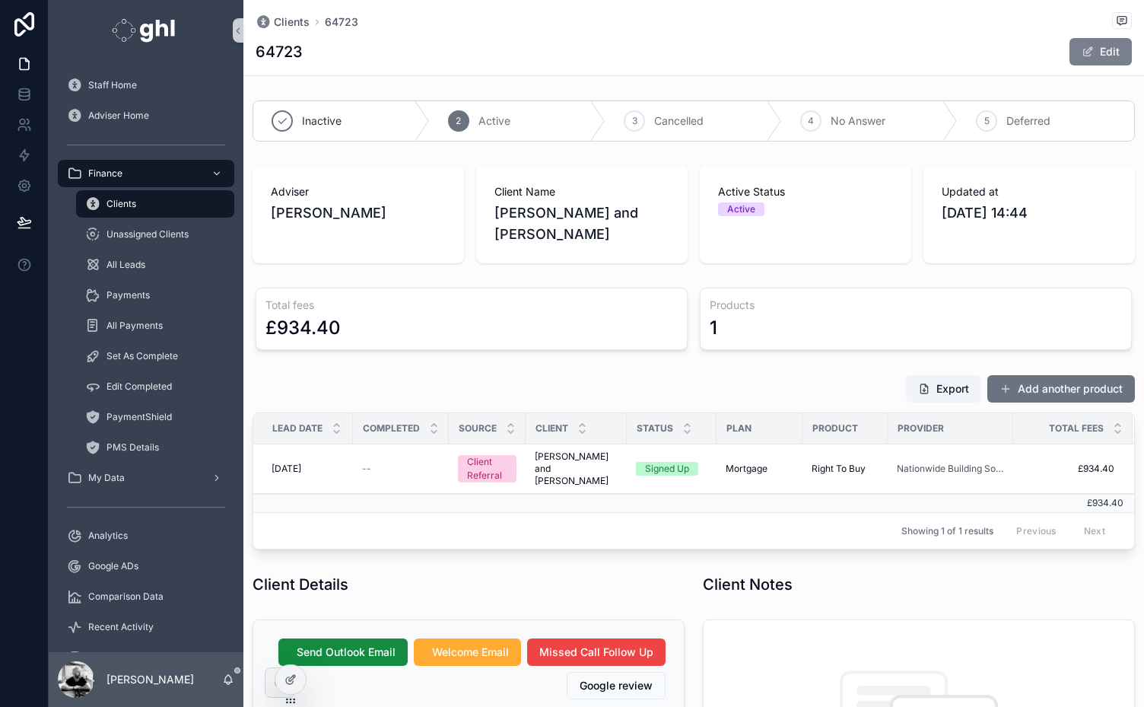
click at [1083, 46] on span "scrollable content" at bounding box center [1088, 52] width 12 height 12
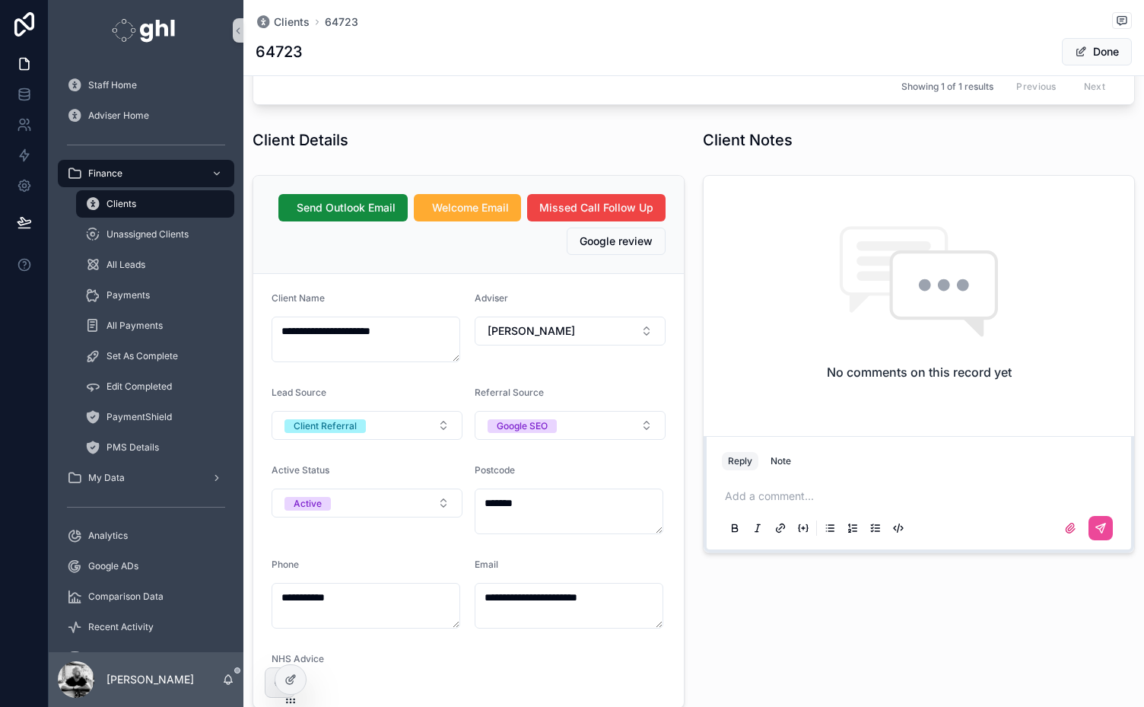
scroll to position [526, 0]
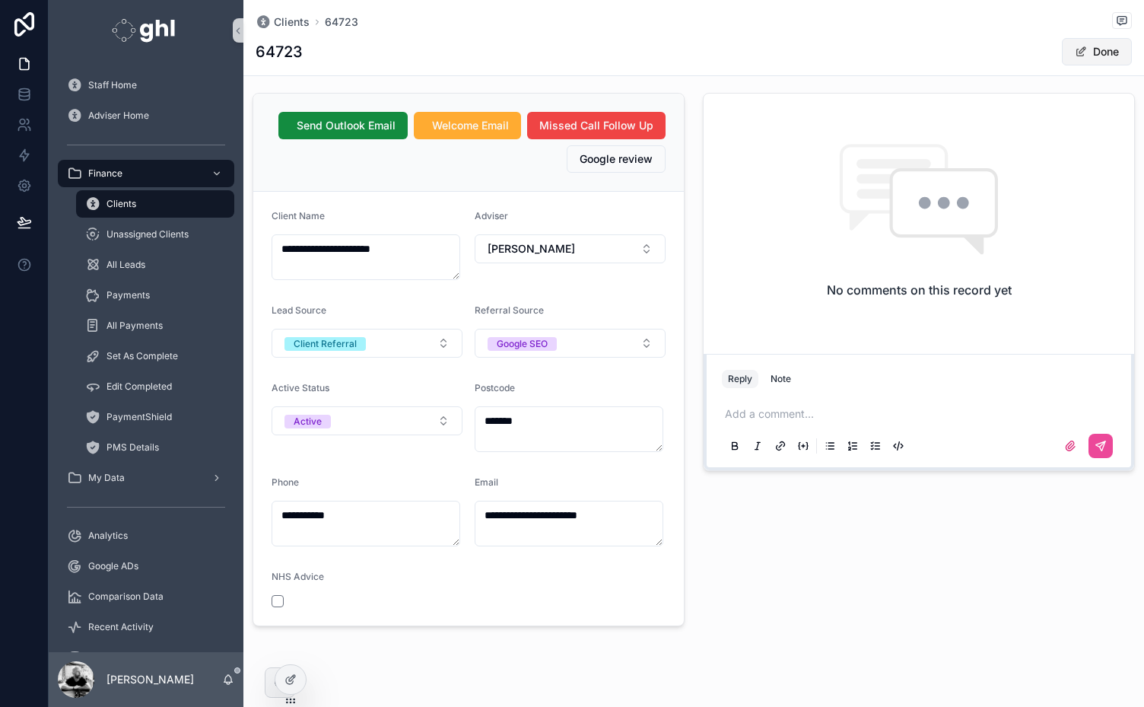
click at [1091, 41] on button "Done" at bounding box center [1097, 51] width 70 height 27
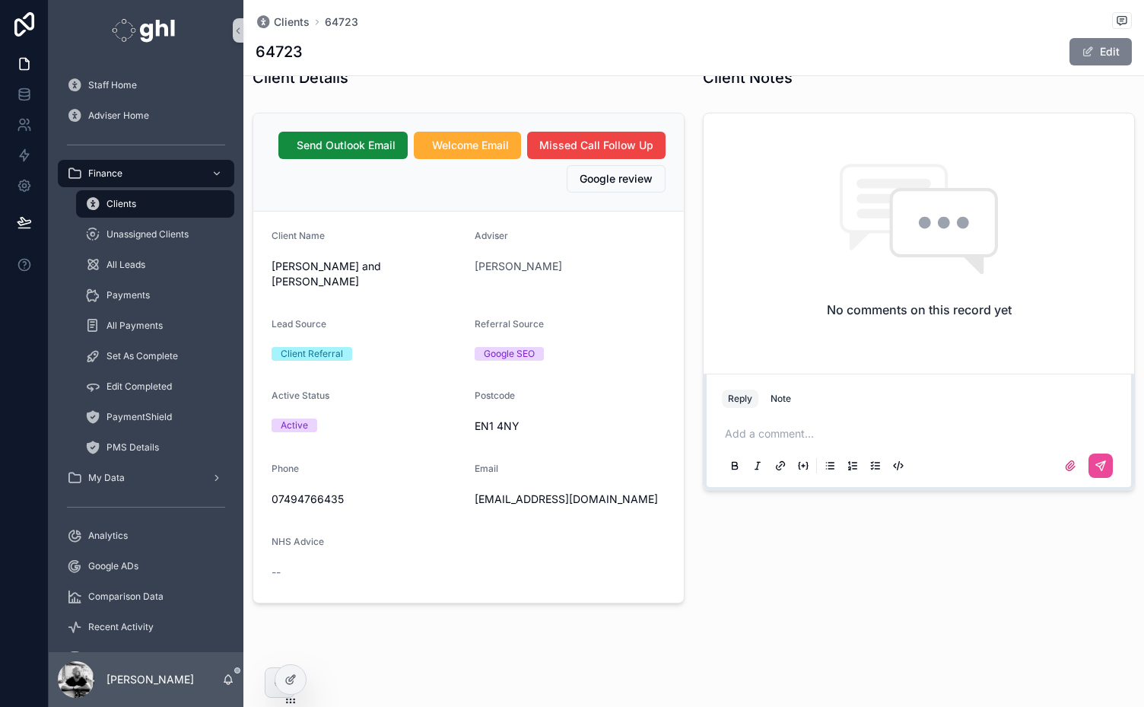
scroll to position [469, 0]
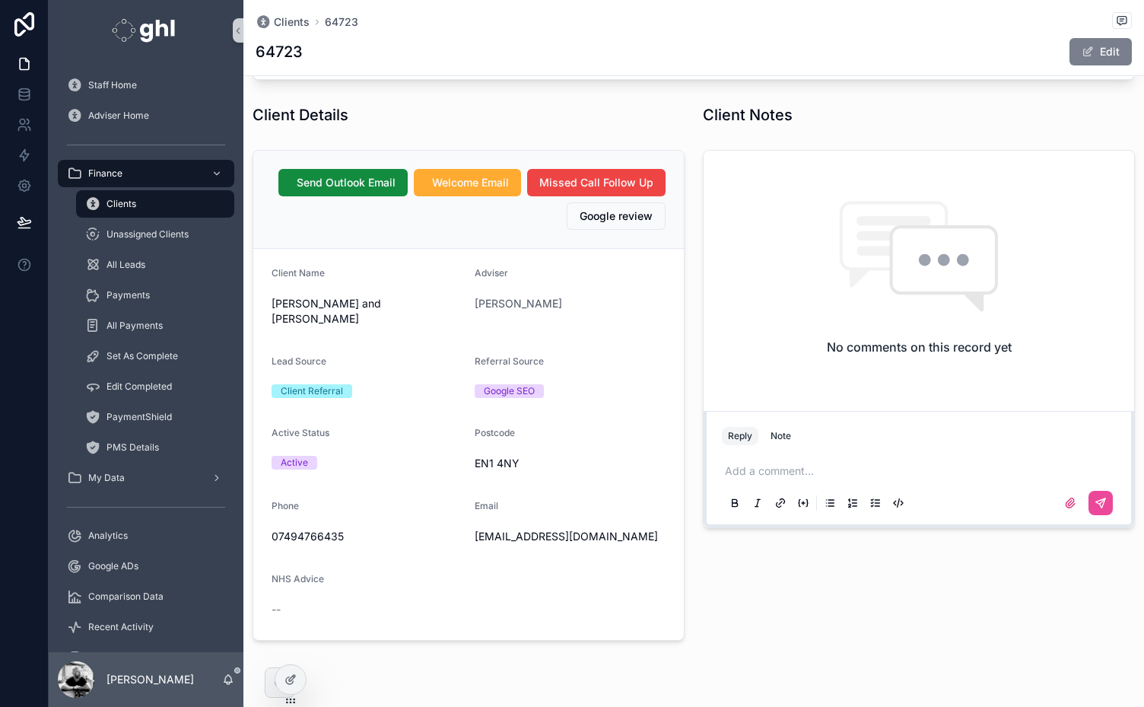
click at [1091, 60] on button "Edit" at bounding box center [1101, 51] width 62 height 27
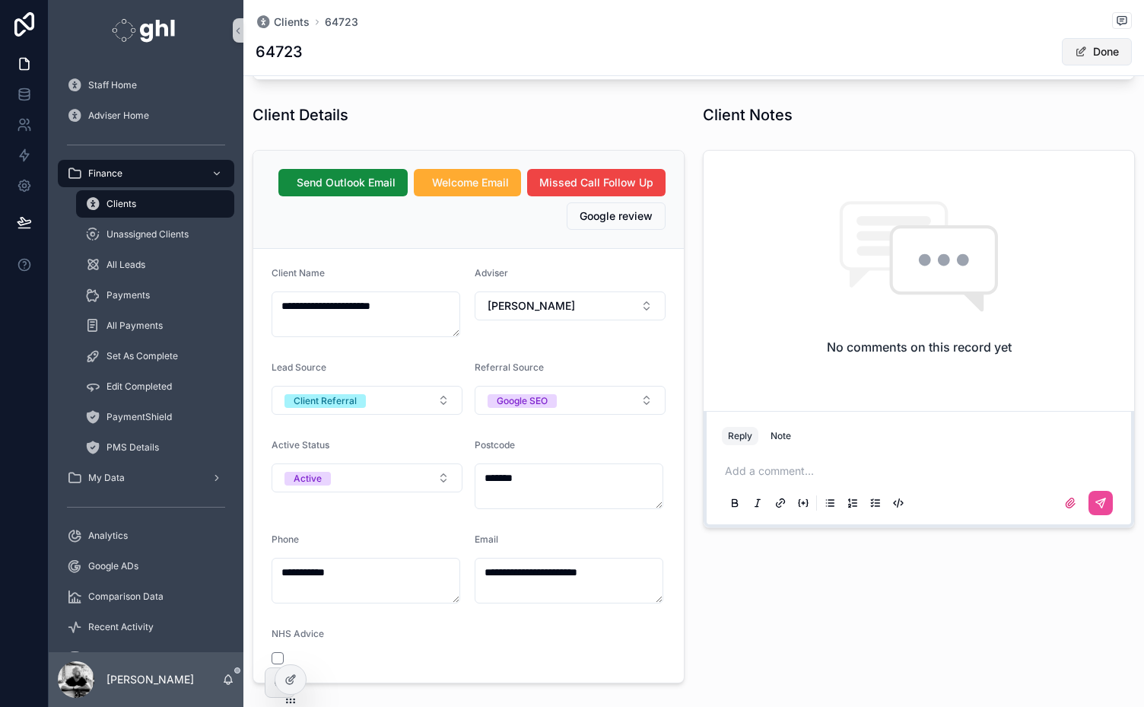
scroll to position [526, 0]
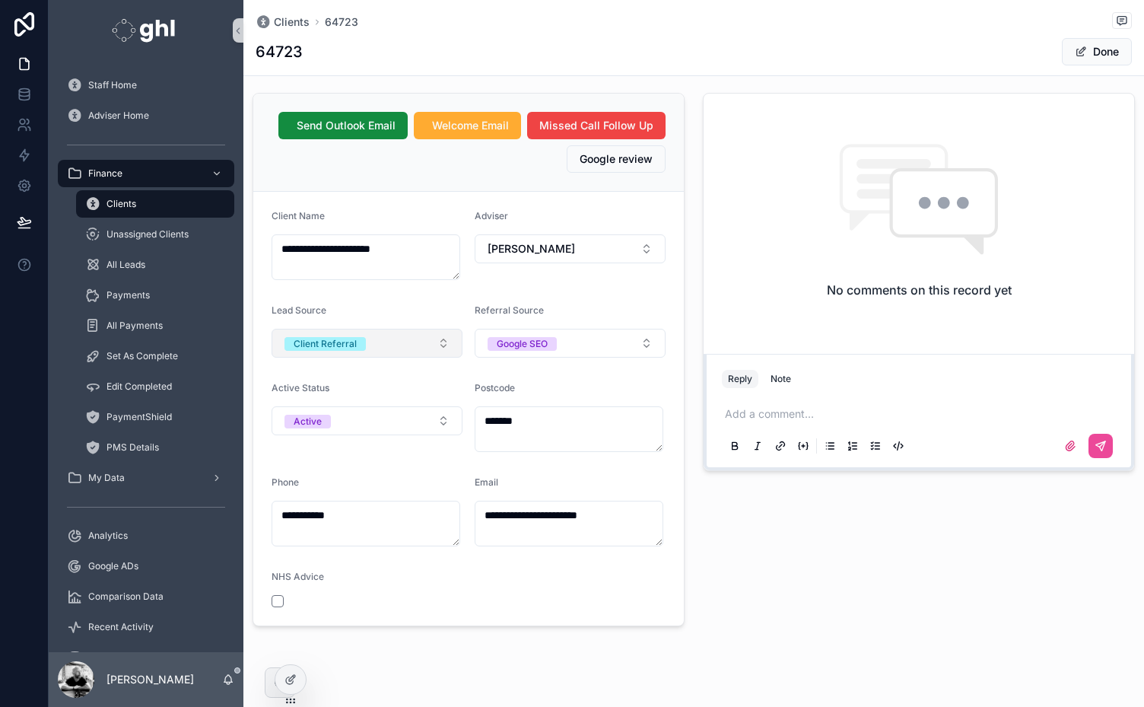
click at [377, 329] on button "Client Referral" at bounding box center [367, 343] width 191 height 29
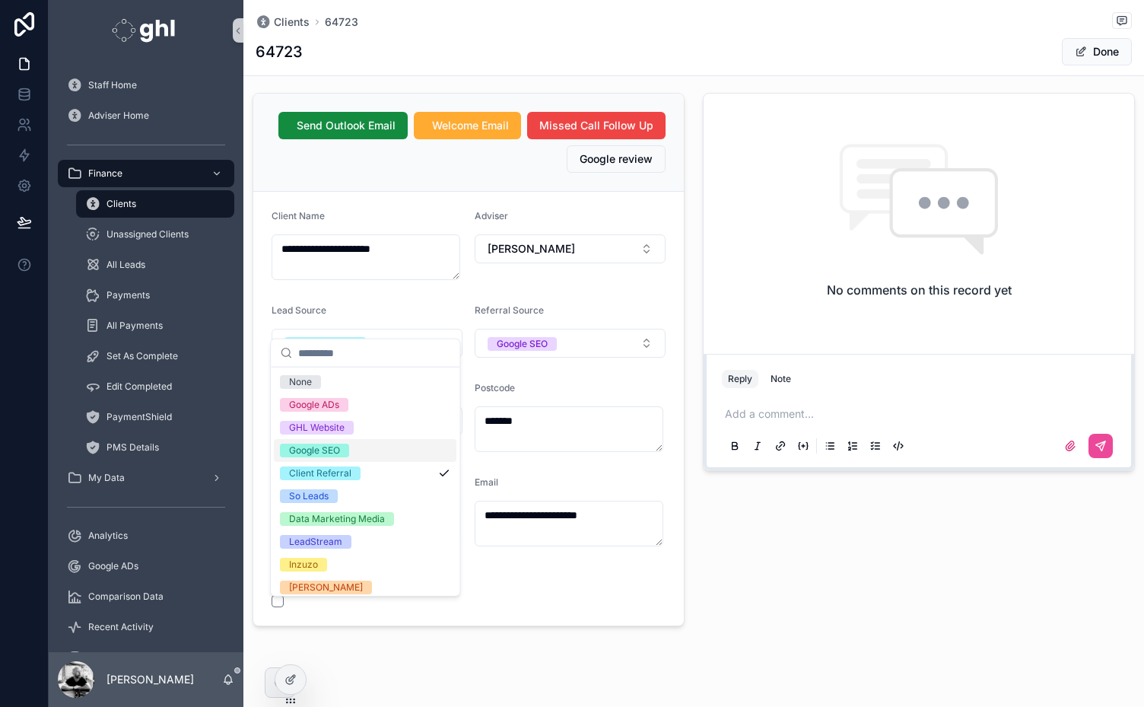
click at [318, 449] on div "Google SEO" at bounding box center [314, 450] width 51 height 14
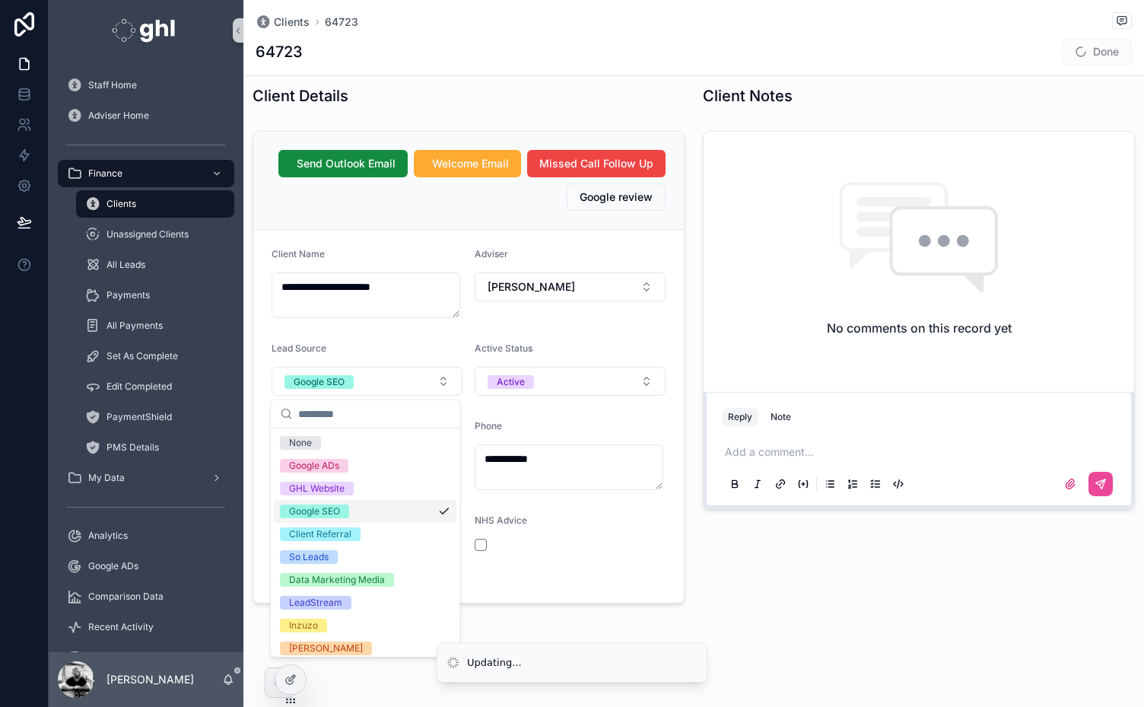
scroll to position [466, 0]
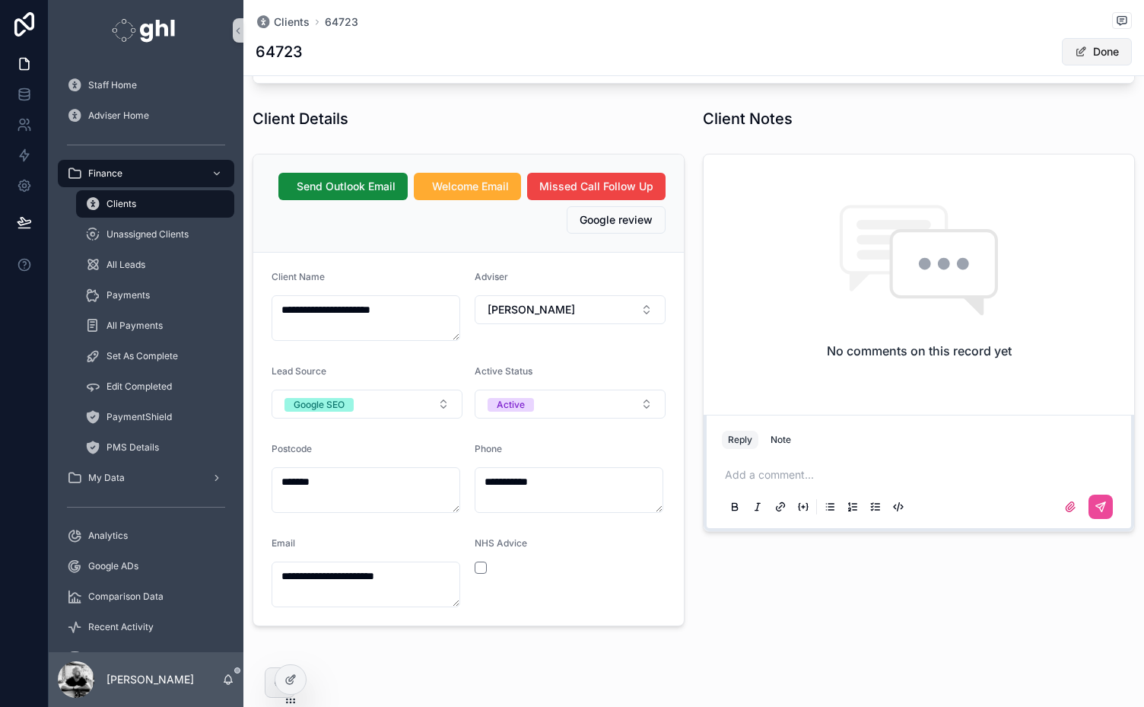
click at [1107, 53] on button "Done" at bounding box center [1097, 51] width 70 height 27
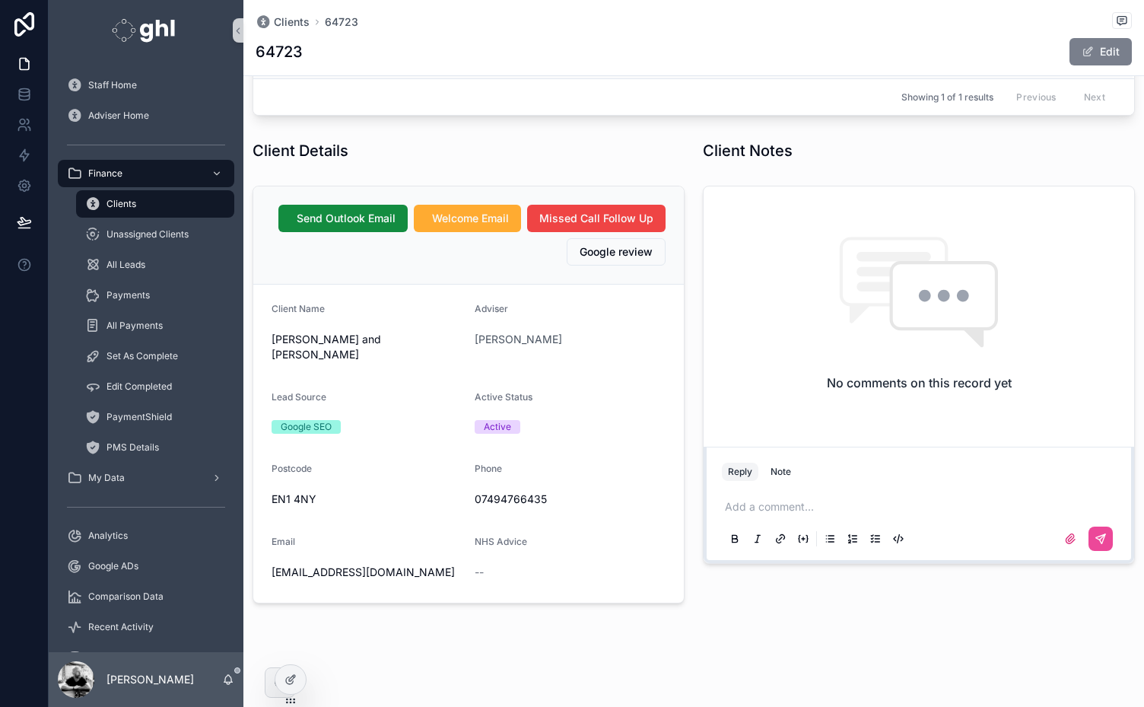
scroll to position [396, 0]
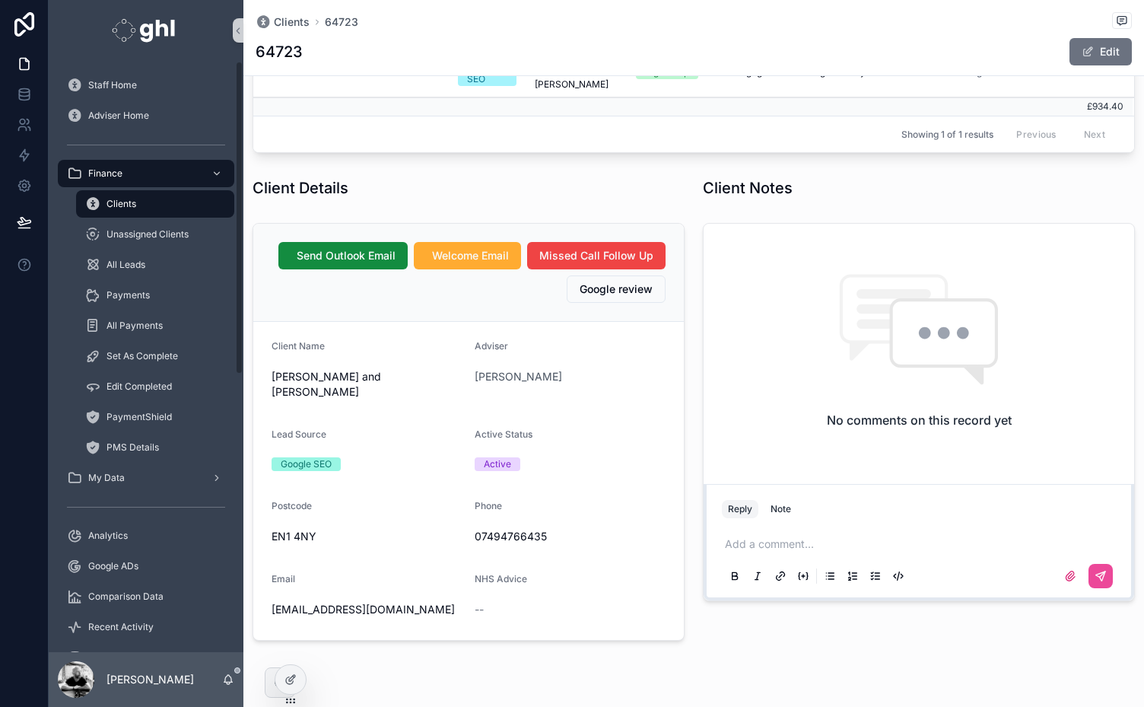
click at [110, 197] on div "Clients" at bounding box center [155, 204] width 140 height 24
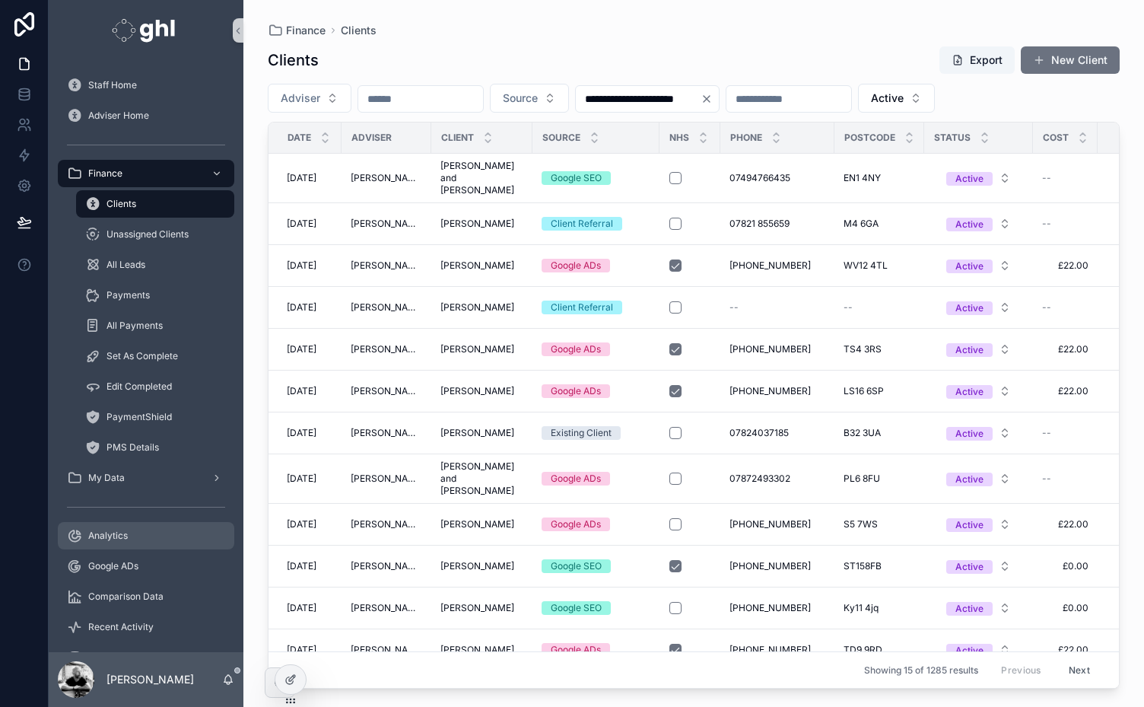
click at [114, 532] on span "Analytics" at bounding box center [108, 535] width 40 height 12
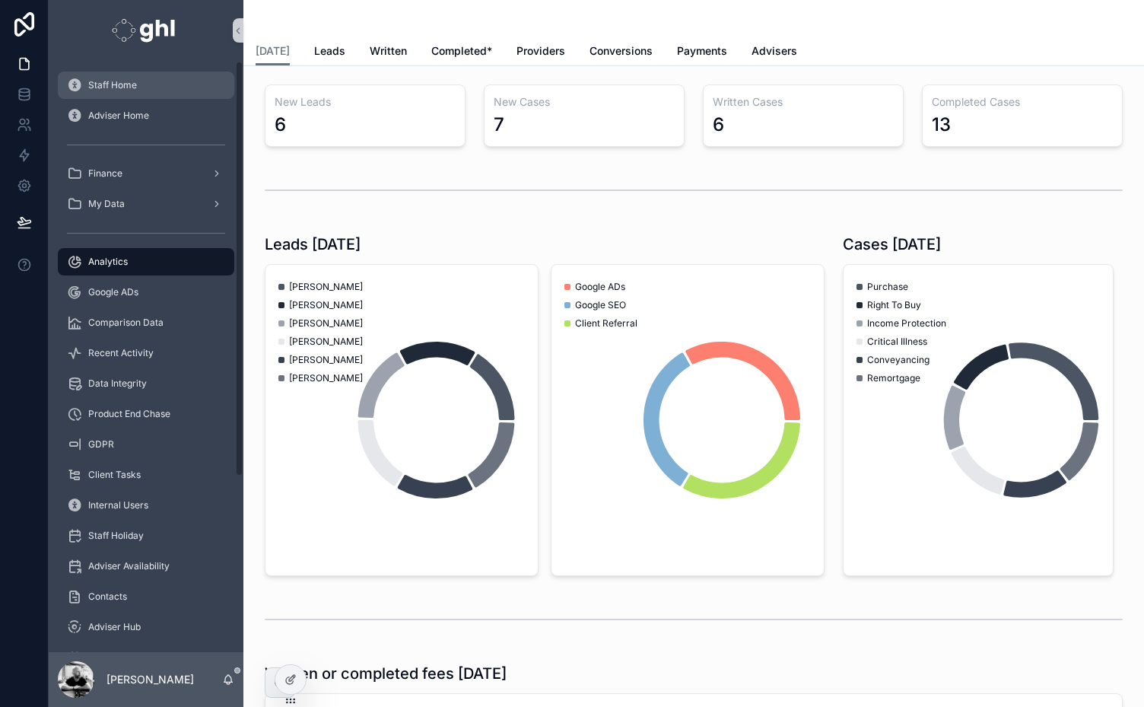
click at [98, 80] on span "Staff Home" at bounding box center [112, 85] width 49 height 12
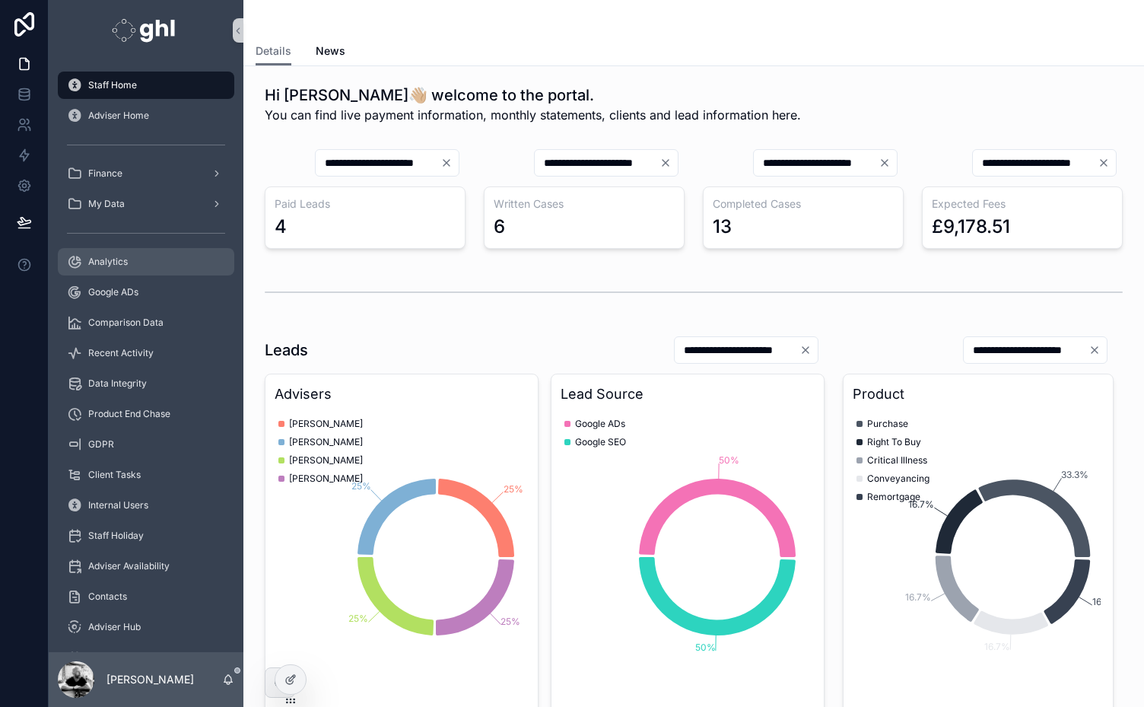
click at [110, 263] on span "Analytics" at bounding box center [108, 262] width 40 height 12
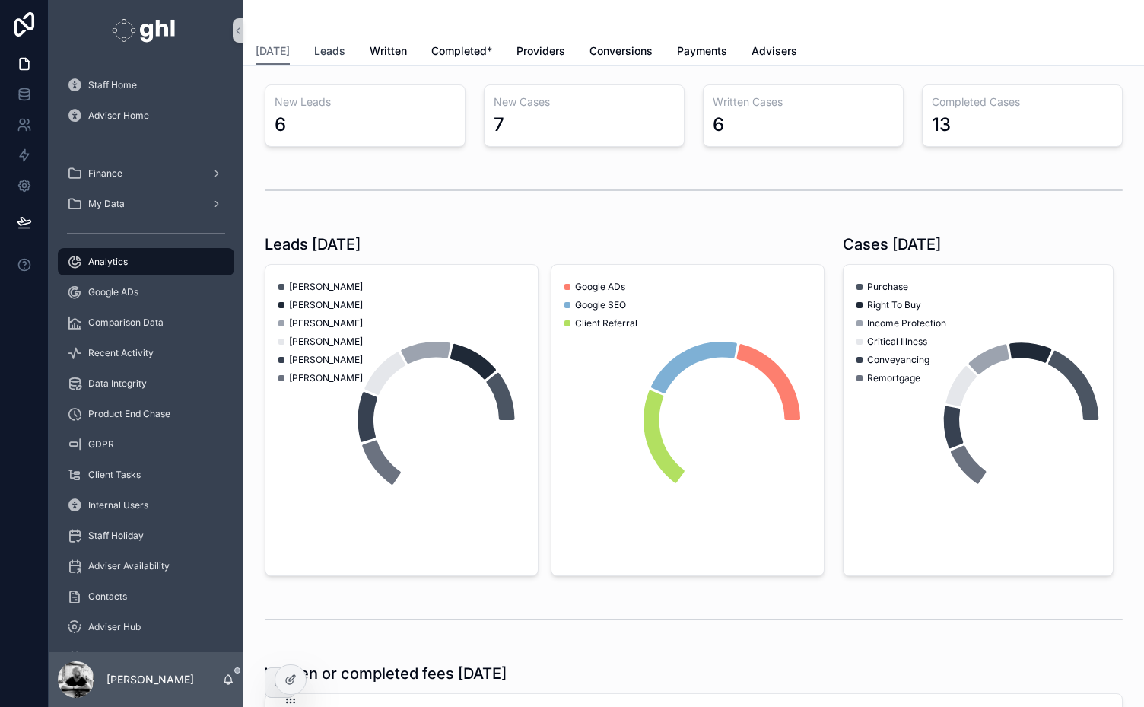
click at [335, 50] on span "Leads" at bounding box center [329, 50] width 31 height 15
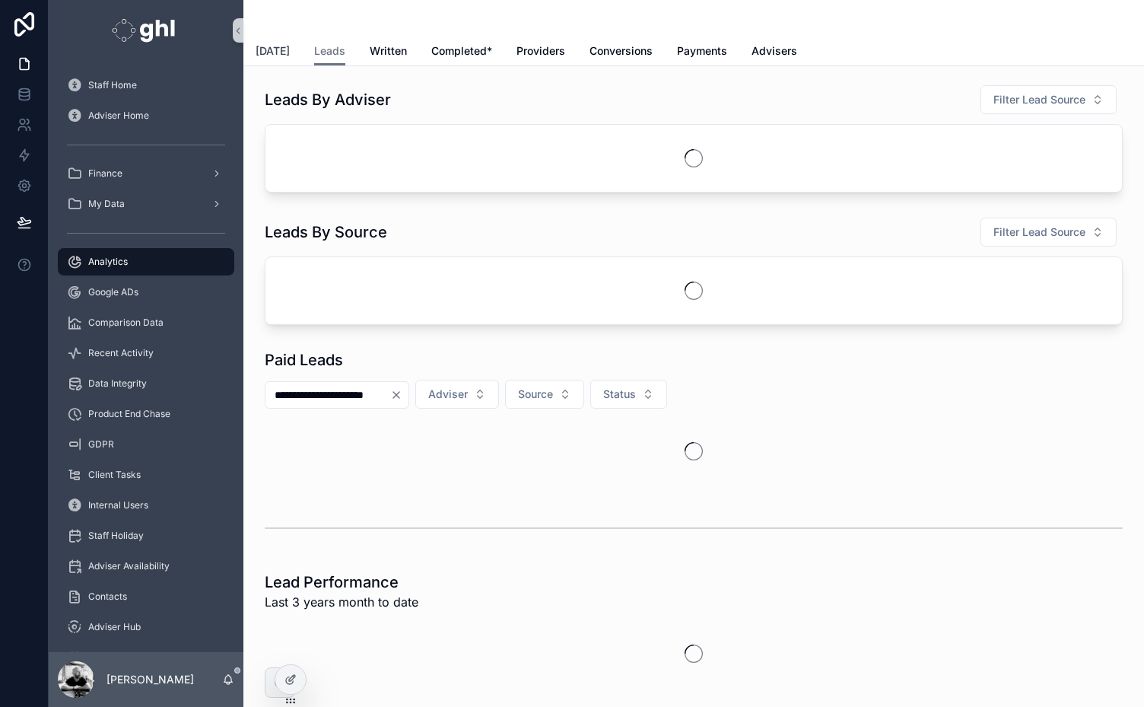
click at [278, 42] on link "[DATE]" at bounding box center [273, 52] width 34 height 30
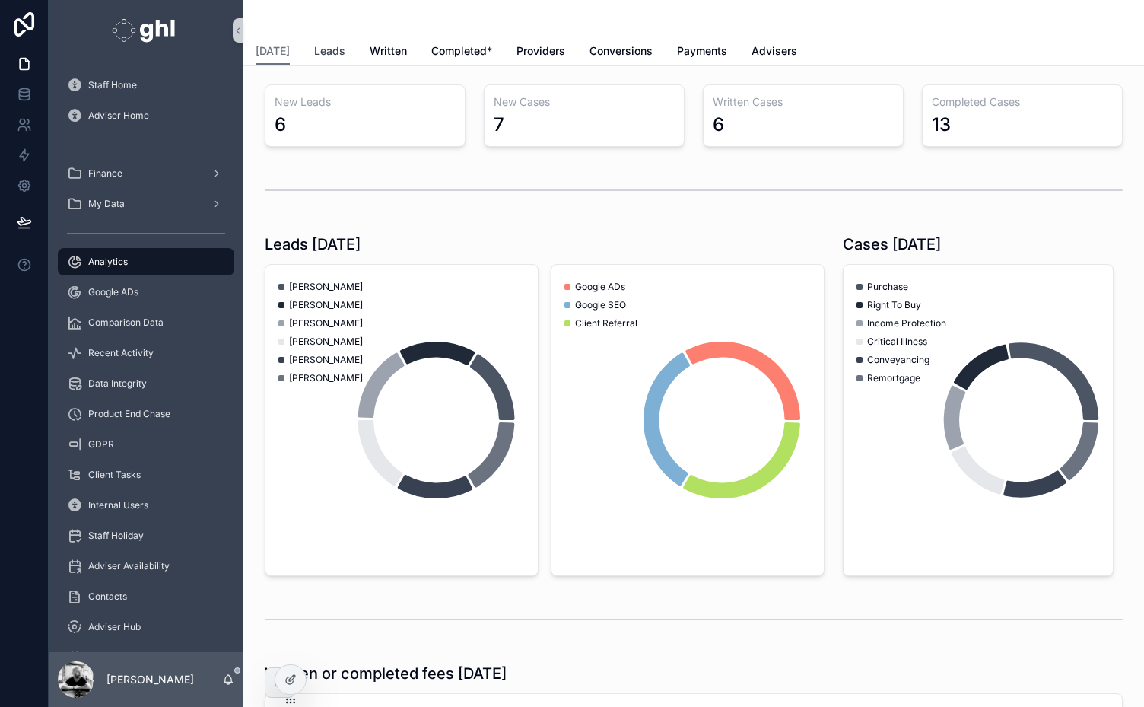
click at [319, 53] on span "Leads" at bounding box center [329, 50] width 31 height 15
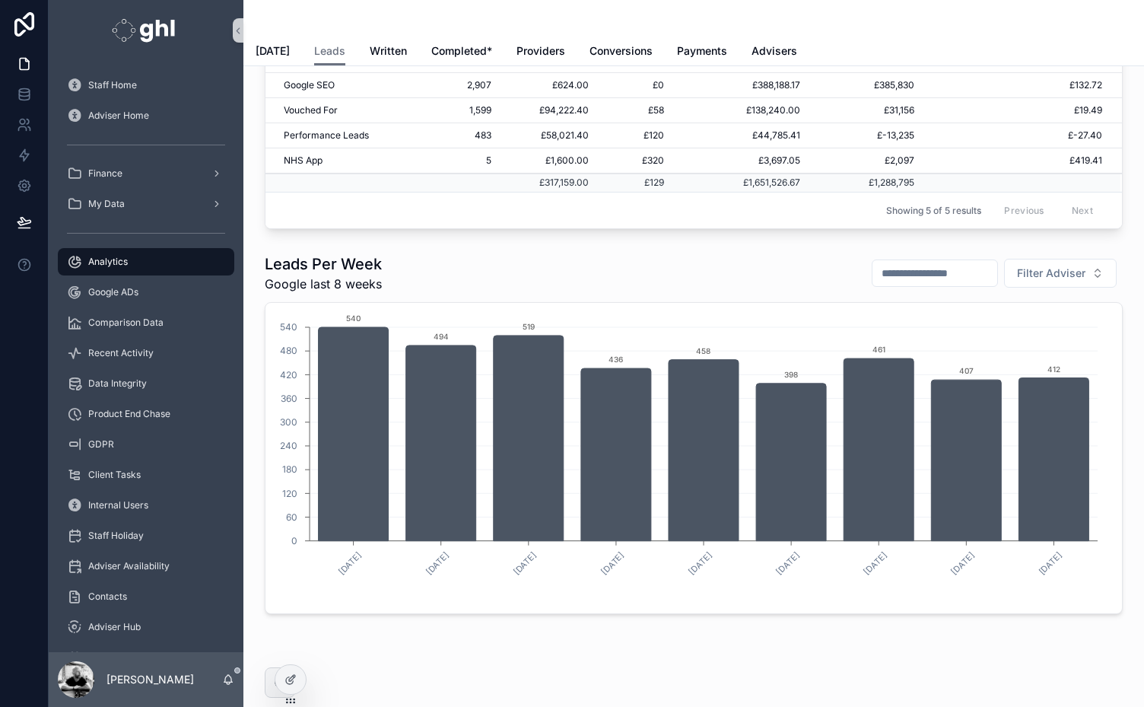
scroll to position [3017, 0]
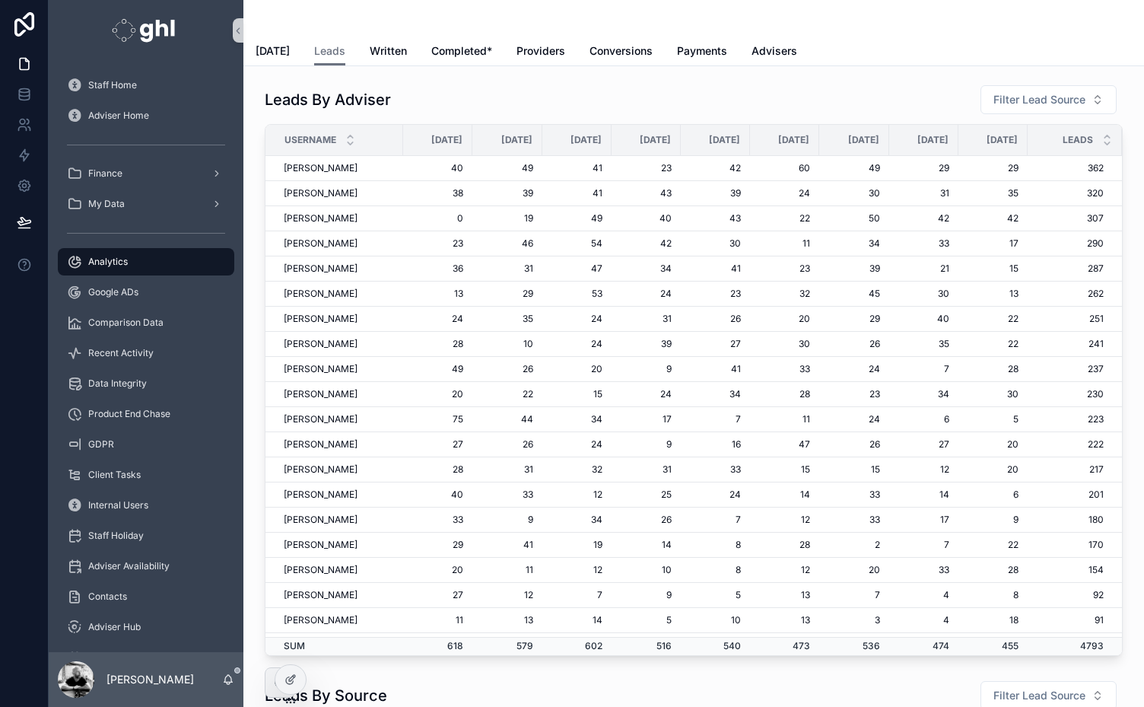
scroll to position [3017, 0]
